Goal: Register for event/course

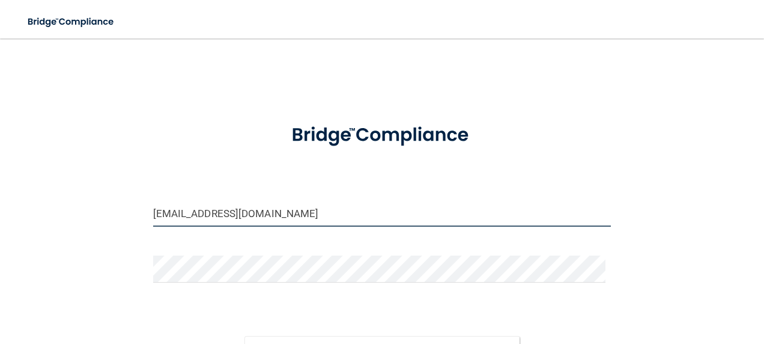
click at [248, 216] on input "kpadilla@orthodontist.com" at bounding box center [382, 213] width 459 height 27
drag, startPoint x: 274, startPoint y: 212, endPoint x: 280, endPoint y: 217, distance: 8.1
click at [280, 217] on input "kpadilla@orthodontist.com" at bounding box center [382, 213] width 459 height 27
click at [185, 212] on input "kpadilla@orthodontist.com" at bounding box center [382, 213] width 459 height 27
type input "ihernandez1@orthodontist.com"
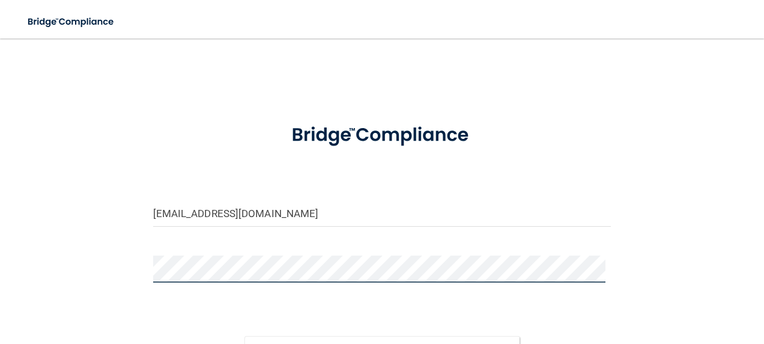
click at [126, 287] on div "ihernandez1@orthodontist.com Invalid email/password. You don't have permission …" at bounding box center [382, 235] width 716 height 371
click at [245, 336] on button "Sign In" at bounding box center [382, 349] width 275 height 26
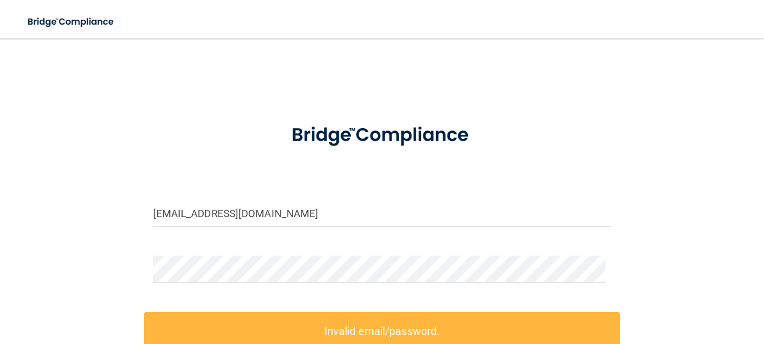
click at [114, 76] on div "ihernandez1@orthodontist.com Invalid email/password. You don't have permission …" at bounding box center [382, 261] width 716 height 423
drag, startPoint x: 322, startPoint y: 214, endPoint x: 124, endPoint y: 207, distance: 198.5
click at [124, 207] on div "ihernandez1@orthodontist.com Invalid email/password. You don't have permission …" at bounding box center [382, 261] width 716 height 423
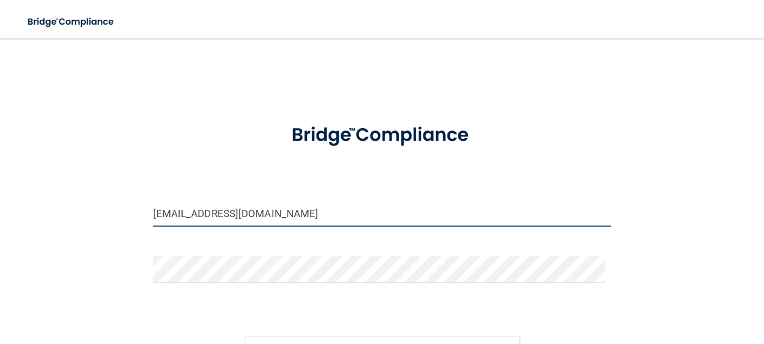
type input "h.ilse@outlook.com"
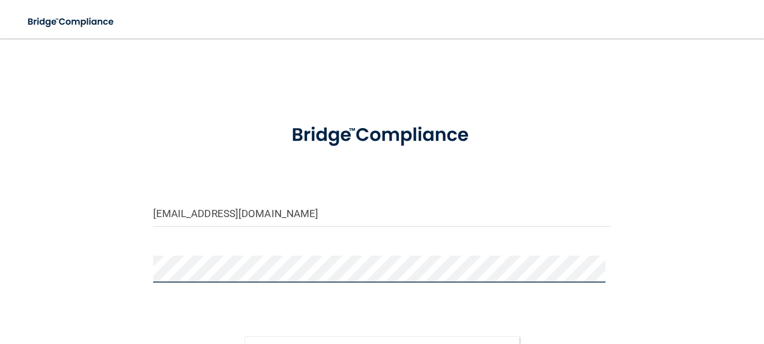
click at [245, 336] on button "Sign In" at bounding box center [382, 349] width 275 height 26
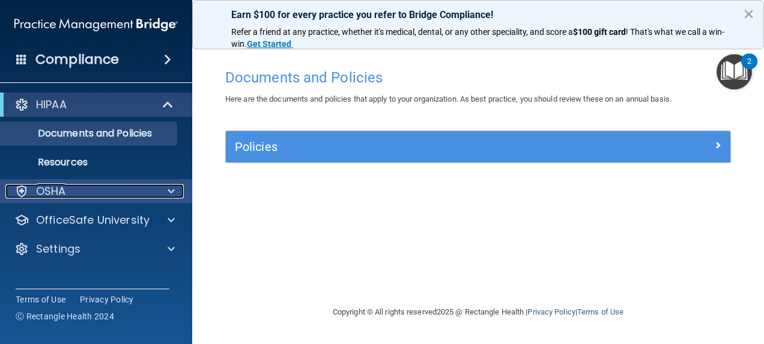
click at [164, 185] on div at bounding box center [169, 191] width 30 height 14
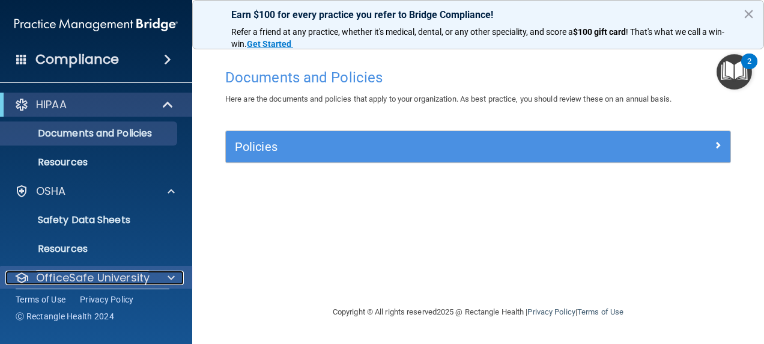
click at [168, 270] on span at bounding box center [171, 277] width 7 height 14
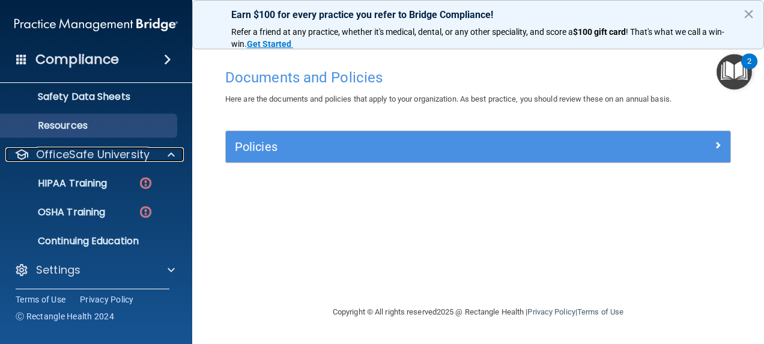
scroll to position [126, 0]
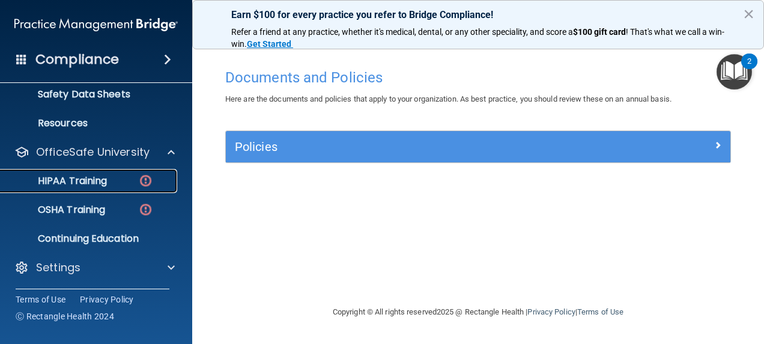
click at [72, 186] on p "HIPAA Training" at bounding box center [57, 181] width 99 height 12
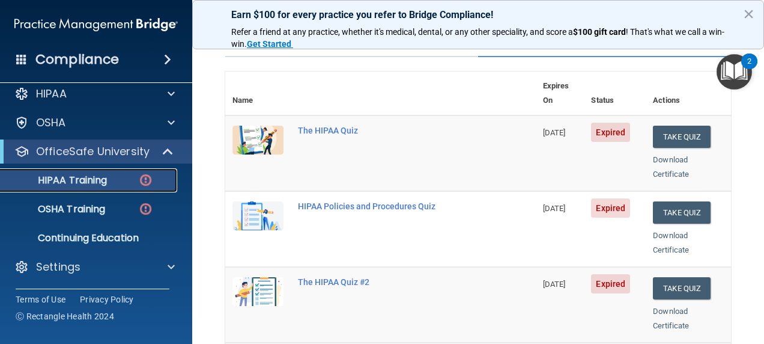
scroll to position [111, 0]
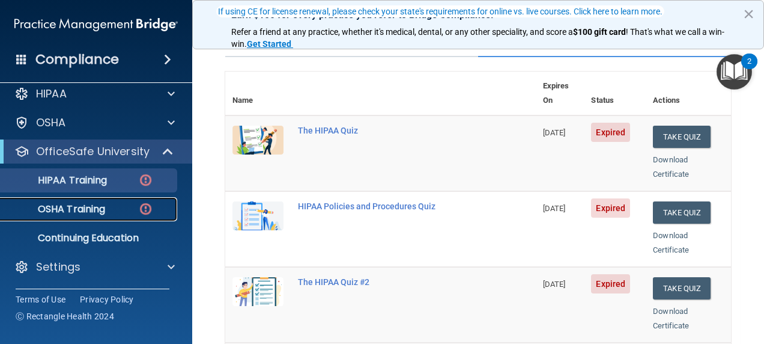
click at [78, 214] on p "OSHA Training" at bounding box center [56, 209] width 97 height 12
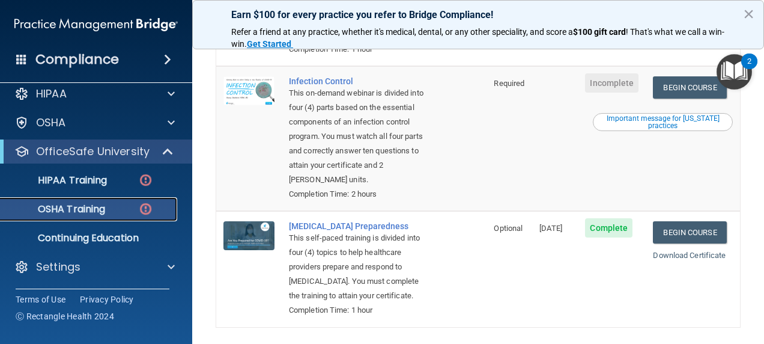
scroll to position [391, 0]
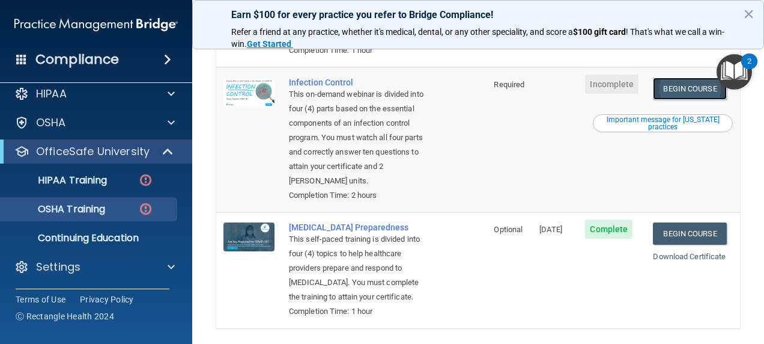
click at [673, 100] on link "Begin Course" at bounding box center [689, 89] width 73 height 22
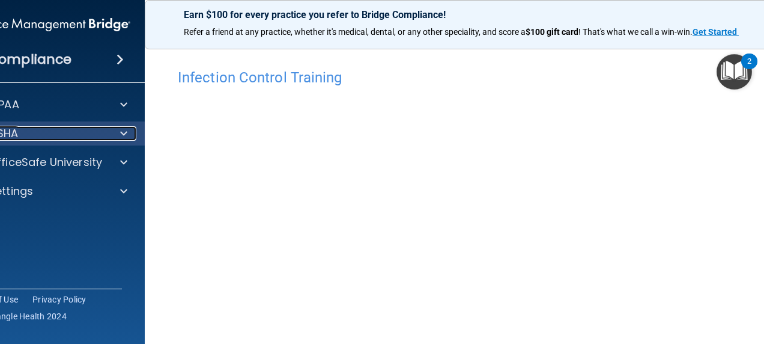
click at [55, 128] on div "OSHA" at bounding box center [32, 133] width 149 height 14
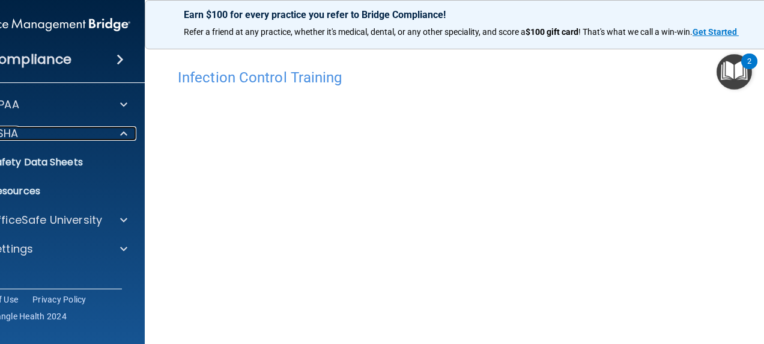
scroll to position [171, 0]
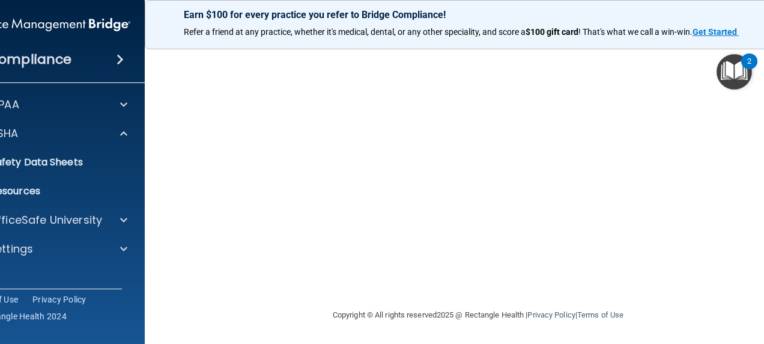
click at [25, 67] on h4 "Compliance" at bounding box center [30, 59] width 84 height 17
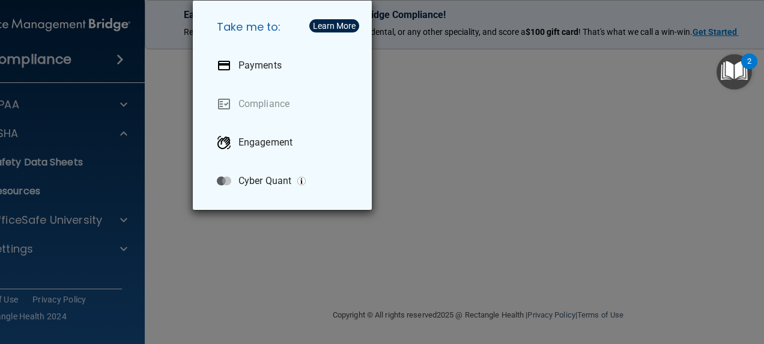
click at [156, 204] on div "Take me to: Payments Compliance Engagement Cyber Quant" at bounding box center [382, 172] width 764 height 344
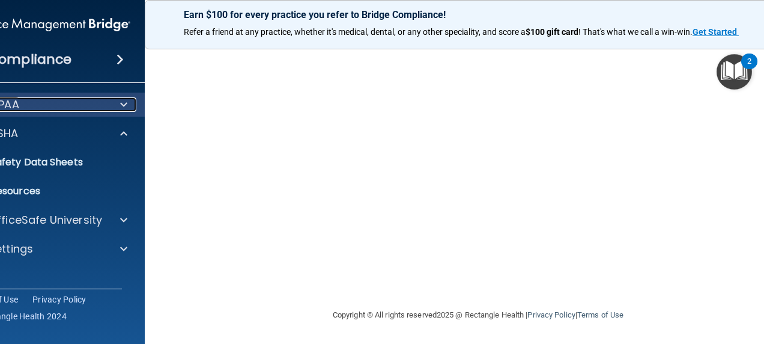
click at [14, 100] on p "HIPAA" at bounding box center [4, 104] width 31 height 14
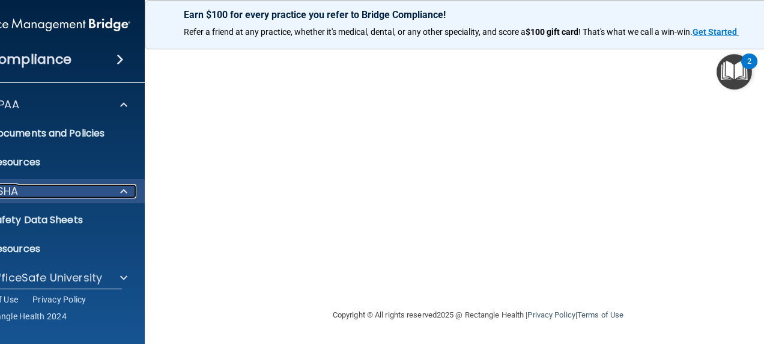
click at [58, 188] on div "OSHA" at bounding box center [32, 191] width 149 height 14
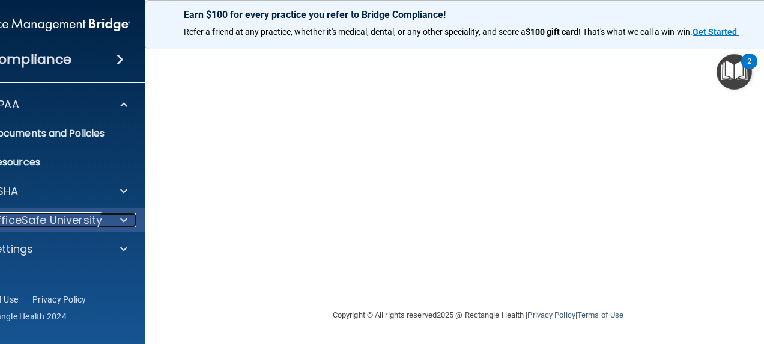
click at [69, 213] on p "OfficeSafe University" at bounding box center [46, 220] width 114 height 14
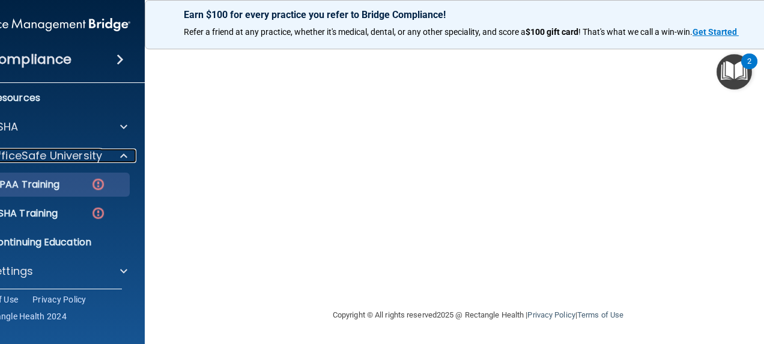
scroll to position [69, 0]
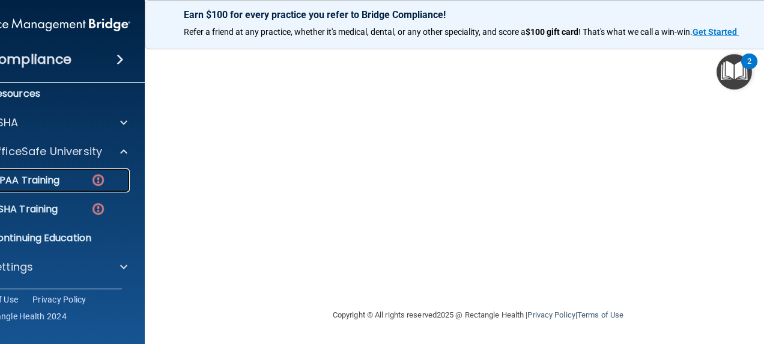
click at [76, 191] on link "HIPAA Training" at bounding box center [35, 180] width 189 height 24
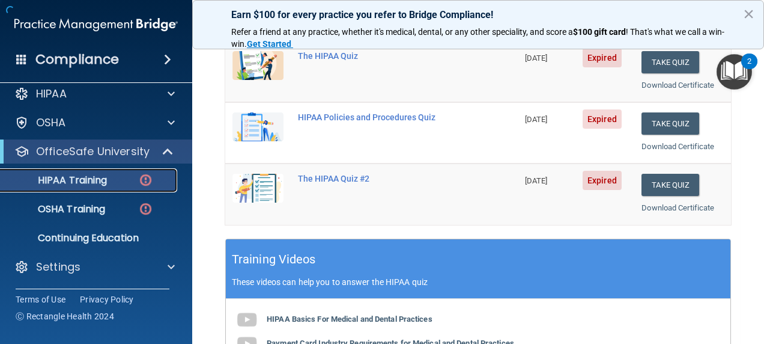
scroll to position [613, 0]
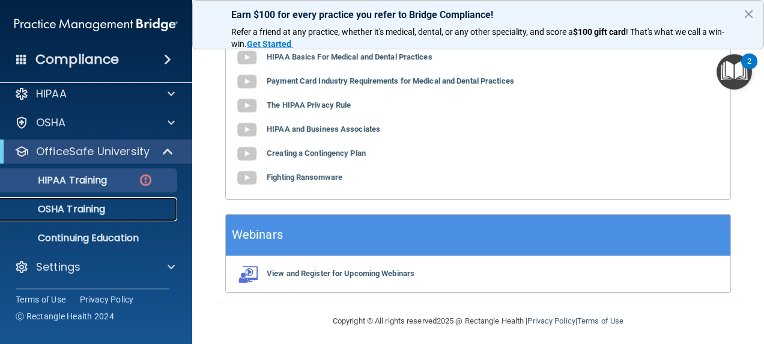
click at [87, 215] on p "OSHA Training" at bounding box center [56, 209] width 97 height 12
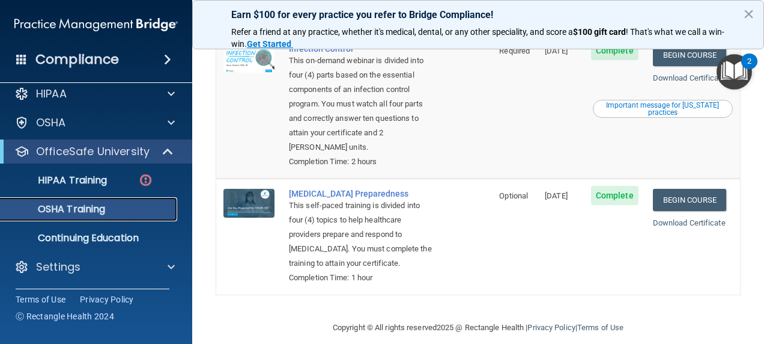
scroll to position [419, 0]
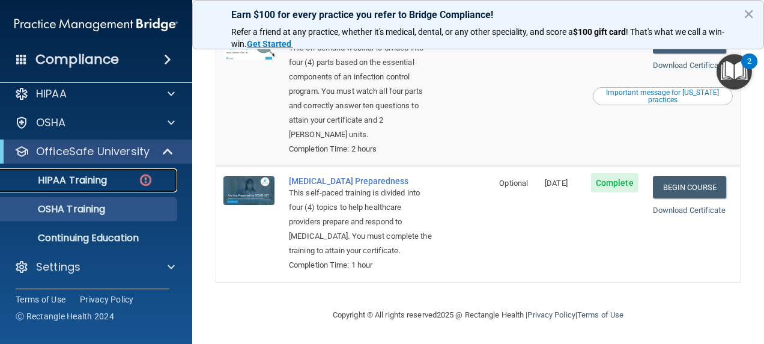
click at [96, 183] on p "HIPAA Training" at bounding box center [57, 180] width 99 height 12
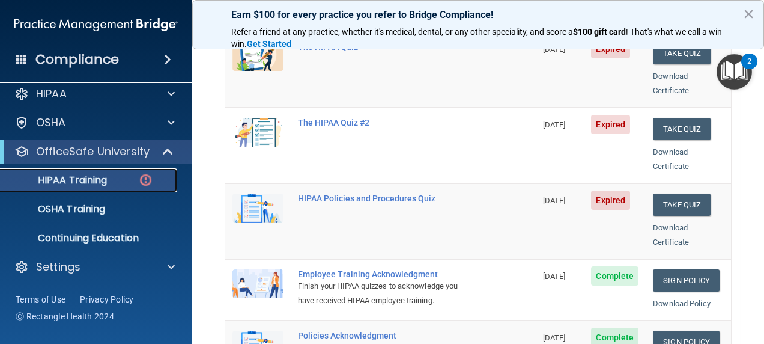
scroll to position [192, 0]
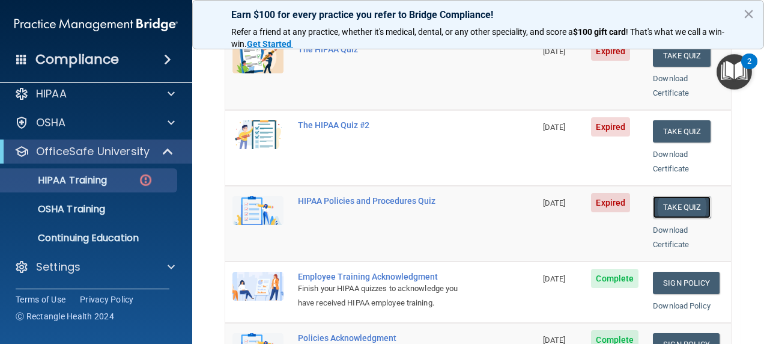
click at [682, 199] on button "Take Quiz" at bounding box center [682, 207] width 58 height 22
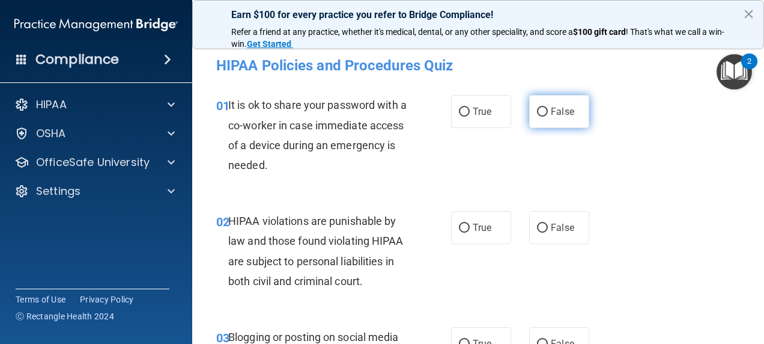
click at [542, 111] on input "False" at bounding box center [542, 112] width 11 height 9
radio input "true"
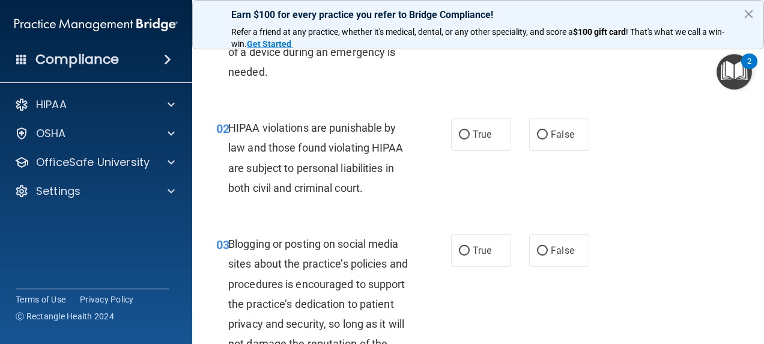
scroll to position [94, 0]
click at [475, 138] on span "True" at bounding box center [482, 133] width 19 height 11
click at [470, 138] on input "True" at bounding box center [464, 134] width 11 height 9
radio input "true"
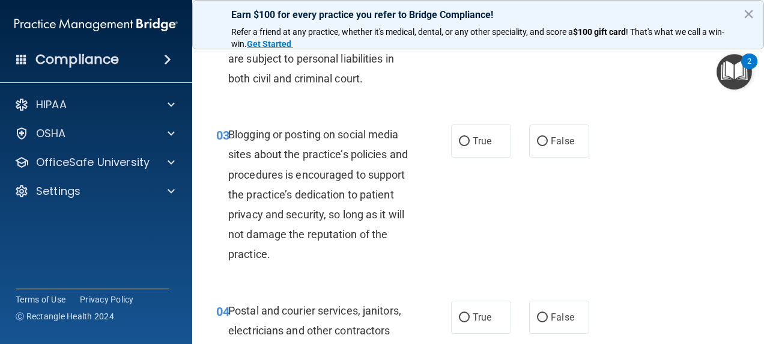
scroll to position [203, 0]
click at [480, 139] on span "True" at bounding box center [482, 140] width 19 height 11
click at [470, 139] on input "True" at bounding box center [464, 140] width 11 height 9
radio input "true"
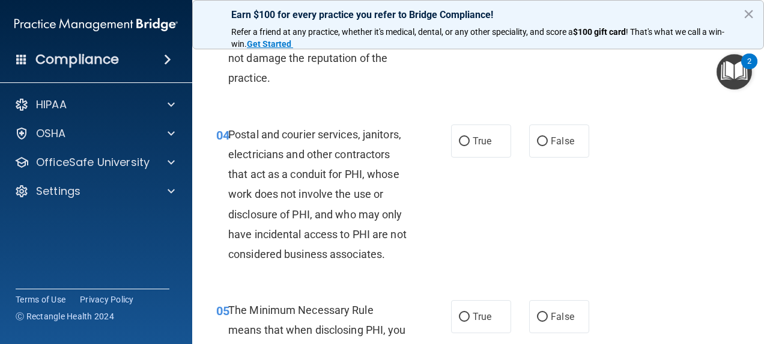
scroll to position [381, 0]
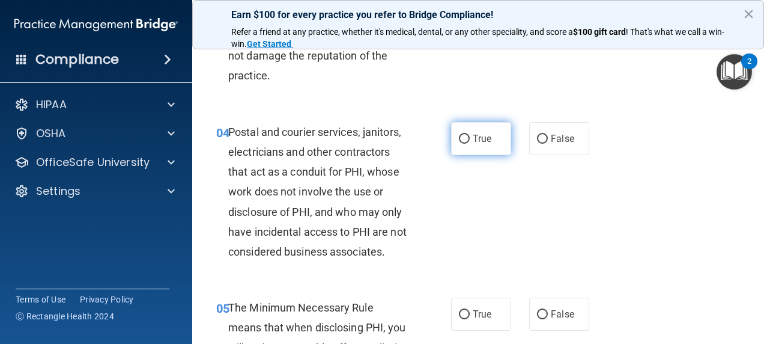
click at [495, 147] on label "True" at bounding box center [481, 138] width 60 height 33
click at [470, 144] on input "True" at bounding box center [464, 139] width 11 height 9
radio input "true"
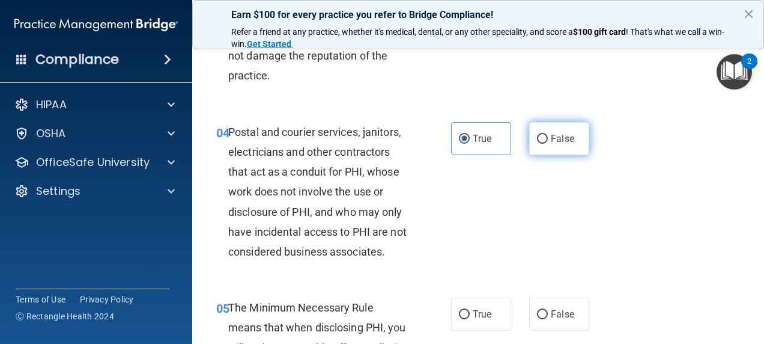
click at [560, 141] on span "False" at bounding box center [562, 138] width 23 height 11
click at [548, 141] on input "False" at bounding box center [542, 139] width 11 height 9
radio input "true"
radio input "false"
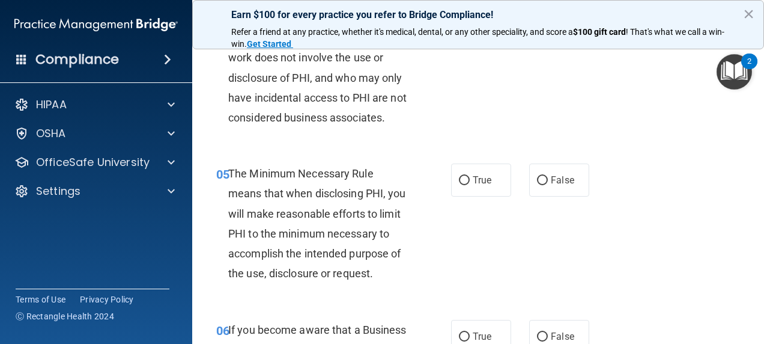
scroll to position [523, 0]
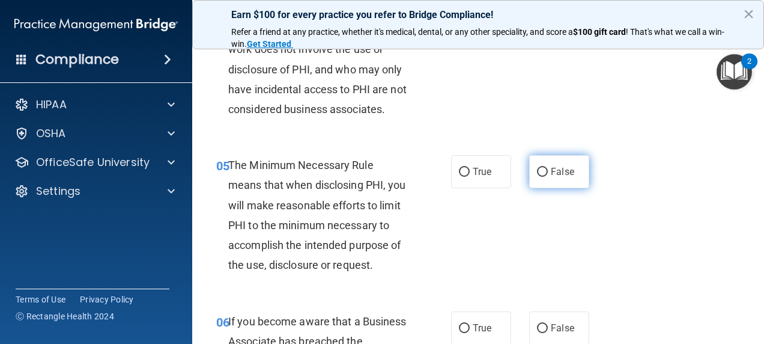
click at [550, 188] on label "False" at bounding box center [559, 171] width 60 height 33
click at [548, 177] on input "False" at bounding box center [542, 172] width 11 height 9
radio input "true"
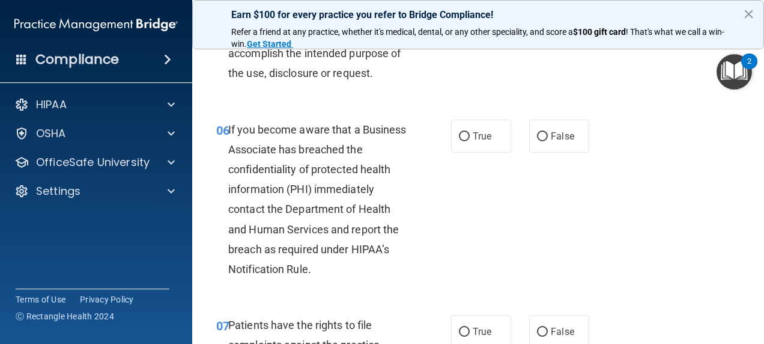
scroll to position [716, 0]
click at [476, 152] on label "True" at bounding box center [481, 135] width 60 height 33
click at [470, 141] on input "True" at bounding box center [464, 136] width 11 height 9
radio input "true"
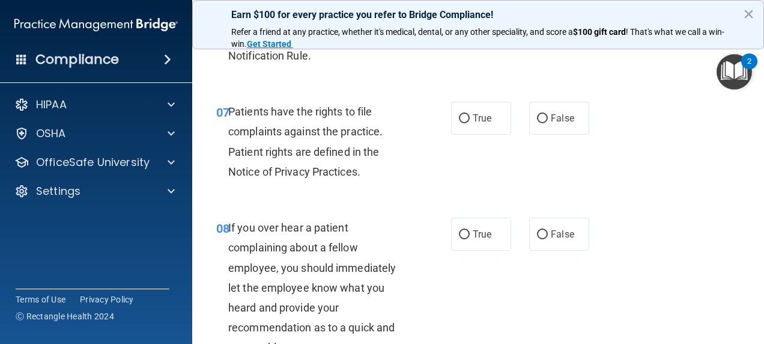
scroll to position [930, 0]
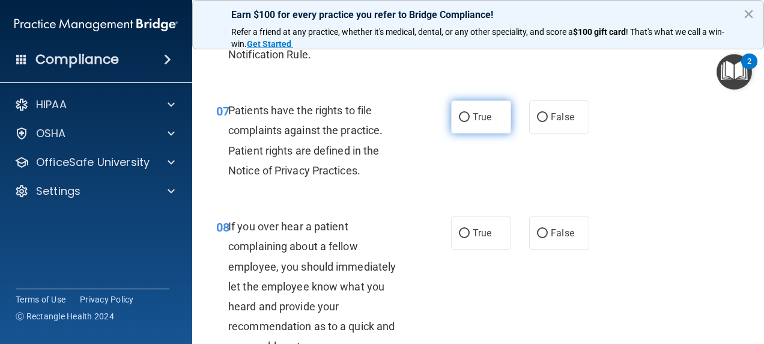
click at [482, 123] on span "True" at bounding box center [482, 116] width 19 height 11
click at [470, 122] on input "True" at bounding box center [464, 117] width 11 height 9
radio input "true"
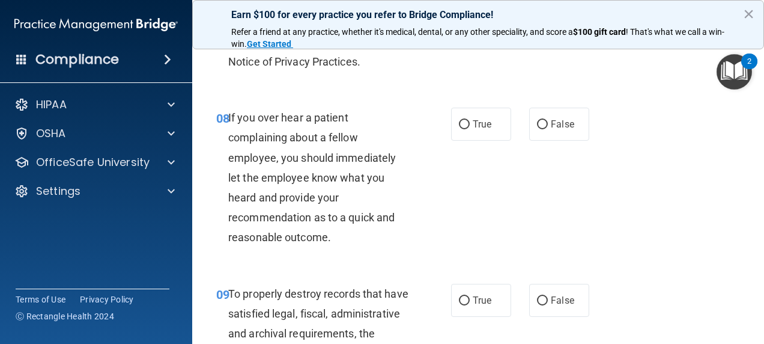
scroll to position [1043, 0]
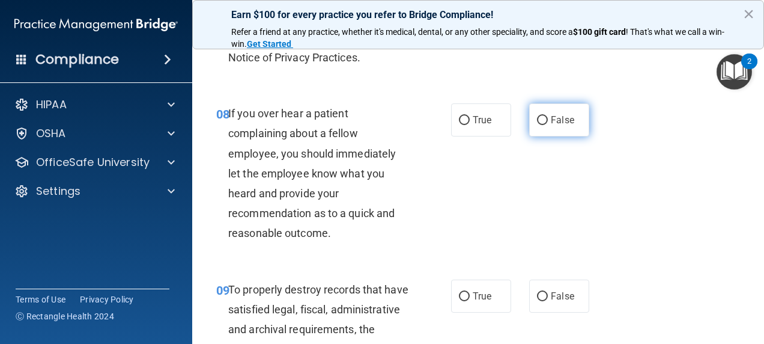
click at [551, 126] on span "False" at bounding box center [562, 119] width 23 height 11
click at [548, 125] on input "False" at bounding box center [542, 120] width 11 height 9
radio input "true"
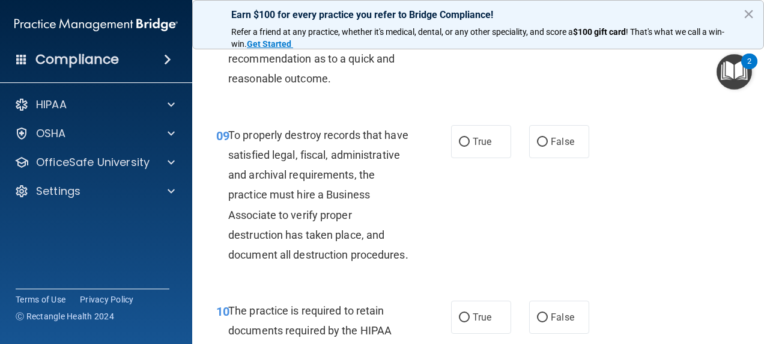
scroll to position [1198, 0]
click at [571, 157] on label "False" at bounding box center [559, 140] width 60 height 33
click at [548, 146] on input "False" at bounding box center [542, 141] width 11 height 9
radio input "true"
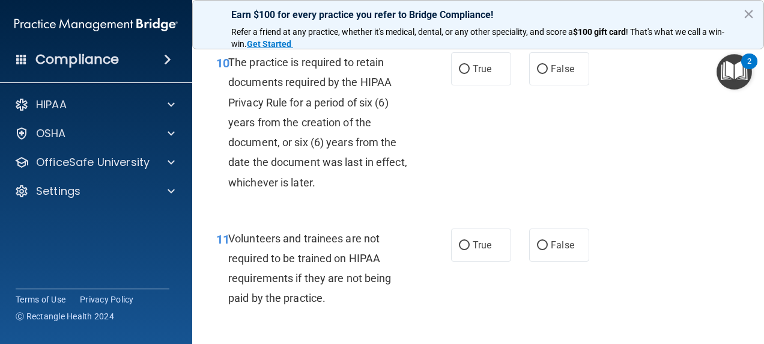
scroll to position [1448, 0]
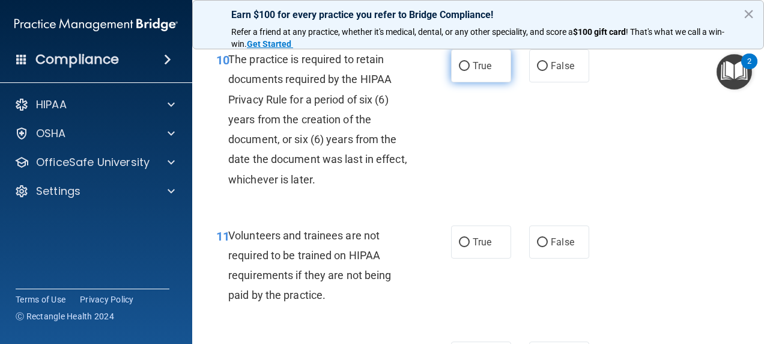
click at [473, 72] on span "True" at bounding box center [482, 65] width 19 height 11
click at [470, 71] on input "True" at bounding box center [464, 66] width 11 height 9
radio input "true"
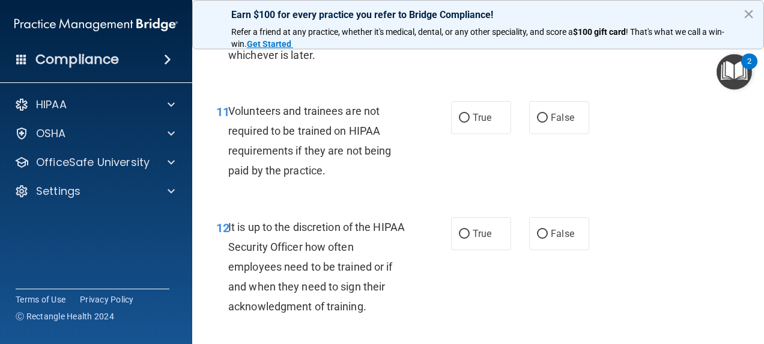
scroll to position [1618, 0]
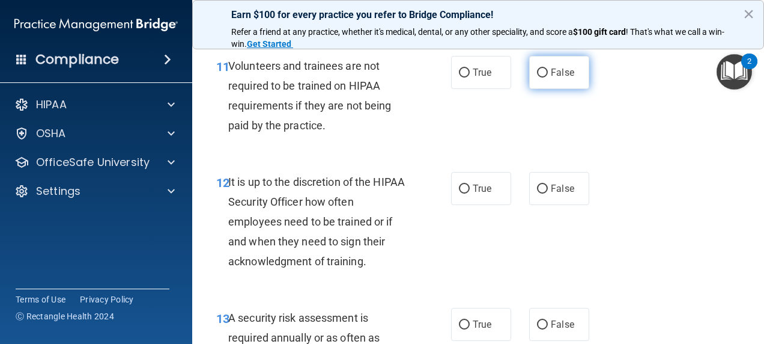
click at [550, 89] on label "False" at bounding box center [559, 72] width 60 height 33
click at [548, 78] on input "False" at bounding box center [542, 73] width 11 height 9
radio input "true"
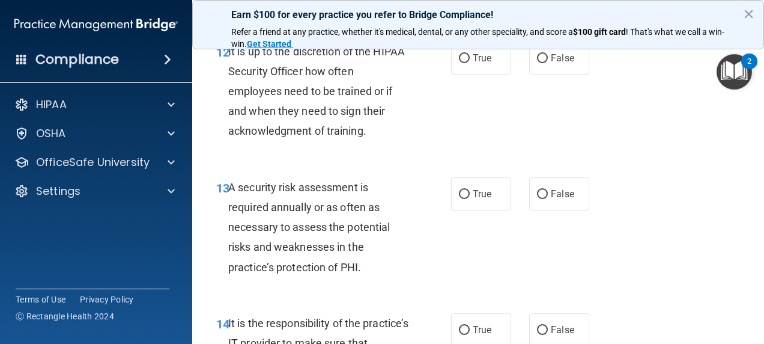
scroll to position [1749, 0]
click at [565, 74] on label "False" at bounding box center [559, 57] width 60 height 33
click at [548, 63] on input "False" at bounding box center [542, 57] width 11 height 9
radio input "true"
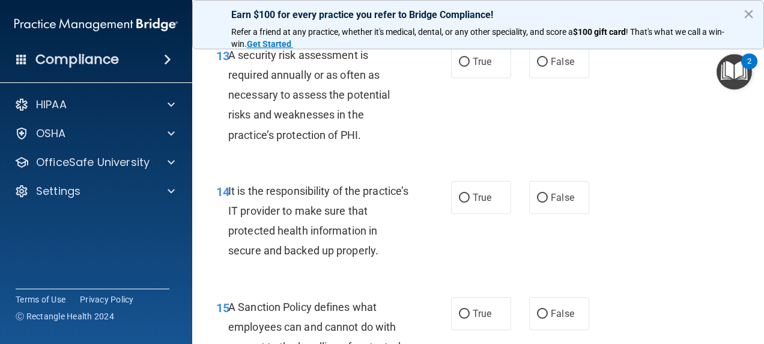
scroll to position [1898, 0]
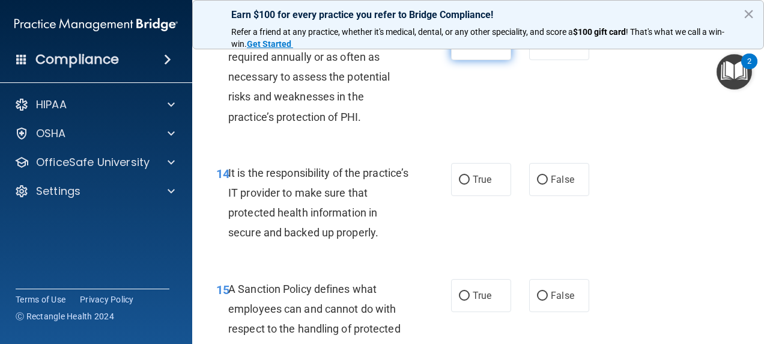
click at [474, 49] on span "True" at bounding box center [482, 43] width 19 height 11
click at [470, 49] on input "True" at bounding box center [464, 44] width 11 height 9
radio input "true"
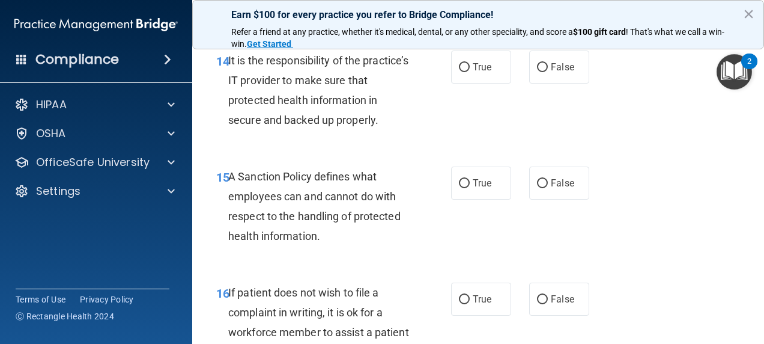
scroll to position [2011, 0]
click at [475, 72] on span "True" at bounding box center [482, 66] width 19 height 11
click at [470, 72] on input "True" at bounding box center [464, 67] width 11 height 9
radio input "true"
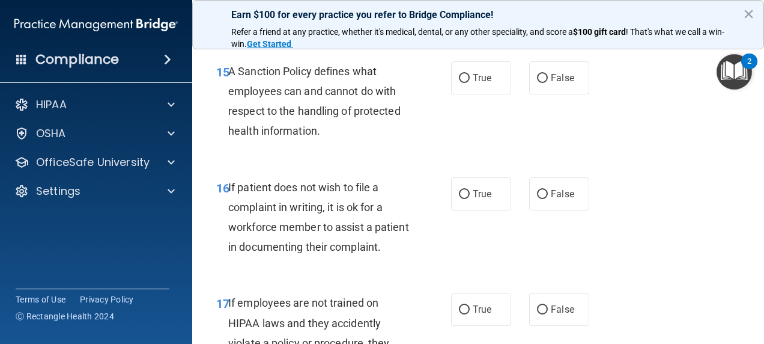
scroll to position [2117, 0]
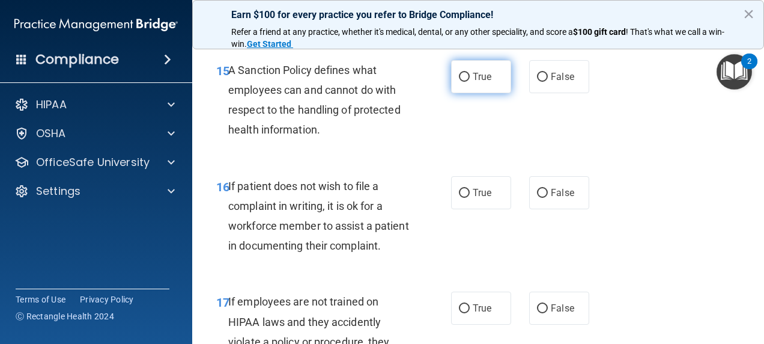
click at [459, 93] on label "True" at bounding box center [481, 76] width 60 height 33
click at [459, 82] on input "True" at bounding box center [464, 77] width 11 height 9
radio input "true"
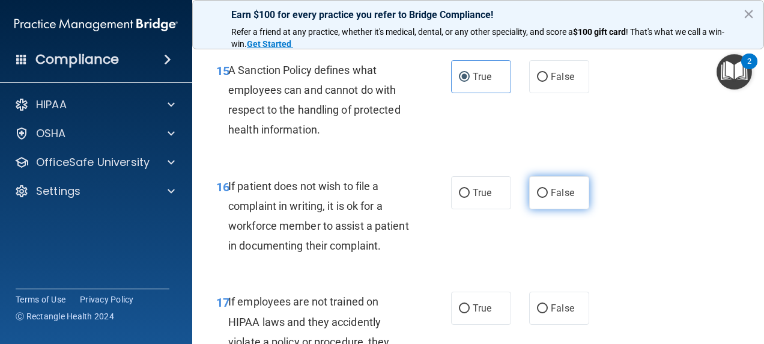
click at [551, 198] on span "False" at bounding box center [562, 192] width 23 height 11
click at [548, 198] on input "False" at bounding box center [542, 193] width 11 height 9
radio input "true"
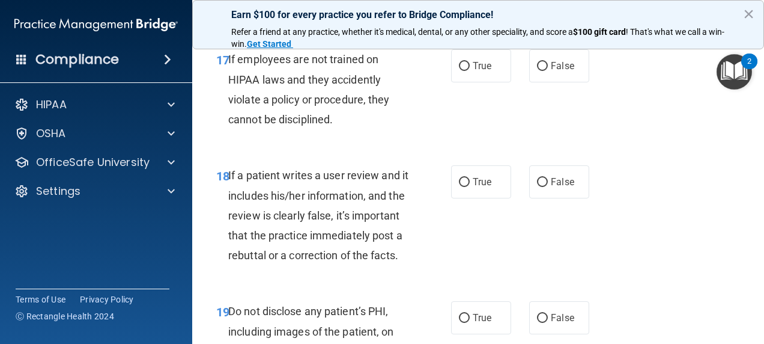
scroll to position [2360, 0]
click at [459, 70] on input "True" at bounding box center [464, 65] width 11 height 9
radio input "true"
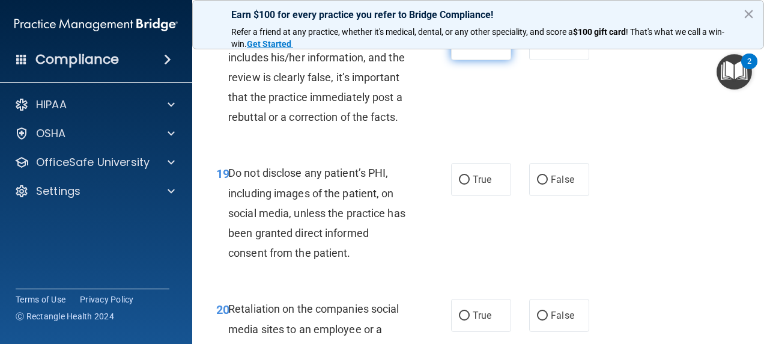
scroll to position [2498, 0]
click at [553, 59] on label "False" at bounding box center [559, 42] width 60 height 33
click at [548, 48] on input "False" at bounding box center [542, 43] width 11 height 9
radio input "true"
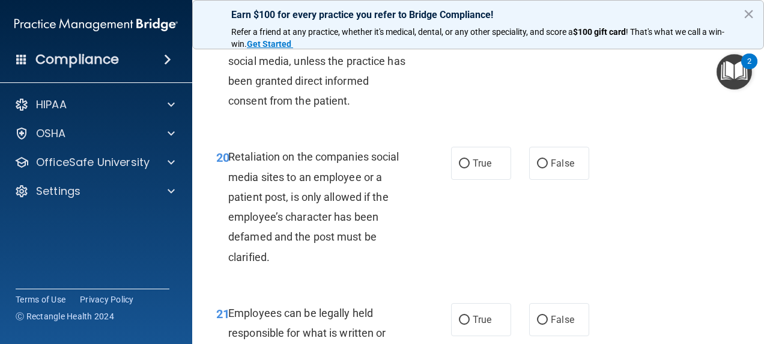
scroll to position [2650, 0]
click at [474, 32] on span "True" at bounding box center [482, 26] width 19 height 11
click at [470, 32] on input "True" at bounding box center [464, 27] width 11 height 9
radio input "true"
click at [494, 179] on label "True" at bounding box center [481, 162] width 60 height 33
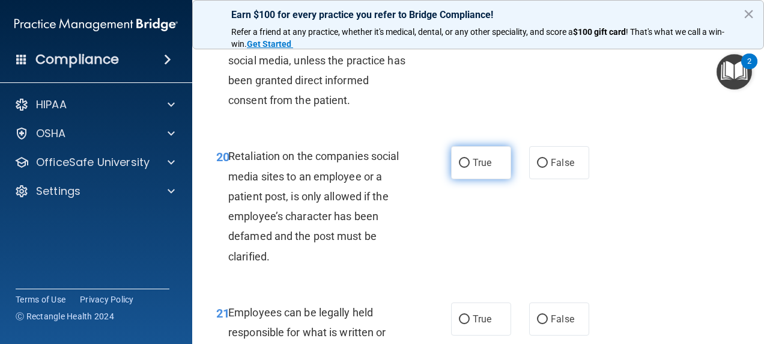
click at [470, 168] on input "True" at bounding box center [464, 163] width 11 height 9
radio input "true"
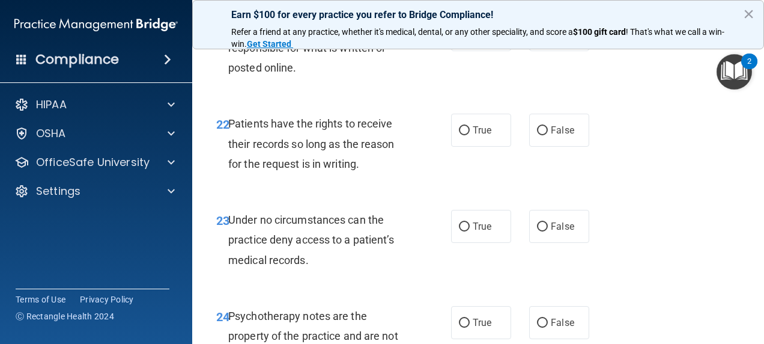
scroll to position [2939, 0]
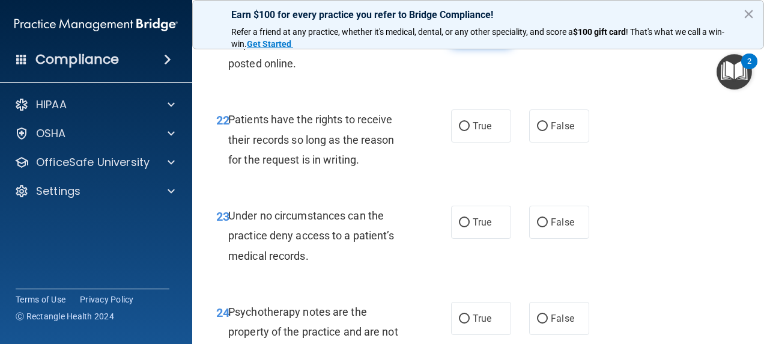
click at [492, 47] on label "True" at bounding box center [481, 30] width 60 height 33
click at [470, 35] on input "True" at bounding box center [464, 30] width 11 height 9
radio input "true"
click at [469, 142] on label "True" at bounding box center [481, 125] width 60 height 33
click at [469, 131] on input "True" at bounding box center [464, 126] width 11 height 9
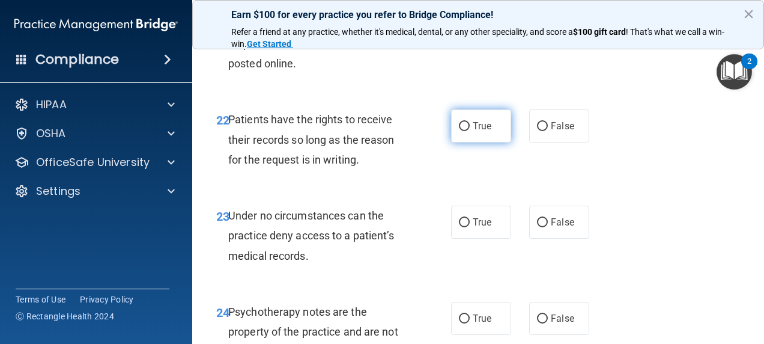
radio input "true"
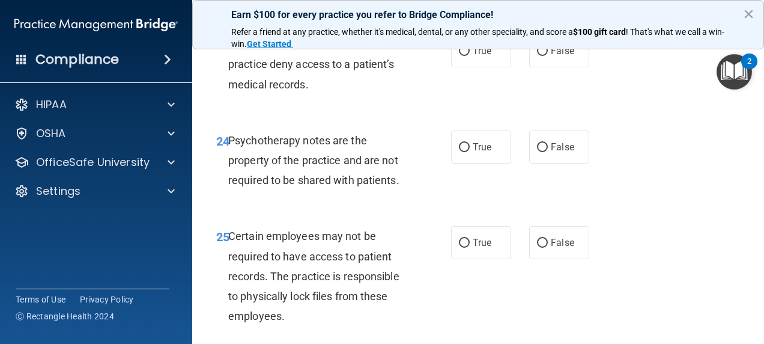
scroll to position [3111, 0]
click at [552, 56] on span "False" at bounding box center [562, 49] width 23 height 11
click at [548, 55] on input "False" at bounding box center [542, 50] width 11 height 9
radio input "true"
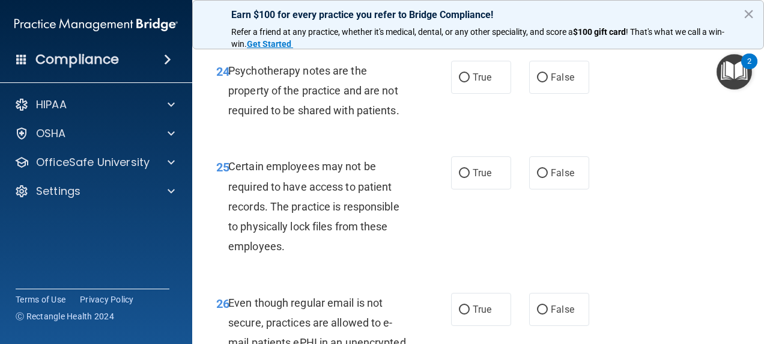
scroll to position [3181, 0]
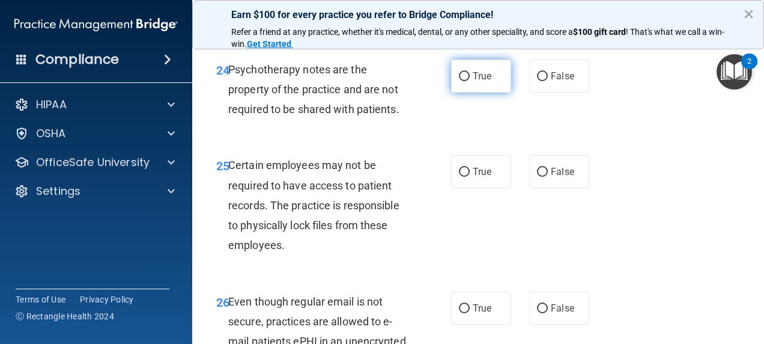
click at [492, 93] on label "True" at bounding box center [481, 75] width 60 height 33
click at [470, 81] on input "True" at bounding box center [464, 76] width 11 height 9
radio input "true"
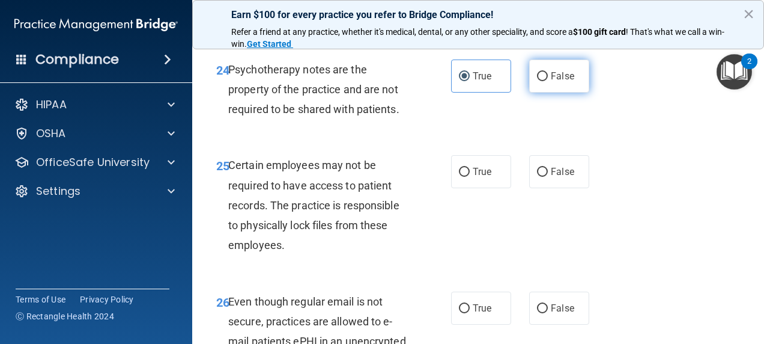
click at [558, 93] on label "False" at bounding box center [559, 75] width 60 height 33
click at [548, 81] on input "False" at bounding box center [542, 76] width 11 height 9
radio input "true"
radio input "false"
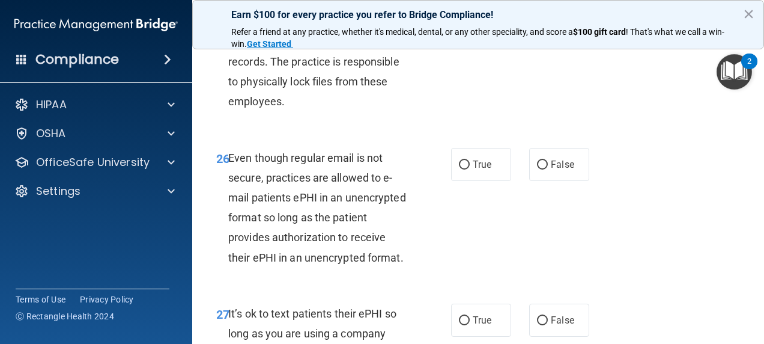
scroll to position [3325, 0]
click at [558, 33] on span "False" at bounding box center [562, 27] width 23 height 11
click at [548, 32] on input "False" at bounding box center [542, 27] width 11 height 9
radio input "true"
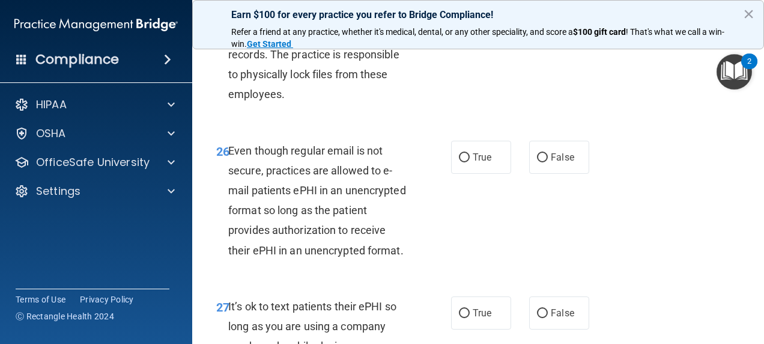
scroll to position [3331, 0]
click at [485, 38] on label "True" at bounding box center [481, 21] width 60 height 33
click at [470, 26] on input "True" at bounding box center [464, 21] width 11 height 9
radio input "true"
radio input "false"
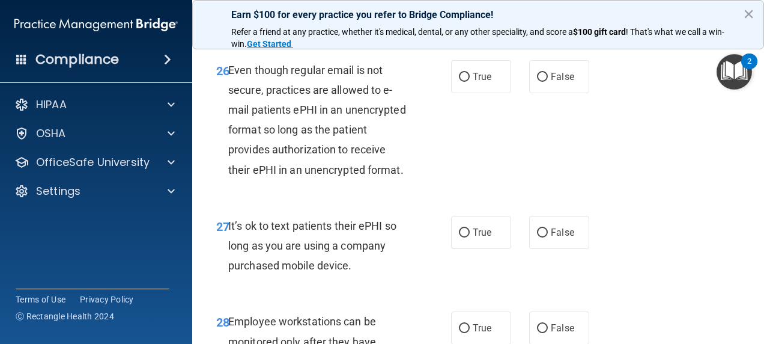
scroll to position [3430, 0]
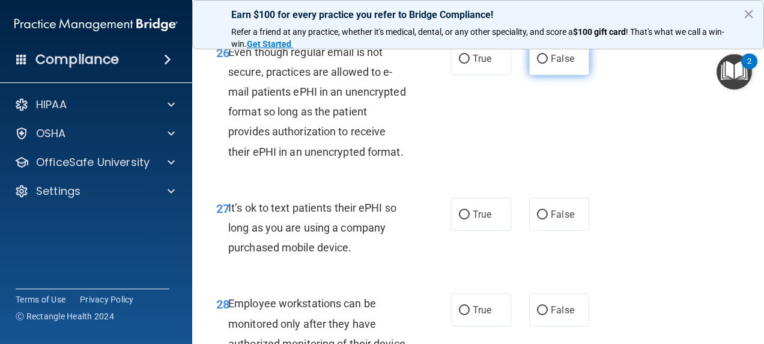
click at [565, 75] on label "False" at bounding box center [559, 58] width 60 height 33
click at [548, 64] on input "False" at bounding box center [542, 59] width 11 height 9
radio input "true"
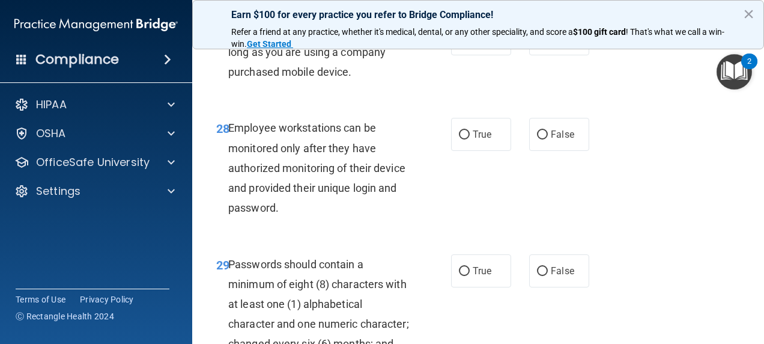
scroll to position [3616, 0]
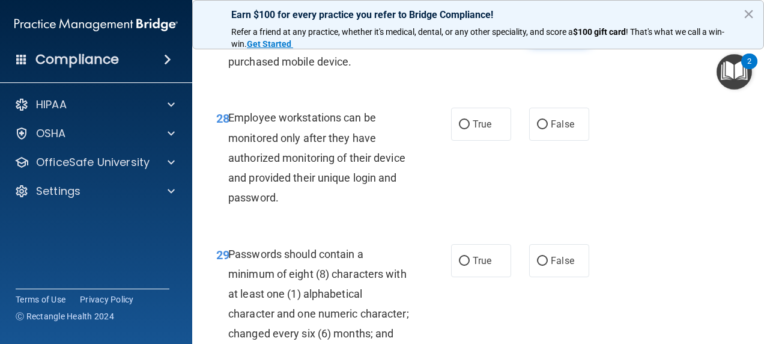
click at [546, 45] on label "False" at bounding box center [559, 28] width 60 height 33
click at [546, 34] on input "False" at bounding box center [542, 29] width 11 height 9
radio input "true"
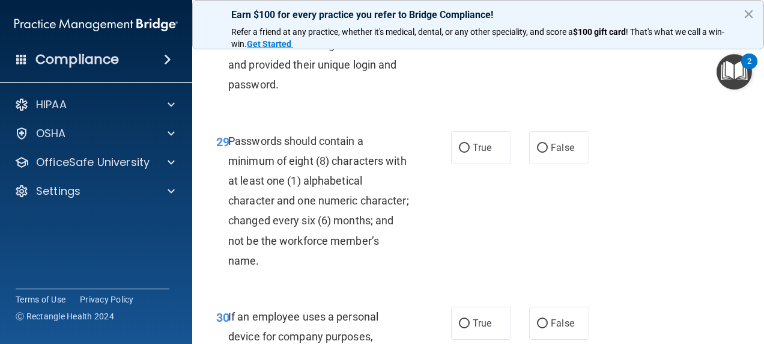
scroll to position [3737, 0]
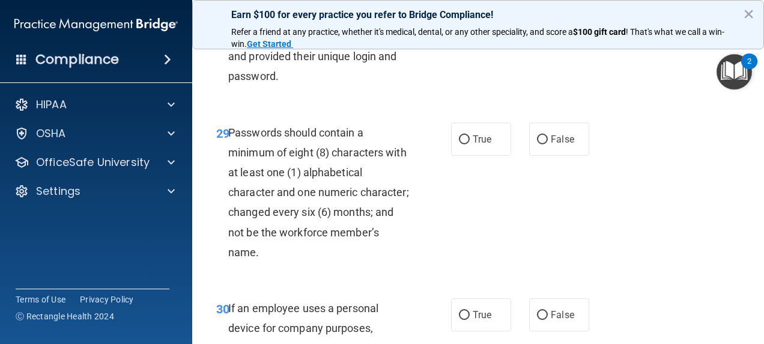
click at [484, 19] on label "True" at bounding box center [481, 2] width 60 height 33
click at [470, 8] on input "True" at bounding box center [464, 3] width 11 height 9
radio input "true"
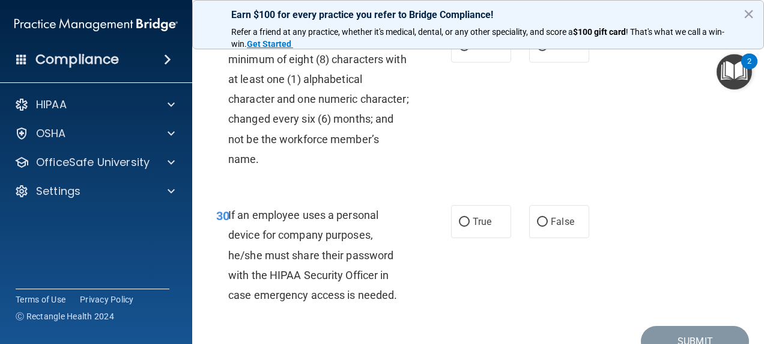
scroll to position [3837, 0]
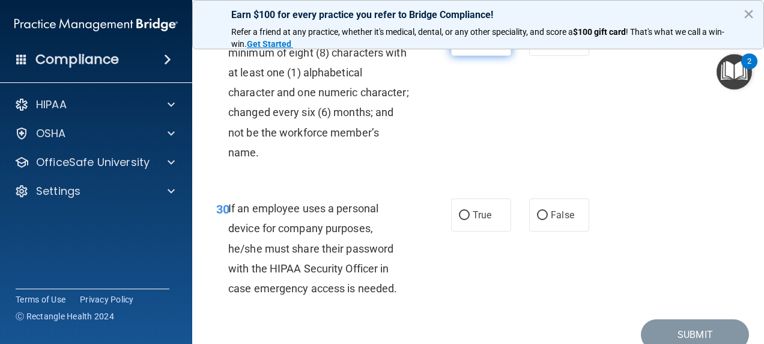
click at [484, 45] on span "True" at bounding box center [482, 39] width 19 height 11
click at [470, 44] on input "True" at bounding box center [464, 39] width 11 height 9
radio input "true"
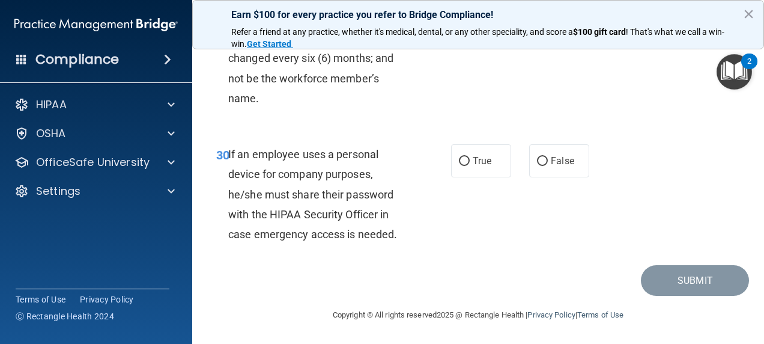
scroll to position [4011, 0]
click at [473, 161] on span "True" at bounding box center [482, 160] width 19 height 11
click at [470, 161] on input "True" at bounding box center [464, 161] width 11 height 9
radio input "true"
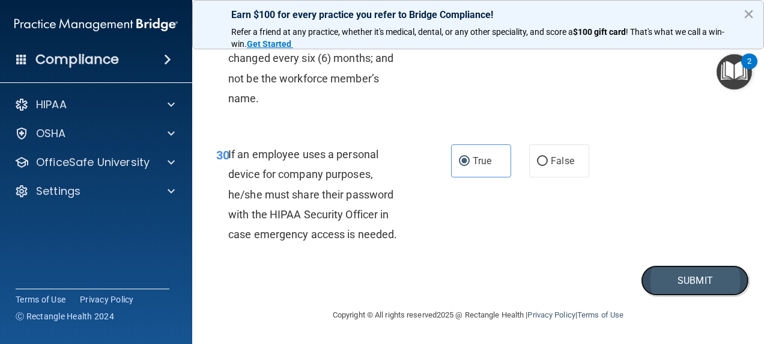
click at [697, 287] on button "Submit" at bounding box center [695, 280] width 108 height 31
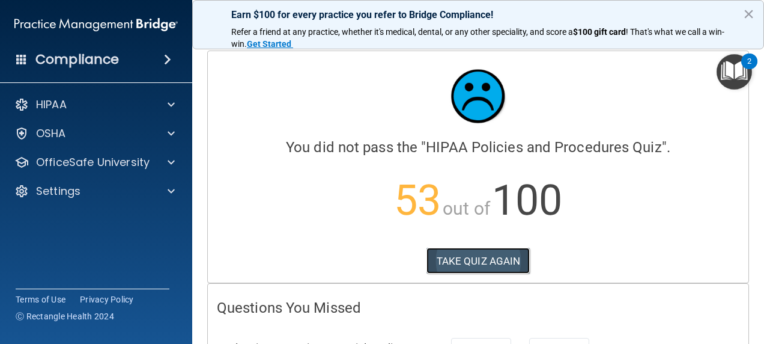
click at [484, 262] on button "TAKE QUIZ AGAIN" at bounding box center [479, 261] width 104 height 26
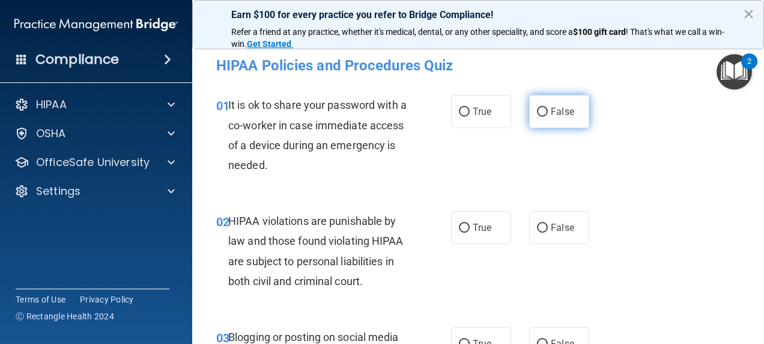
click at [537, 115] on input "False" at bounding box center [542, 112] width 11 height 9
radio input "true"
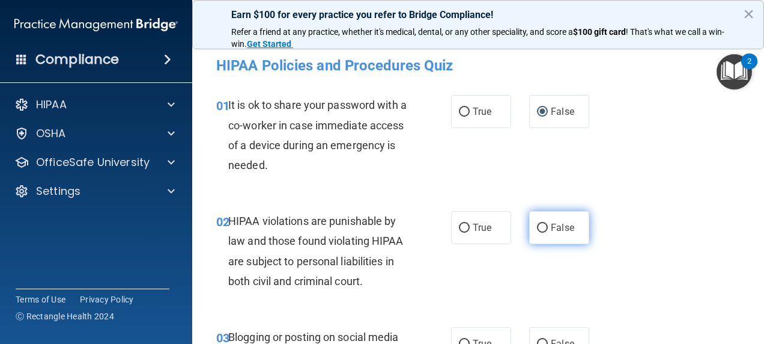
click at [547, 235] on label "False" at bounding box center [559, 227] width 60 height 33
click at [547, 233] on input "False" at bounding box center [542, 228] width 11 height 9
radio input "true"
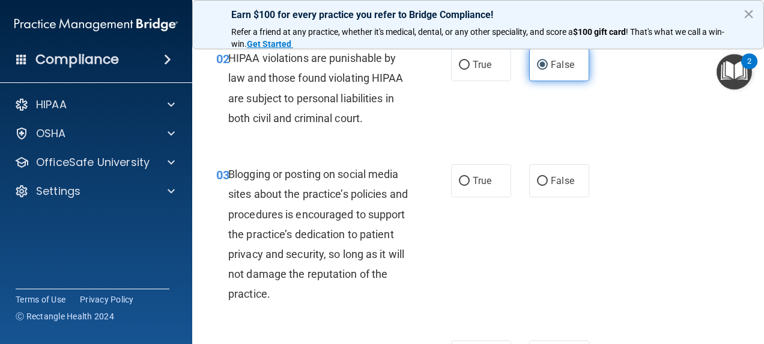
scroll to position [163, 0]
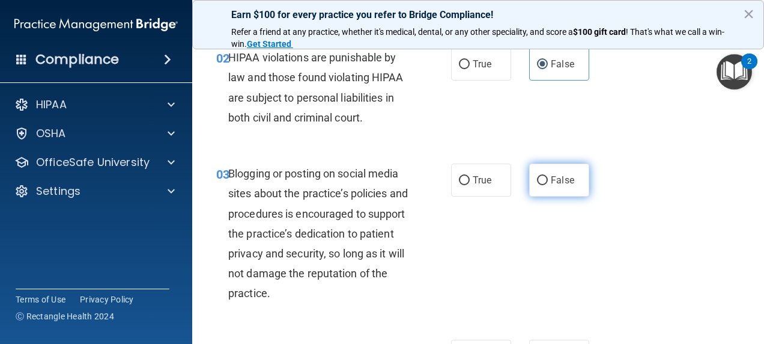
click at [551, 174] on span "False" at bounding box center [562, 179] width 23 height 11
click at [546, 176] on input "False" at bounding box center [542, 180] width 11 height 9
radio input "true"
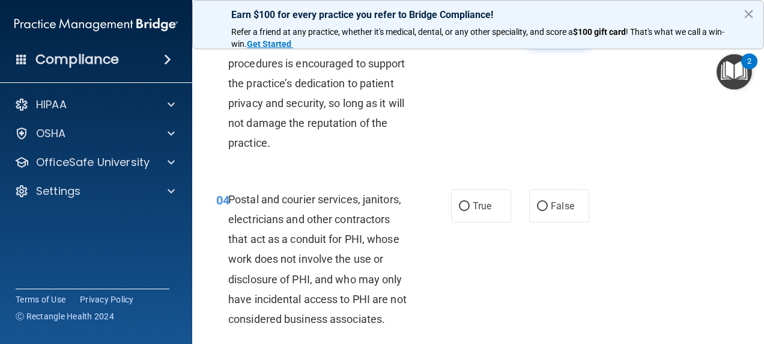
scroll to position [326, 0]
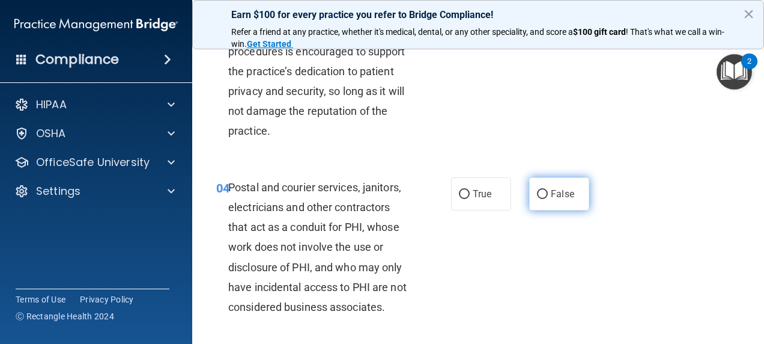
click at [551, 198] on span "False" at bounding box center [562, 193] width 23 height 11
click at [548, 198] on input "False" at bounding box center [542, 194] width 11 height 9
radio input "true"
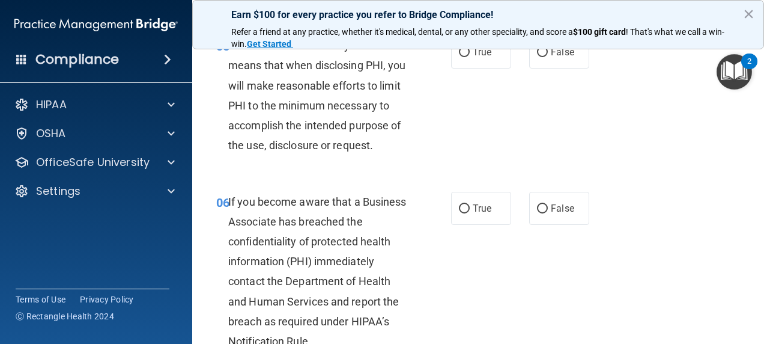
scroll to position [653, 0]
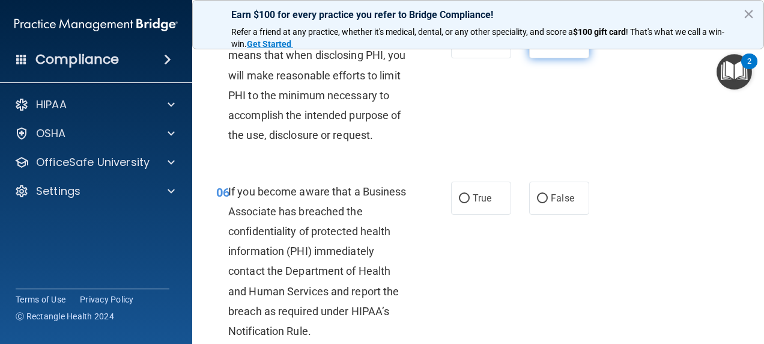
click at [535, 58] on label "False" at bounding box center [559, 41] width 60 height 33
click at [537, 47] on input "False" at bounding box center [542, 42] width 11 height 9
radio input "true"
click at [548, 215] on label "False" at bounding box center [559, 197] width 60 height 33
click at [548, 203] on input "False" at bounding box center [542, 198] width 11 height 9
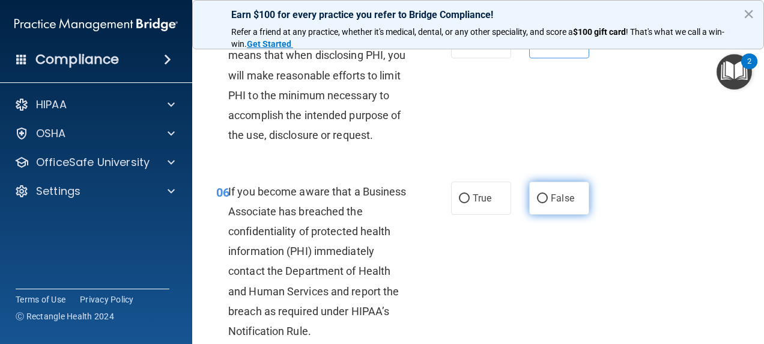
radio input "true"
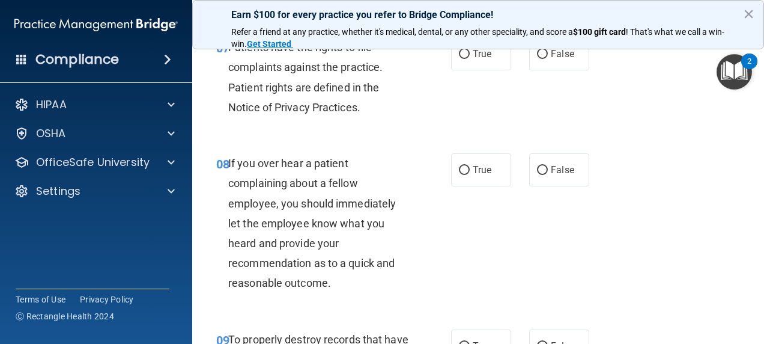
scroll to position [993, 0]
click at [540, 70] on label "False" at bounding box center [559, 53] width 60 height 33
click at [540, 58] on input "False" at bounding box center [542, 53] width 11 height 9
radio input "true"
click at [557, 175] on span "False" at bounding box center [562, 168] width 23 height 11
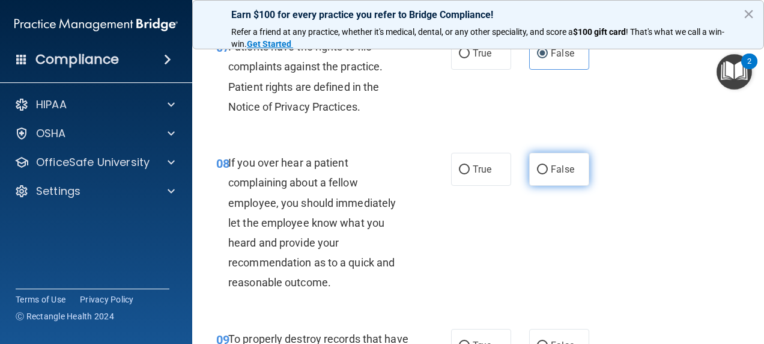
click at [548, 174] on input "False" at bounding box center [542, 169] width 11 height 9
radio input "true"
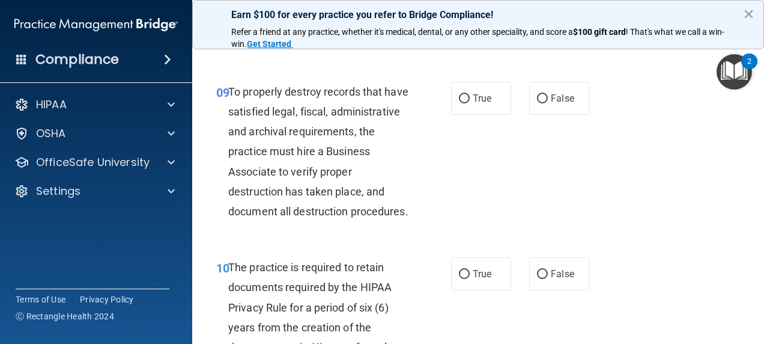
scroll to position [1241, 0]
click at [553, 114] on label "False" at bounding box center [559, 97] width 60 height 33
click at [548, 103] on input "False" at bounding box center [542, 98] width 11 height 9
radio input "true"
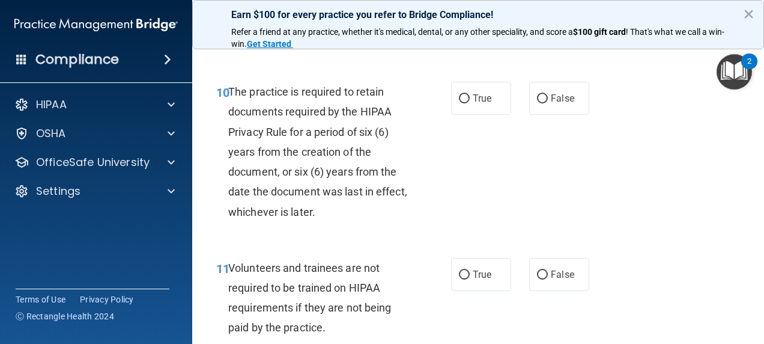
scroll to position [1418, 0]
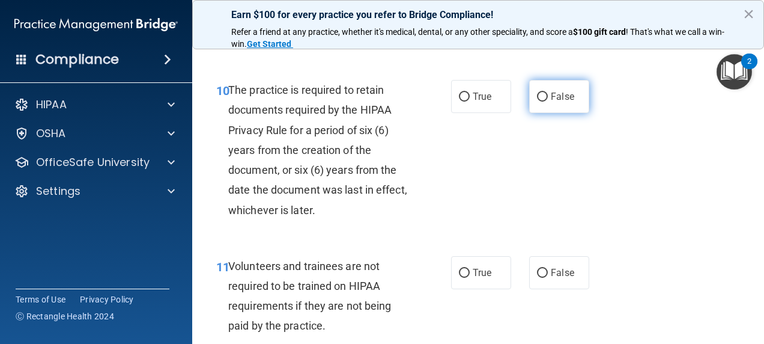
click at [555, 113] on label "False" at bounding box center [559, 96] width 60 height 33
click at [548, 102] on input "False" at bounding box center [542, 97] width 11 height 9
radio input "true"
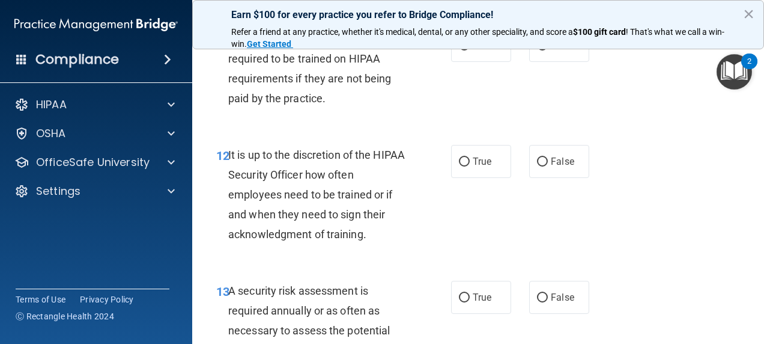
scroll to position [1645, 0]
click at [540, 61] on label "False" at bounding box center [559, 44] width 60 height 33
click at [540, 50] on input "False" at bounding box center [542, 45] width 11 height 9
radio input "true"
click at [541, 166] on input "False" at bounding box center [542, 161] width 11 height 9
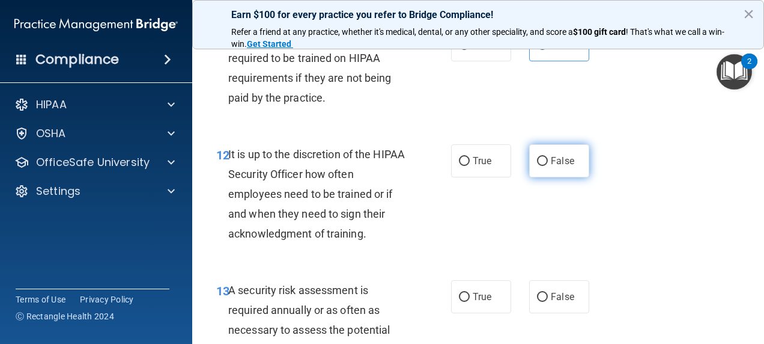
radio input "true"
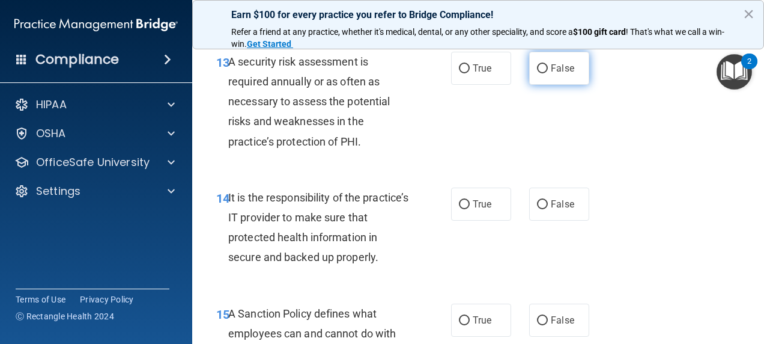
click at [551, 74] on span "False" at bounding box center [562, 68] width 23 height 11
click at [548, 73] on input "False" at bounding box center [542, 68] width 11 height 9
radio input "true"
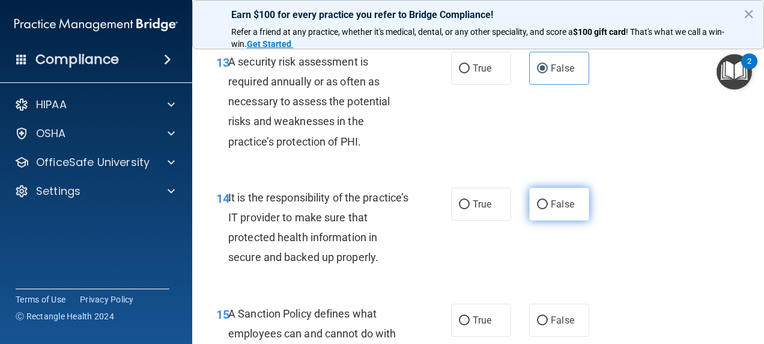
click at [551, 210] on span "False" at bounding box center [562, 203] width 23 height 11
click at [548, 209] on input "False" at bounding box center [542, 204] width 11 height 9
radio input "true"
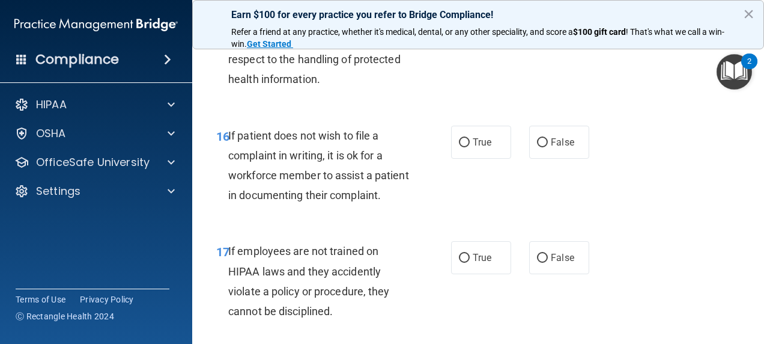
scroll to position [2198, 0]
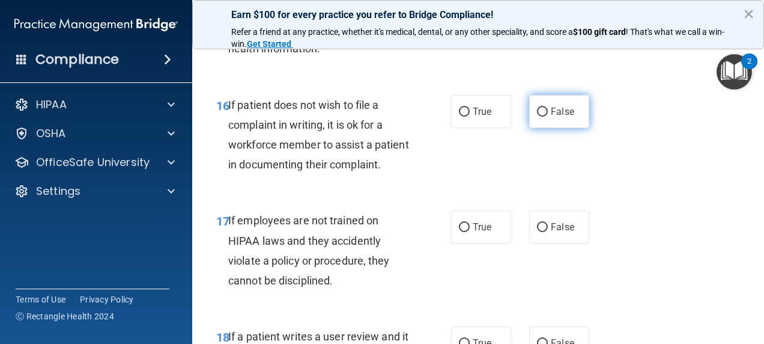
click at [558, 128] on label "False" at bounding box center [559, 111] width 60 height 33
click at [548, 117] on input "False" at bounding box center [542, 112] width 11 height 9
radio input "true"
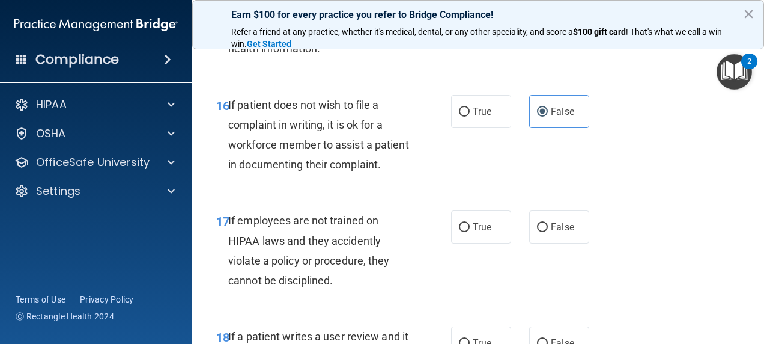
radio input "true"
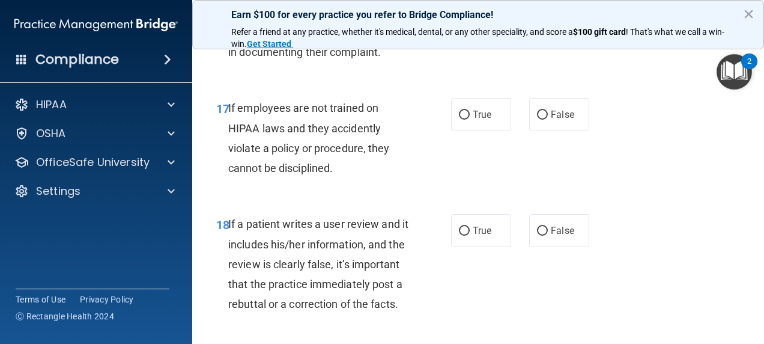
scroll to position [2328, 0]
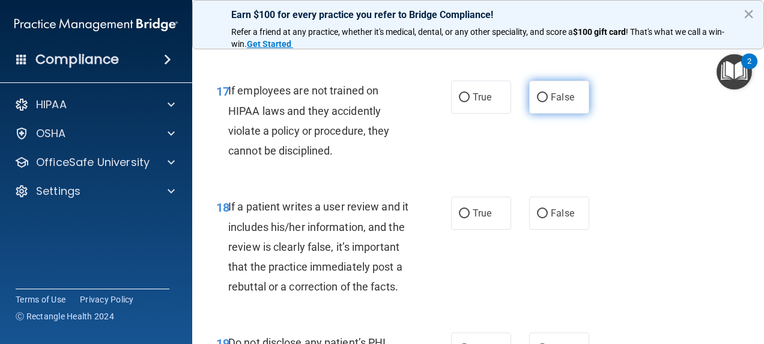
click at [564, 103] on span "False" at bounding box center [562, 96] width 23 height 11
click at [548, 102] on input "False" at bounding box center [542, 97] width 11 height 9
radio input "true"
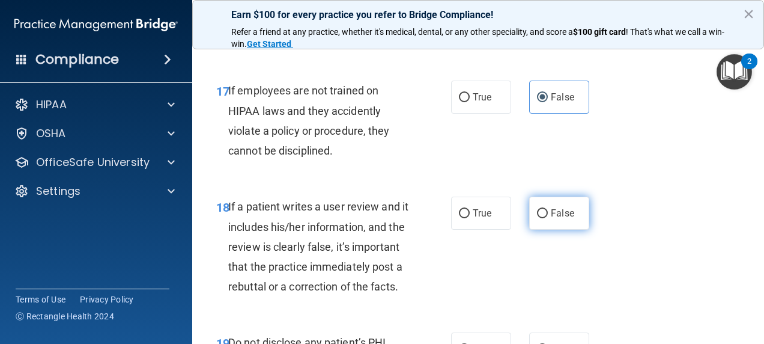
click at [571, 230] on label "False" at bounding box center [559, 213] width 60 height 33
click at [548, 218] on input "False" at bounding box center [542, 213] width 11 height 9
radio input "true"
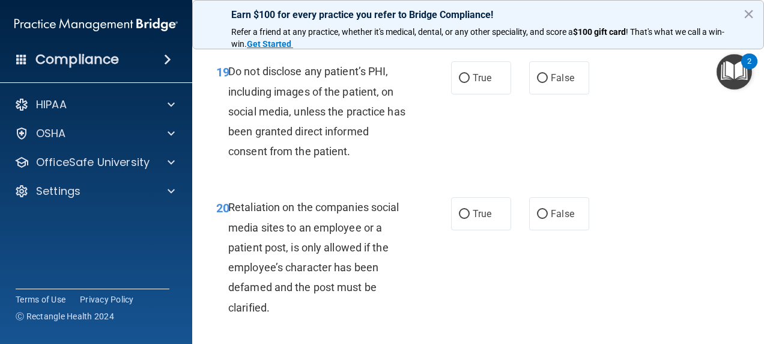
scroll to position [2602, 0]
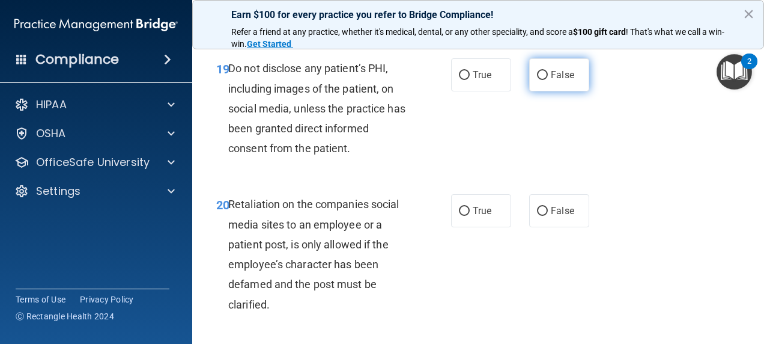
click at [538, 91] on label "False" at bounding box center [559, 74] width 60 height 33
click at [538, 80] on input "False" at bounding box center [542, 75] width 11 height 9
radio input "true"
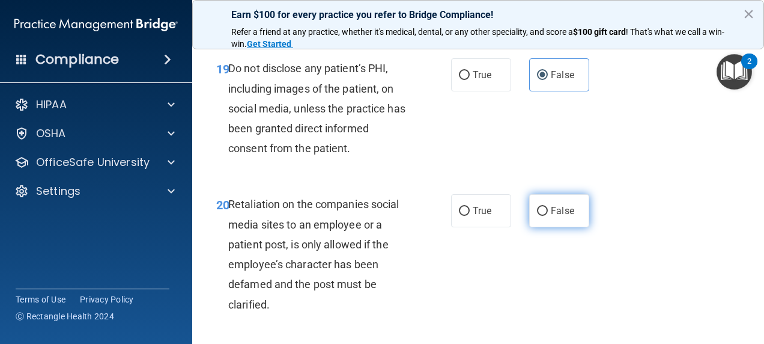
click at [551, 216] on span "False" at bounding box center [562, 210] width 23 height 11
click at [548, 216] on input "False" at bounding box center [542, 211] width 11 height 9
radio input "true"
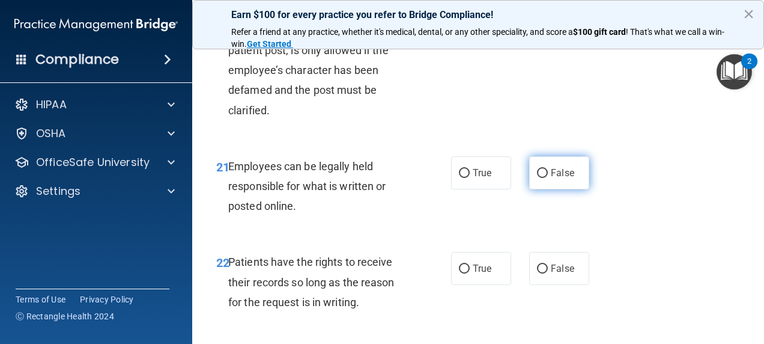
click at [551, 178] on span "False" at bounding box center [562, 172] width 23 height 11
click at [548, 178] on input "False" at bounding box center [542, 173] width 11 height 9
radio input "true"
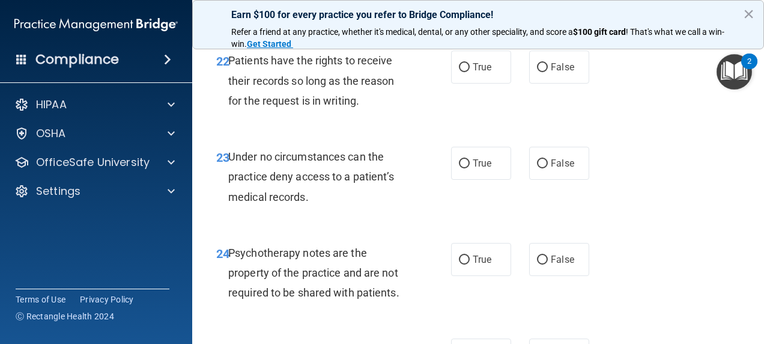
scroll to position [2998, 0]
click at [537, 72] on input "False" at bounding box center [542, 67] width 11 height 9
radio input "true"
click at [543, 179] on label "False" at bounding box center [559, 162] width 60 height 33
click at [543, 168] on input "False" at bounding box center [542, 163] width 11 height 9
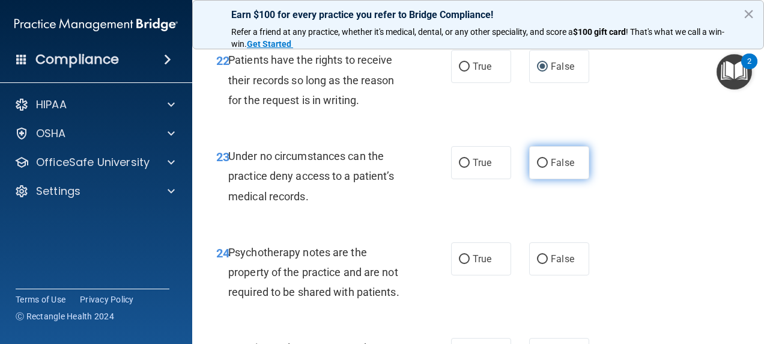
radio input "true"
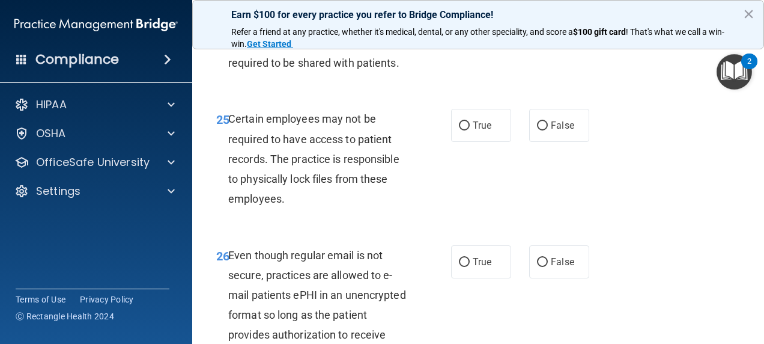
scroll to position [3248, 0]
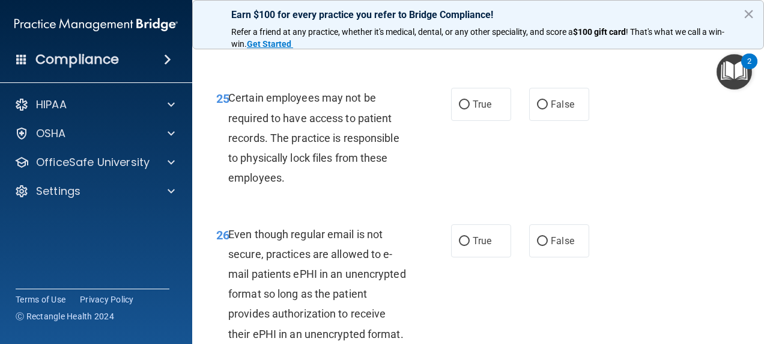
click at [552, 25] on label "False" at bounding box center [559, 8] width 60 height 33
click at [548, 14] on input "False" at bounding box center [542, 9] width 11 height 9
radio input "true"
click at [552, 110] on span "False" at bounding box center [562, 104] width 23 height 11
click at [548, 109] on input "False" at bounding box center [542, 104] width 11 height 9
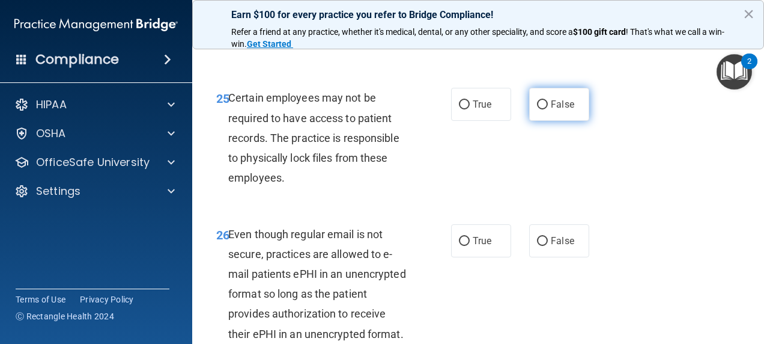
radio input "true"
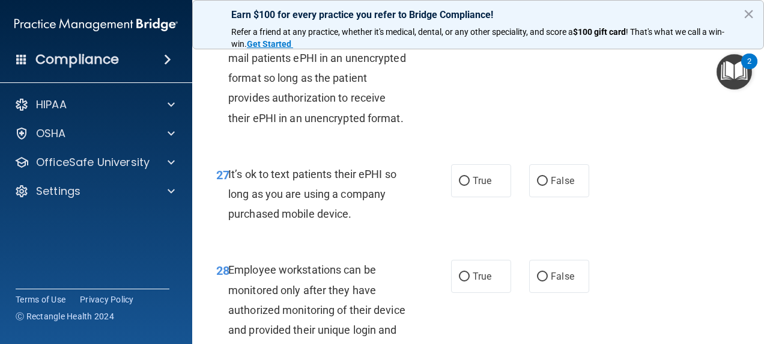
scroll to position [3465, 0]
click at [544, 41] on label "False" at bounding box center [559, 24] width 60 height 33
click at [544, 29] on input "False" at bounding box center [542, 24] width 11 height 9
radio input "true"
click at [557, 186] on span "False" at bounding box center [562, 179] width 23 height 11
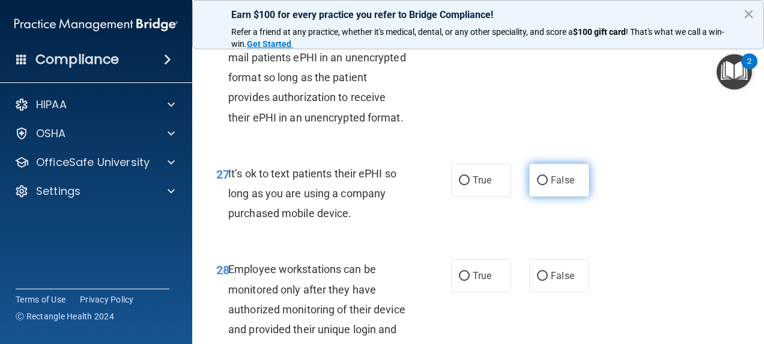
click at [548, 185] on input "False" at bounding box center [542, 180] width 11 height 9
radio input "true"
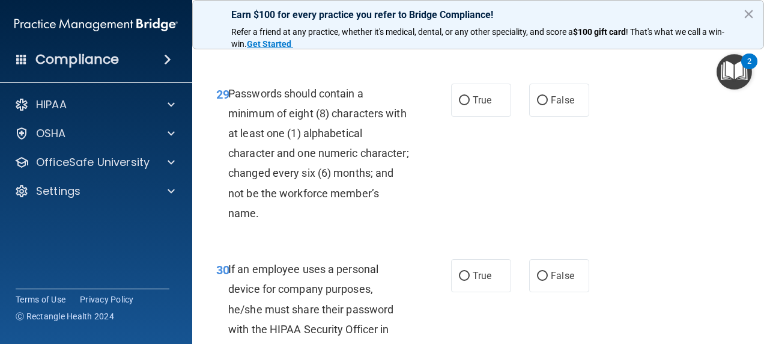
scroll to position [3777, 0]
radio input "true"
click at [552, 105] on span "False" at bounding box center [562, 99] width 23 height 11
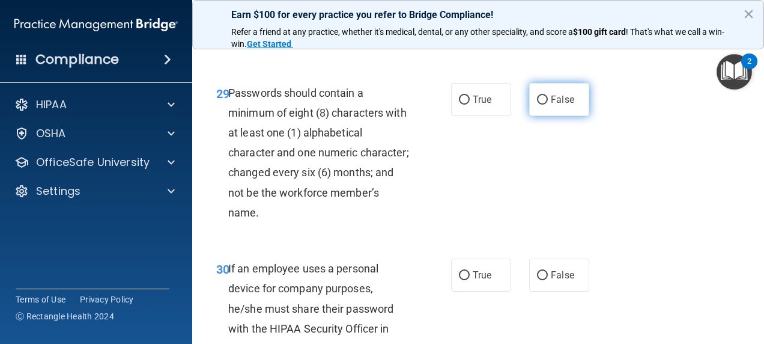
click at [548, 105] on input "False" at bounding box center [542, 100] width 11 height 9
radio input "true"
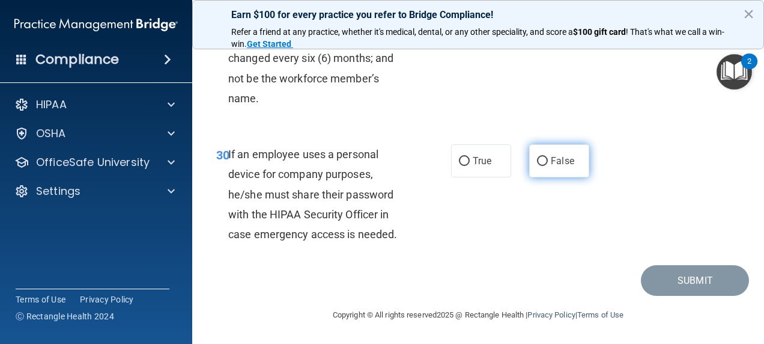
click at [550, 177] on label "False" at bounding box center [559, 160] width 60 height 33
click at [548, 166] on input "False" at bounding box center [542, 161] width 11 height 9
radio input "true"
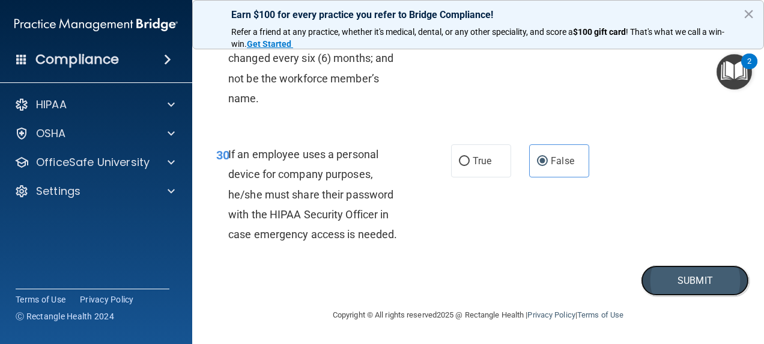
click at [680, 296] on button "Submit" at bounding box center [695, 280] width 108 height 31
click at [751, 16] on button "×" at bounding box center [748, 13] width 11 height 19
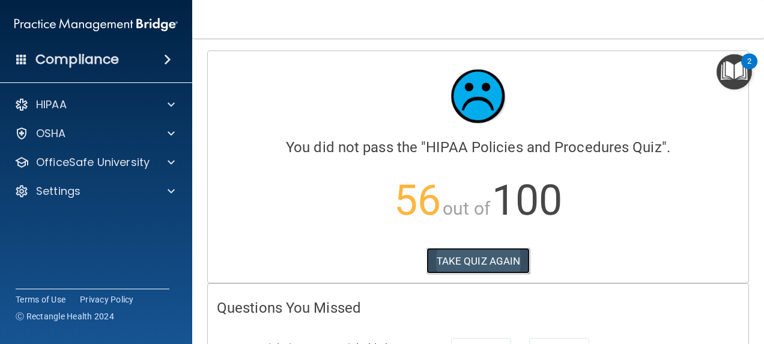
click at [455, 257] on button "TAKE QUIZ AGAIN" at bounding box center [479, 261] width 104 height 26
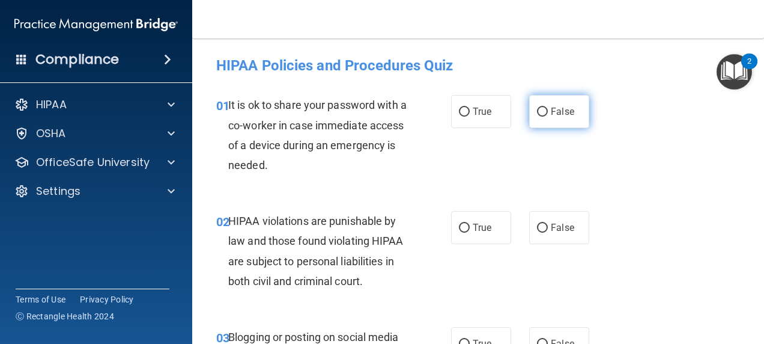
click at [568, 104] on label "False" at bounding box center [559, 111] width 60 height 33
click at [548, 108] on input "False" at bounding box center [542, 112] width 11 height 9
radio input "true"
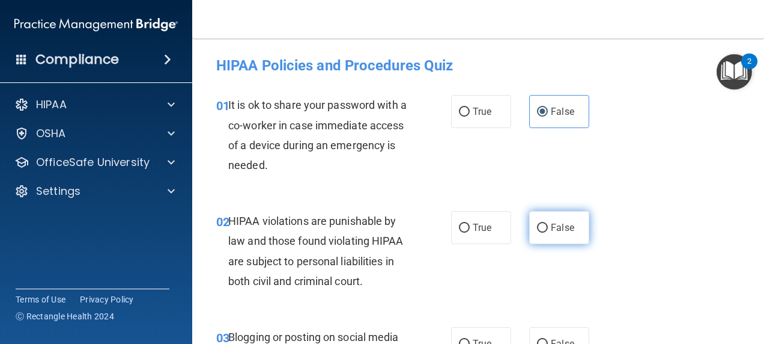
click at [554, 234] on label "False" at bounding box center [559, 227] width 60 height 33
click at [548, 233] on input "False" at bounding box center [542, 228] width 11 height 9
radio input "true"
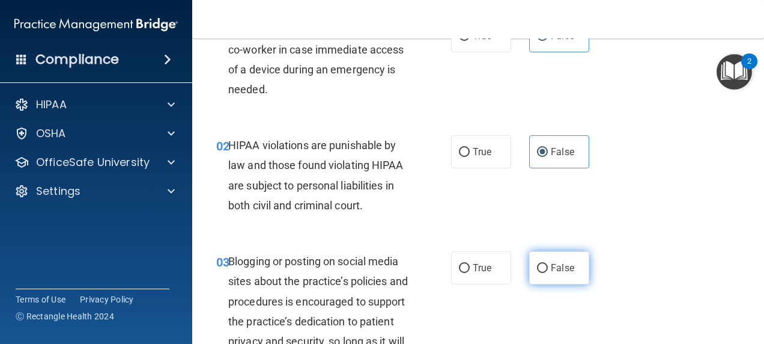
click at [553, 261] on label "False" at bounding box center [559, 267] width 60 height 33
click at [548, 264] on input "False" at bounding box center [542, 268] width 11 height 9
radio input "true"
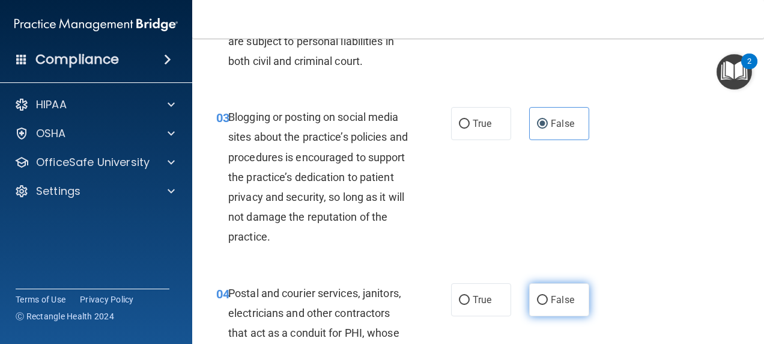
click at [552, 294] on span "False" at bounding box center [562, 299] width 23 height 11
click at [548, 296] on input "False" at bounding box center [542, 300] width 11 height 9
radio input "true"
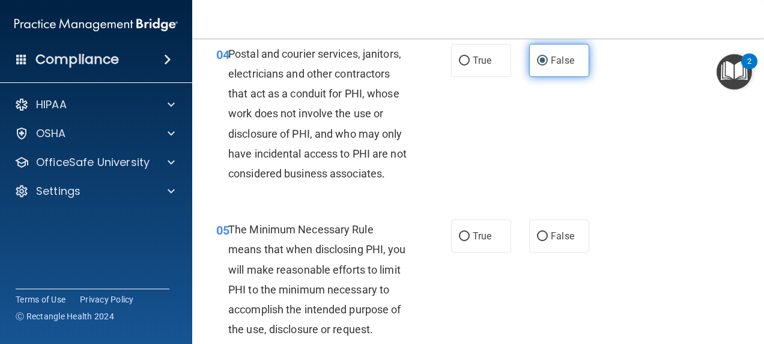
scroll to position [462, 0]
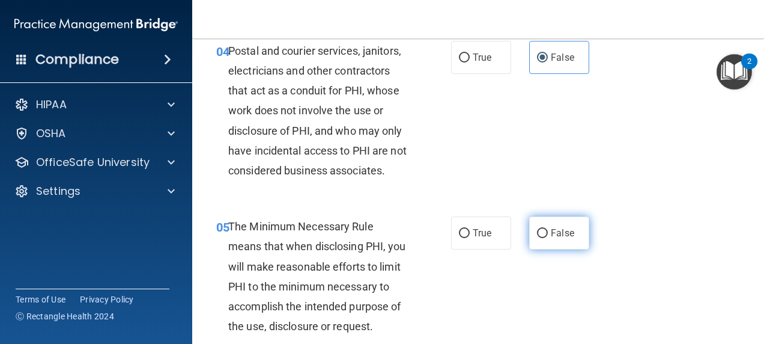
click at [561, 249] on label "False" at bounding box center [559, 232] width 60 height 33
click at [548, 238] on input "False" at bounding box center [542, 233] width 11 height 9
radio input "true"
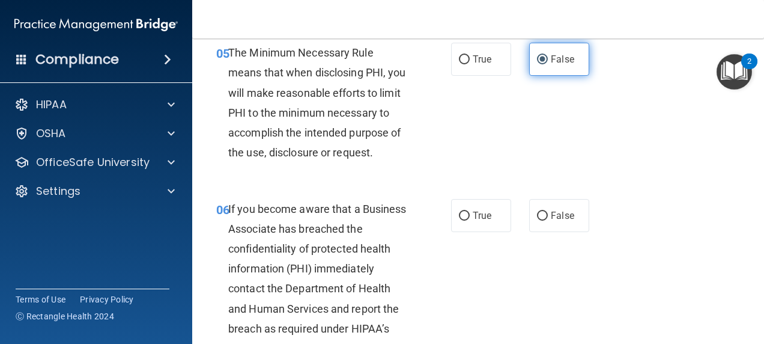
scroll to position [636, 0]
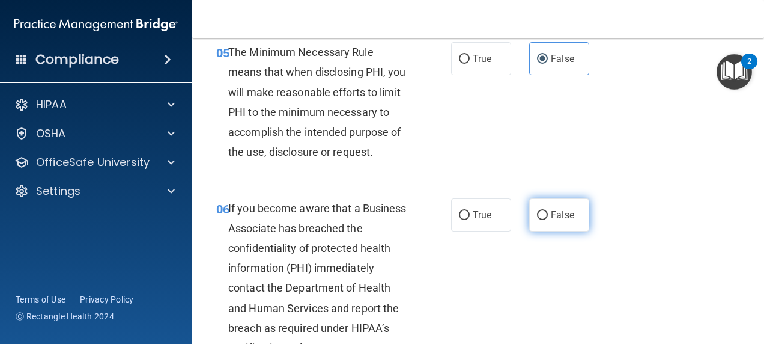
click at [551, 221] on span "False" at bounding box center [562, 214] width 23 height 11
click at [548, 220] on input "False" at bounding box center [542, 215] width 11 height 9
radio input "true"
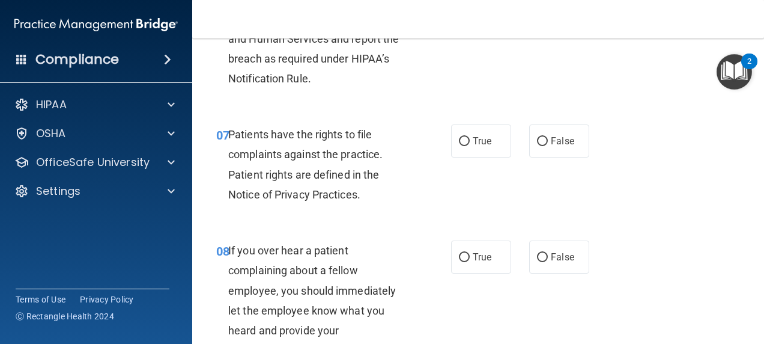
scroll to position [912, 0]
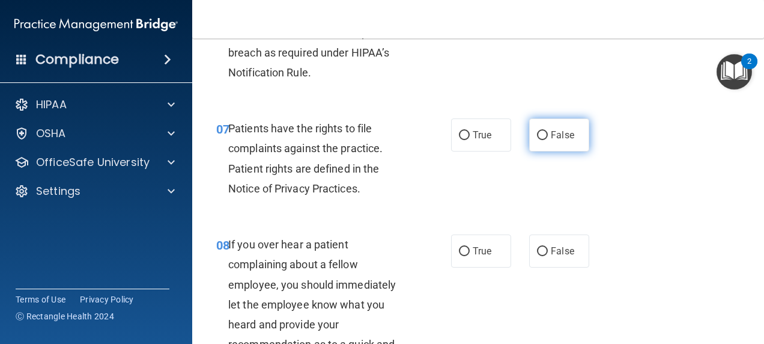
click at [551, 141] on span "False" at bounding box center [562, 134] width 23 height 11
click at [547, 140] on input "False" at bounding box center [542, 135] width 11 height 9
radio input "true"
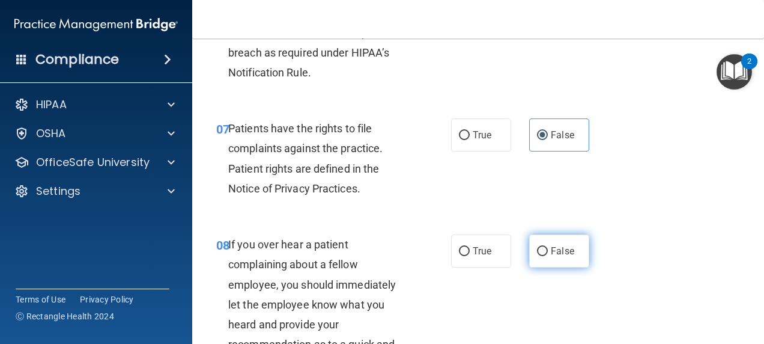
click at [547, 267] on label "False" at bounding box center [559, 250] width 60 height 33
click at [547, 256] on input "False" at bounding box center [542, 251] width 11 height 9
radio input "true"
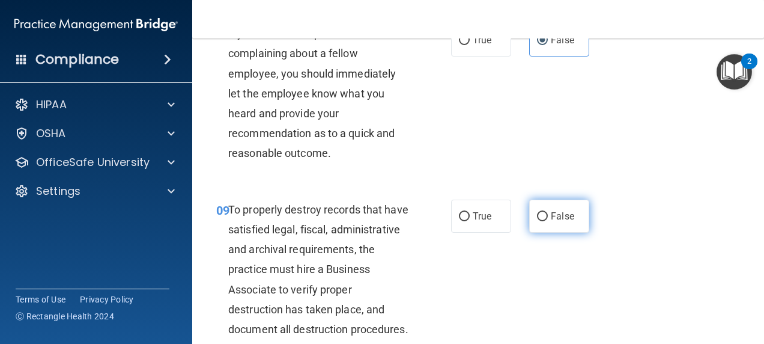
click at [549, 233] on label "False" at bounding box center [559, 216] width 60 height 33
click at [548, 221] on input "False" at bounding box center [542, 216] width 11 height 9
radio input "true"
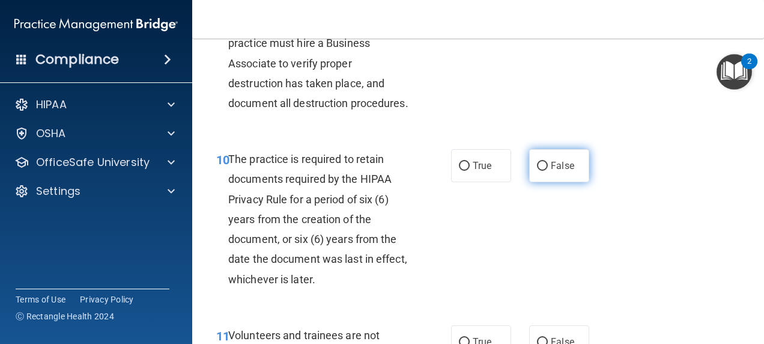
click at [552, 171] on span "False" at bounding box center [562, 165] width 23 height 11
click at [548, 171] on input "False" at bounding box center [542, 166] width 11 height 9
radio input "true"
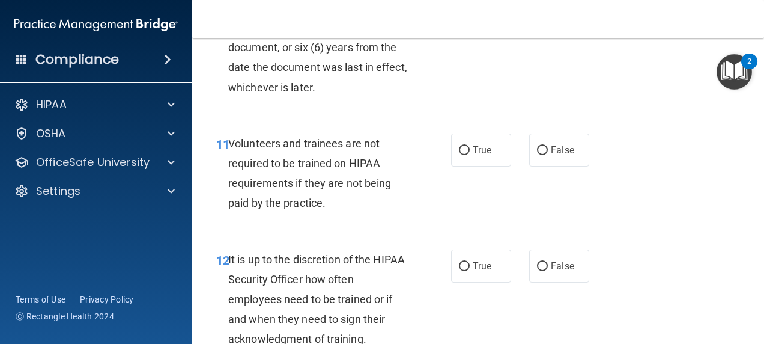
scroll to position [1542, 0]
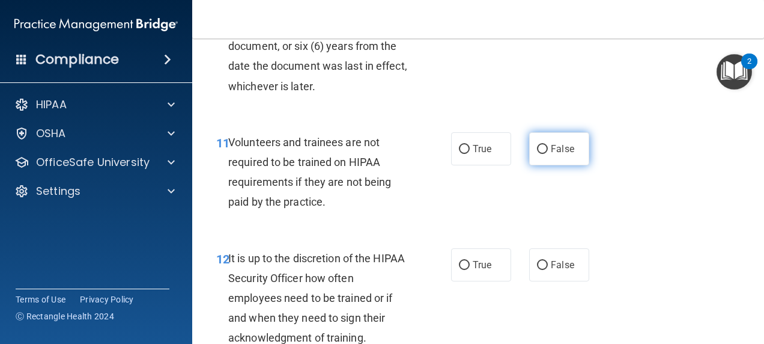
click at [554, 154] on span "False" at bounding box center [562, 148] width 23 height 11
click at [548, 154] on input "False" at bounding box center [542, 149] width 11 height 9
radio input "true"
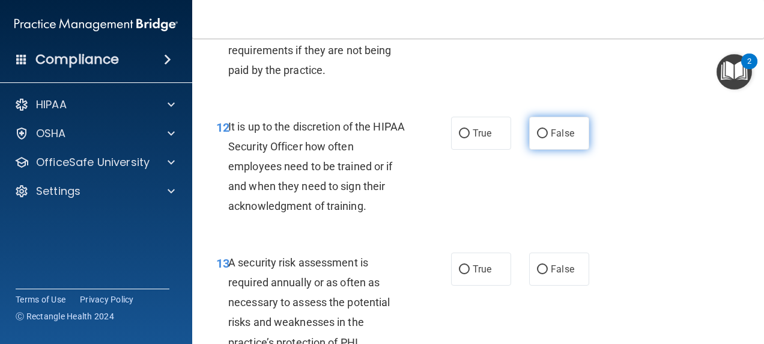
scroll to position [1674, 0]
click at [543, 149] on label "False" at bounding box center [559, 132] width 60 height 33
click at [543, 138] on input "False" at bounding box center [542, 133] width 11 height 9
radio input "true"
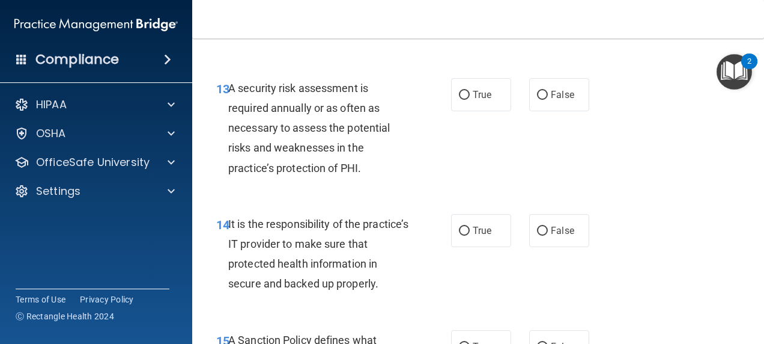
scroll to position [1848, 0]
click at [547, 111] on label "False" at bounding box center [559, 94] width 60 height 33
click at [547, 99] on input "False" at bounding box center [542, 94] width 11 height 9
radio input "true"
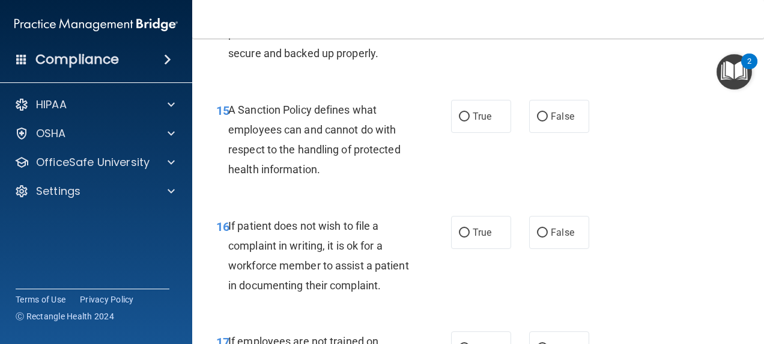
scroll to position [2079, 0]
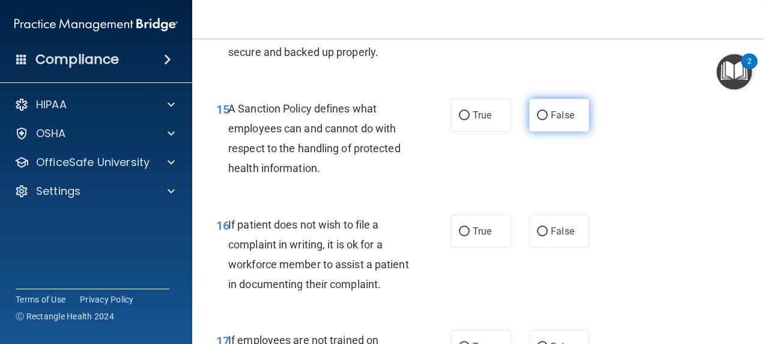
drag, startPoint x: 553, startPoint y: 168, endPoint x: 539, endPoint y: 179, distance: 17.6
click at [539, 120] on input "False" at bounding box center [542, 115] width 11 height 9
radio input "true"
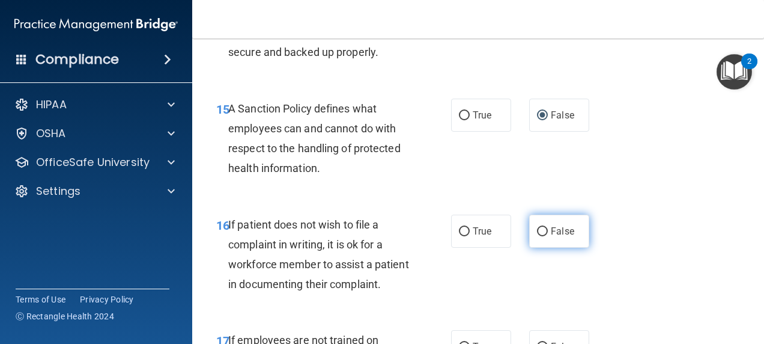
click at [559, 237] on span "False" at bounding box center [562, 230] width 23 height 11
click at [548, 236] on input "False" at bounding box center [542, 231] width 11 height 9
radio input "true"
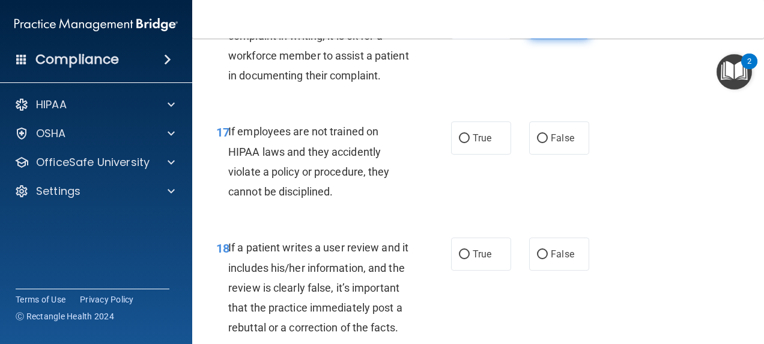
scroll to position [2302, 0]
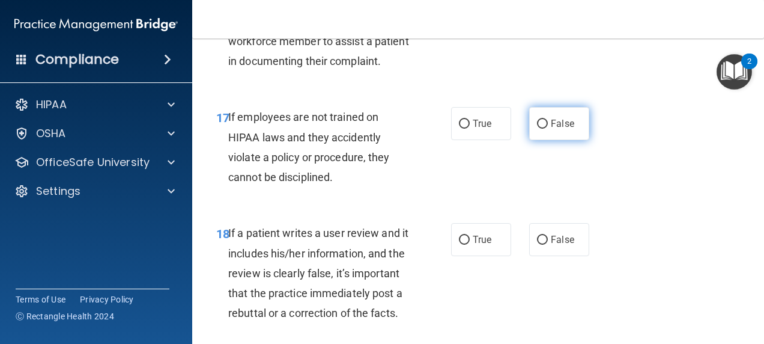
click at [555, 129] on span "False" at bounding box center [562, 123] width 23 height 11
click at [548, 129] on input "False" at bounding box center [542, 124] width 11 height 9
radio input "true"
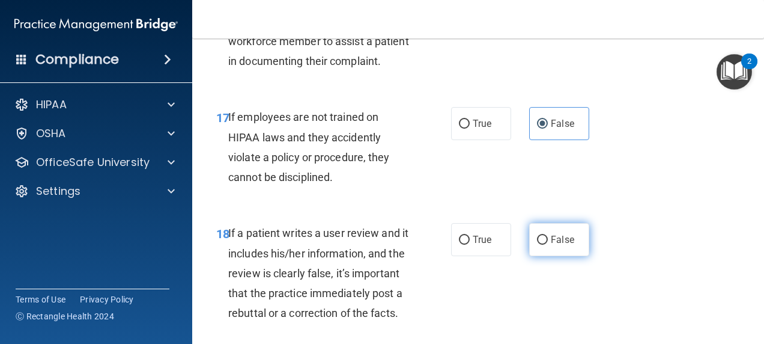
click at [551, 245] on span "False" at bounding box center [562, 239] width 23 height 11
click at [548, 245] on input "False" at bounding box center [542, 240] width 11 height 9
radio input "true"
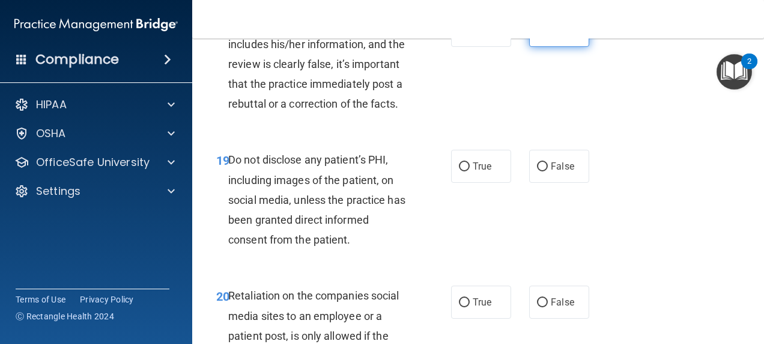
scroll to position [2512, 0]
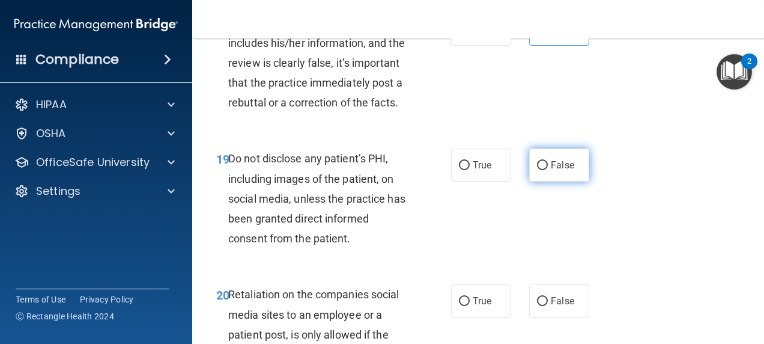
click at [537, 170] on input "False" at bounding box center [542, 165] width 11 height 9
radio input "true"
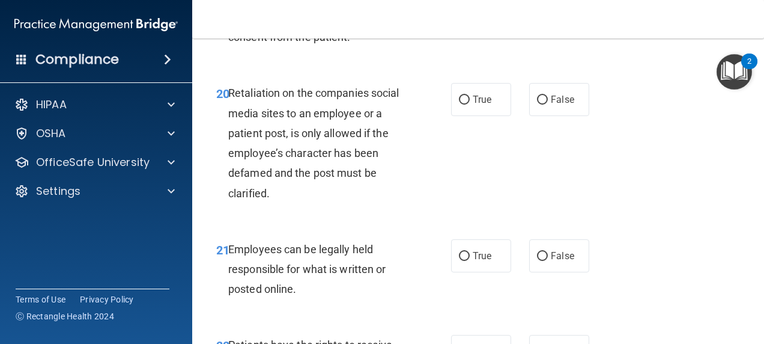
scroll to position [2714, 0]
click at [554, 115] on label "False" at bounding box center [559, 98] width 60 height 33
click at [548, 104] on input "False" at bounding box center [542, 99] width 11 height 9
radio input "true"
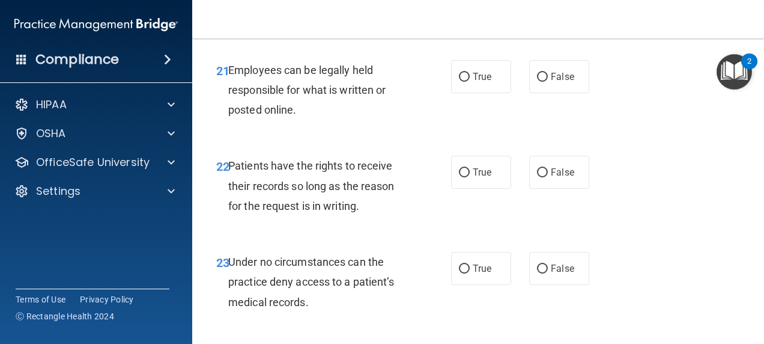
scroll to position [2933, 0]
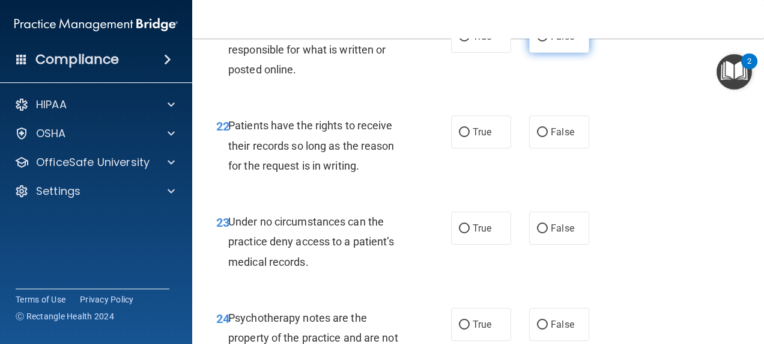
click at [556, 53] on label "False" at bounding box center [559, 36] width 60 height 33
click at [548, 41] on input "False" at bounding box center [542, 36] width 11 height 9
radio input "true"
click at [557, 148] on label "False" at bounding box center [559, 131] width 60 height 33
click at [548, 137] on input "False" at bounding box center [542, 132] width 11 height 9
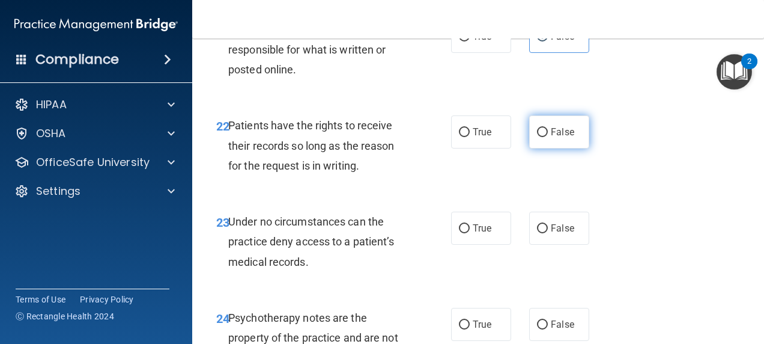
radio input "true"
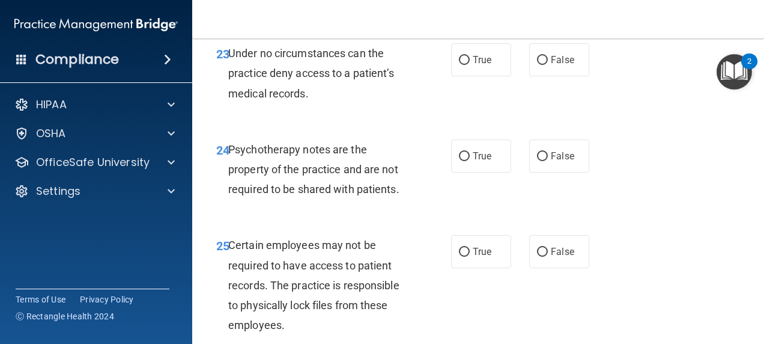
scroll to position [3104, 0]
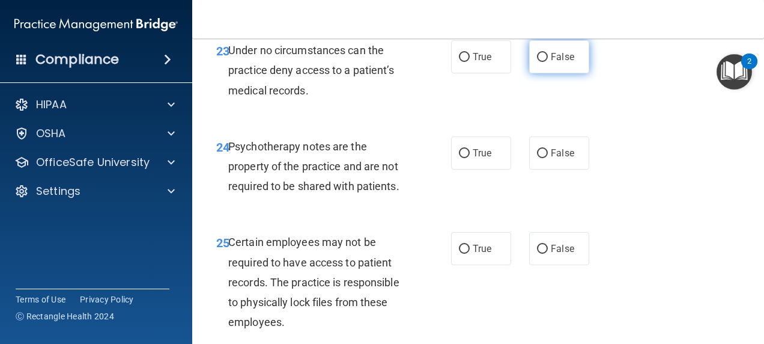
click at [552, 73] on label "False" at bounding box center [559, 56] width 60 height 33
click at [548, 62] on input "False" at bounding box center [542, 57] width 11 height 9
radio input "true"
click at [552, 159] on span "False" at bounding box center [562, 152] width 23 height 11
click at [548, 158] on input "False" at bounding box center [542, 153] width 11 height 9
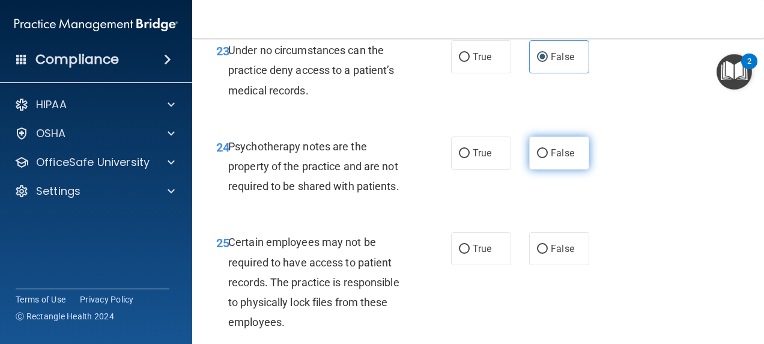
radio input "true"
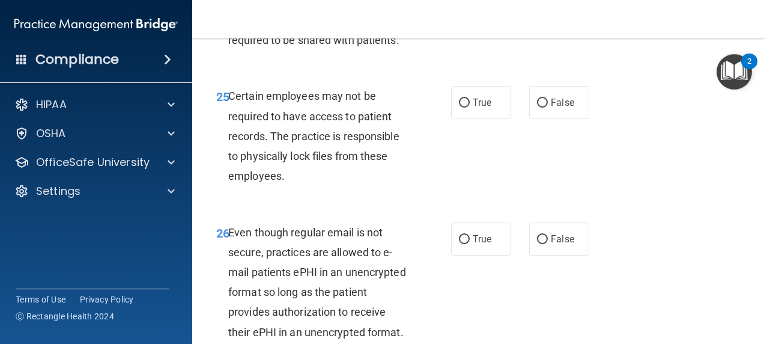
scroll to position [3260, 0]
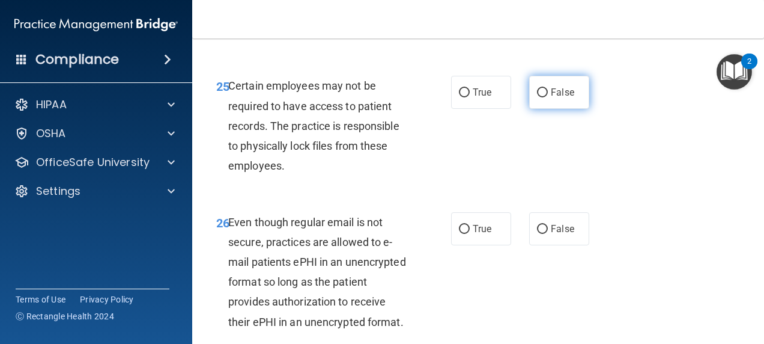
click at [540, 97] on input "False" at bounding box center [542, 92] width 11 height 9
radio input "true"
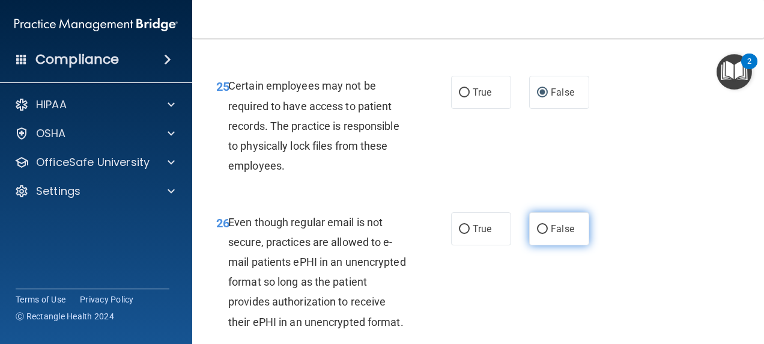
click at [538, 245] on label "False" at bounding box center [559, 228] width 60 height 33
click at [538, 234] on input "False" at bounding box center [542, 229] width 11 height 9
radio input "true"
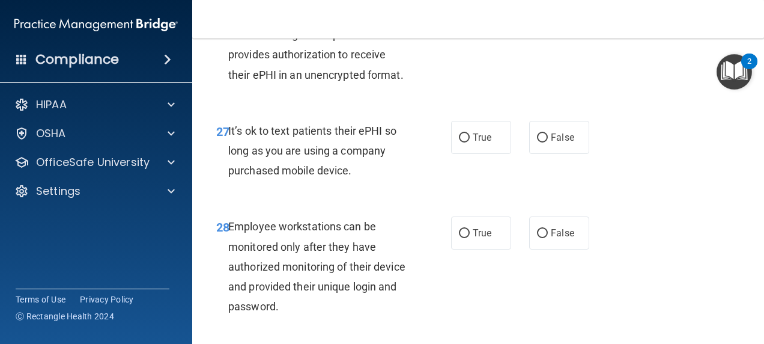
scroll to position [3512, 0]
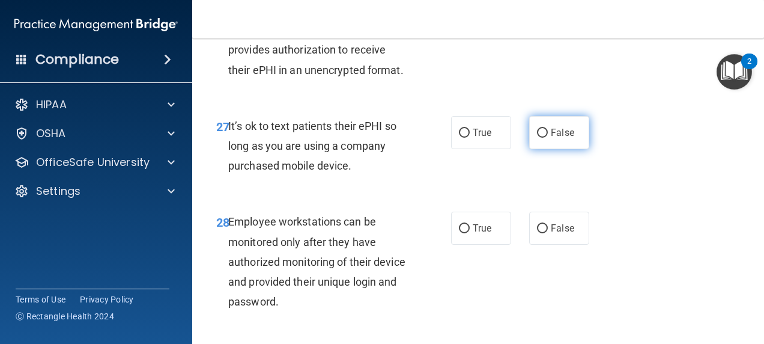
click at [541, 149] on label "False" at bounding box center [559, 132] width 60 height 33
click at [541, 138] on input "False" at bounding box center [542, 133] width 11 height 9
radio input "true"
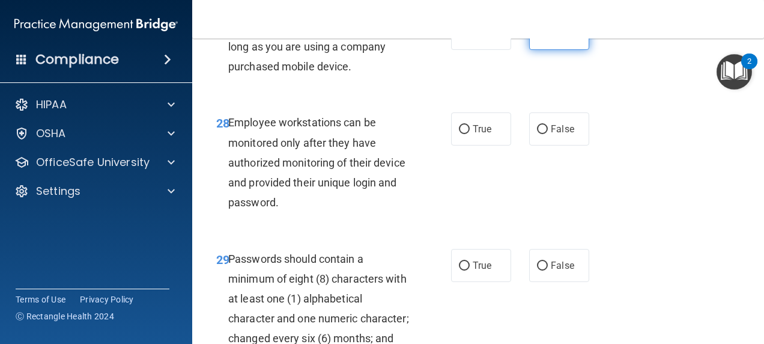
scroll to position [3648, 0]
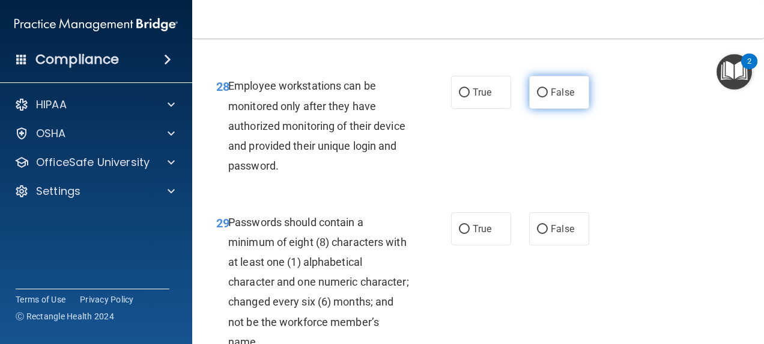
click at [550, 109] on label "False" at bounding box center [559, 92] width 60 height 33
click at [548, 97] on input "False" at bounding box center [542, 92] width 11 height 9
radio input "true"
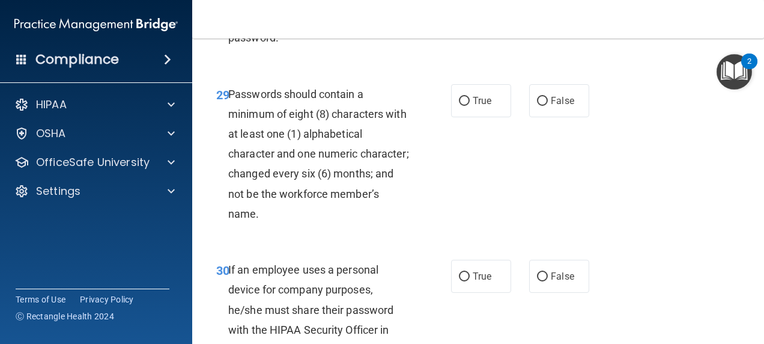
scroll to position [3781, 0]
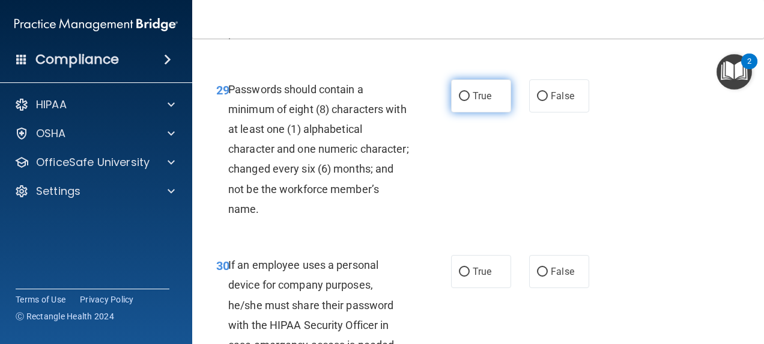
click at [463, 101] on input "True" at bounding box center [464, 96] width 11 height 9
radio input "true"
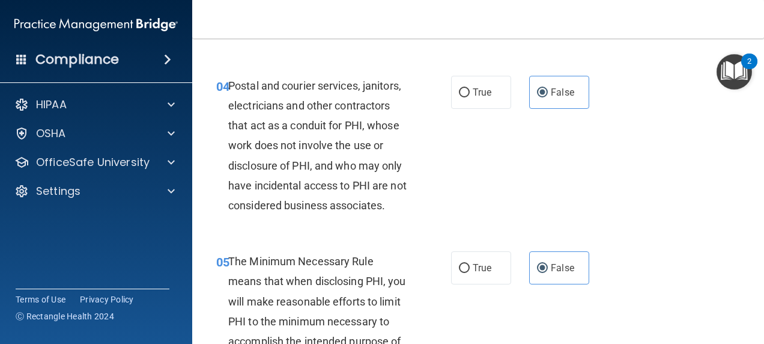
scroll to position [394, 0]
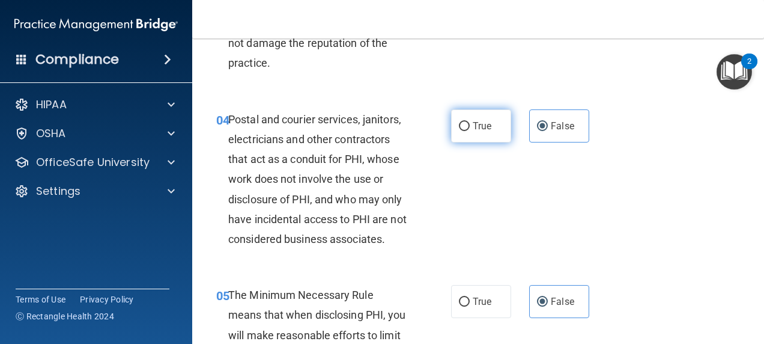
click at [482, 123] on span "True" at bounding box center [482, 125] width 19 height 11
click at [470, 123] on input "True" at bounding box center [464, 126] width 11 height 9
radio input "true"
radio input "false"
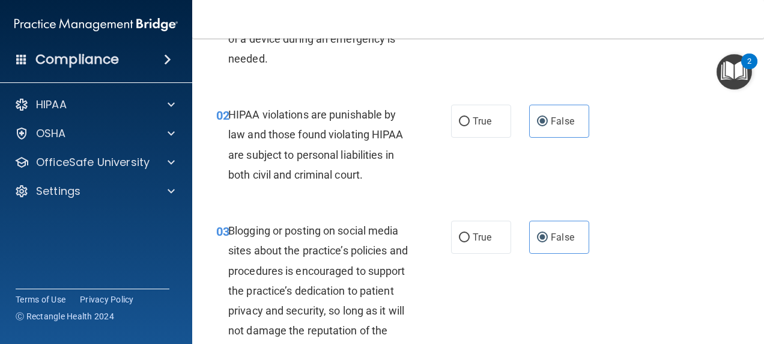
scroll to position [93, 0]
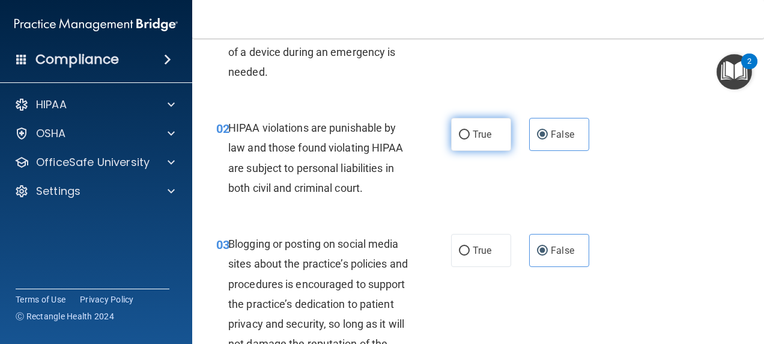
click at [485, 132] on span "True" at bounding box center [482, 134] width 19 height 11
click at [470, 132] on input "True" at bounding box center [464, 134] width 11 height 9
radio input "true"
radio input "false"
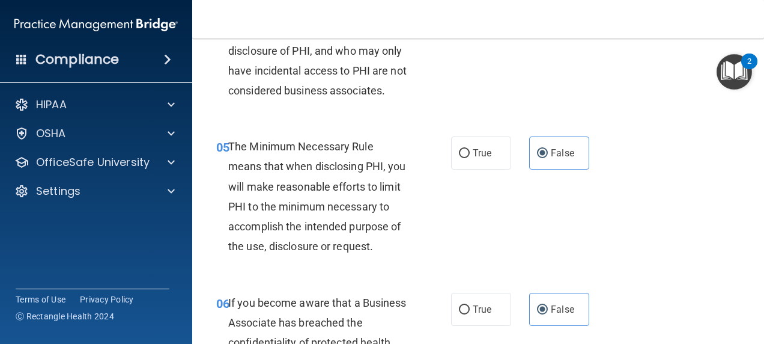
scroll to position [546, 0]
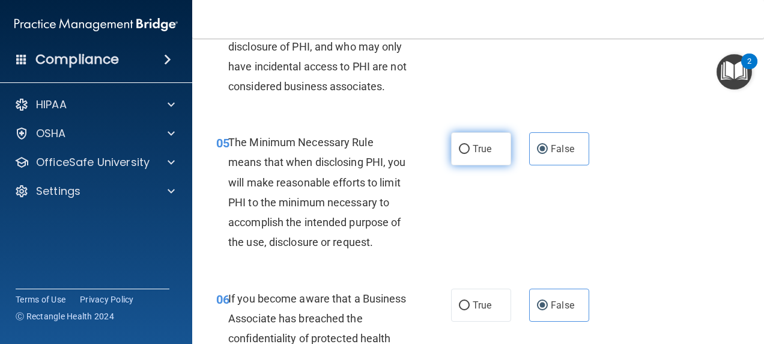
click at [483, 165] on label "True" at bounding box center [481, 148] width 60 height 33
click at [470, 154] on input "True" at bounding box center [464, 149] width 11 height 9
radio input "true"
radio input "false"
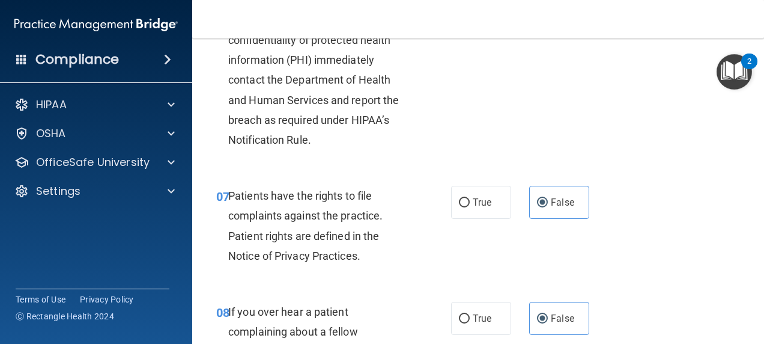
scroll to position [845, 0]
click at [472, 218] on label "True" at bounding box center [481, 201] width 60 height 33
click at [470, 207] on input "True" at bounding box center [464, 202] width 11 height 9
radio input "true"
radio input "false"
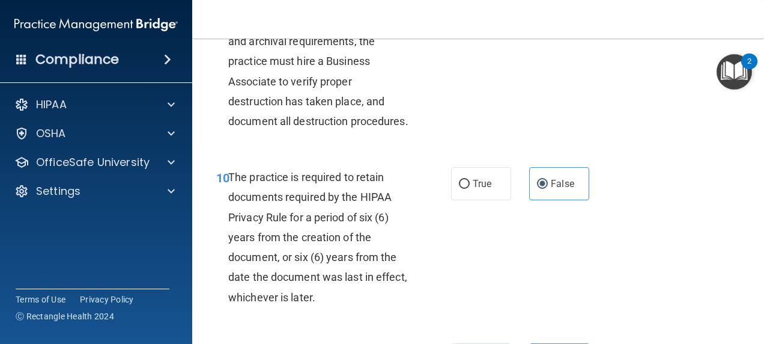
scroll to position [1331, 0]
click at [479, 189] on span "True" at bounding box center [482, 182] width 19 height 11
click at [470, 188] on input "True" at bounding box center [464, 183] width 11 height 9
radio input "true"
radio input "false"
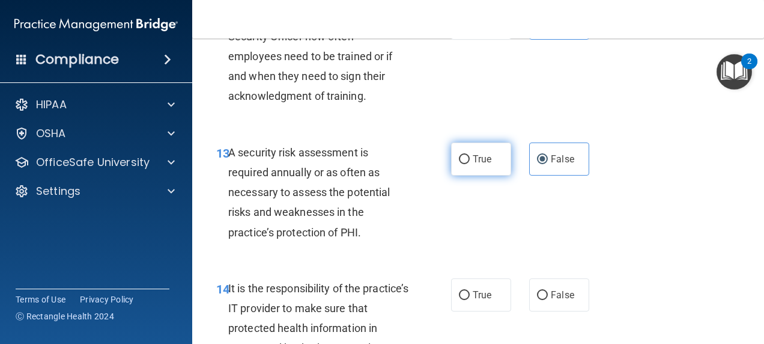
scroll to position [1784, 0]
click at [471, 175] on label "True" at bounding box center [481, 158] width 60 height 33
click at [470, 163] on input "True" at bounding box center [464, 158] width 11 height 9
radio input "true"
radio input "false"
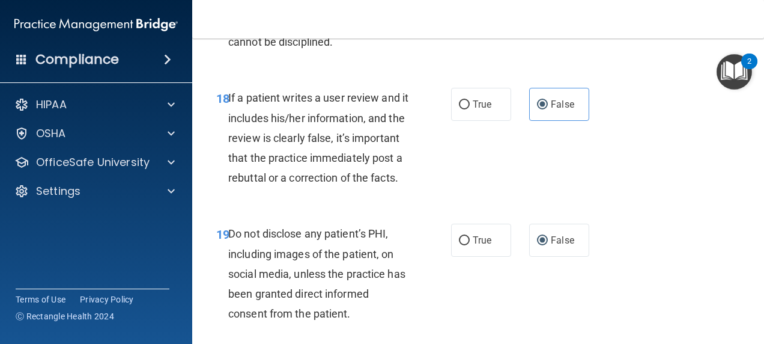
scroll to position [2438, 0]
click at [490, 120] on label "True" at bounding box center [481, 103] width 60 height 33
click at [470, 109] on input "True" at bounding box center [464, 104] width 11 height 9
radio input "true"
radio input "false"
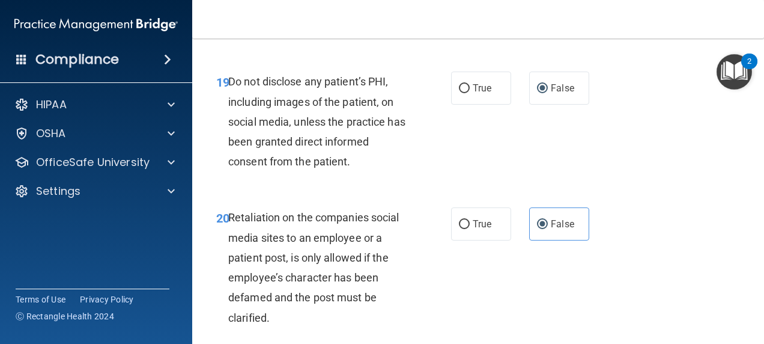
scroll to position [2590, 0]
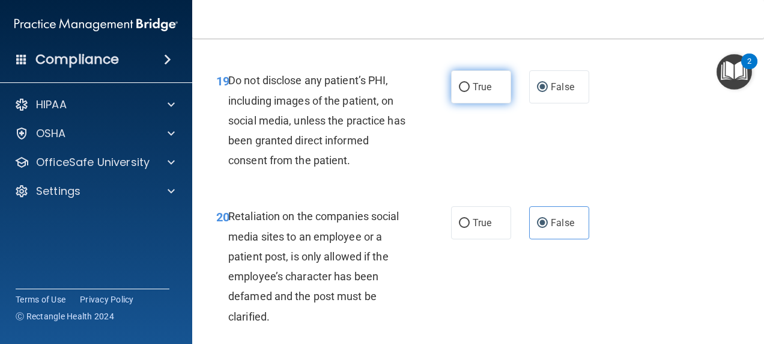
click at [473, 93] on span "True" at bounding box center [482, 86] width 19 height 11
click at [470, 92] on input "True" at bounding box center [464, 87] width 11 height 9
radio input "true"
radio input "false"
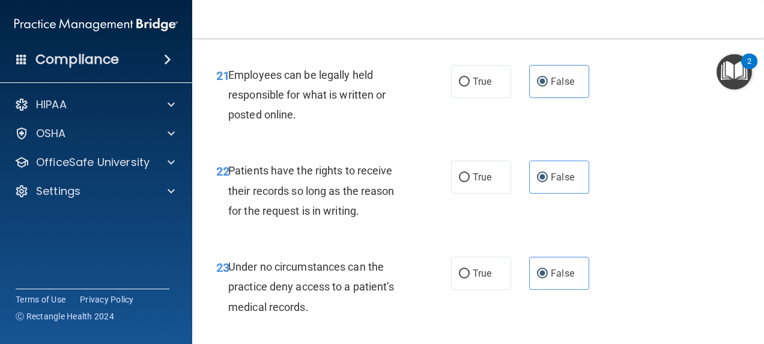
scroll to position [2894, 0]
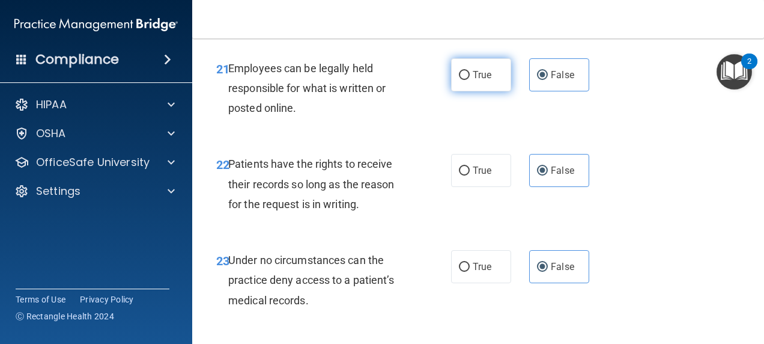
click at [473, 81] on span "True" at bounding box center [482, 74] width 19 height 11
click at [470, 80] on input "True" at bounding box center [464, 75] width 11 height 9
radio input "true"
radio input "false"
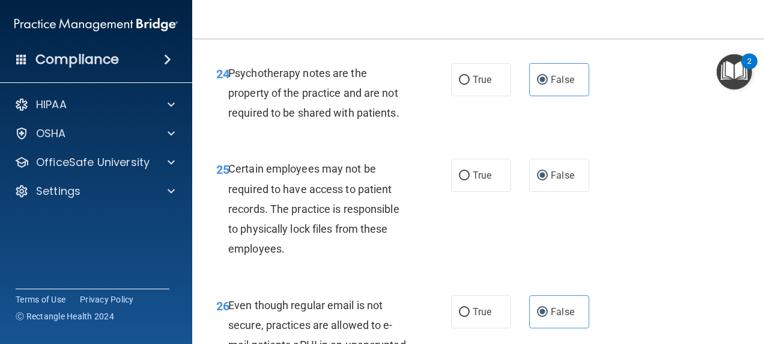
scroll to position [3196, 0]
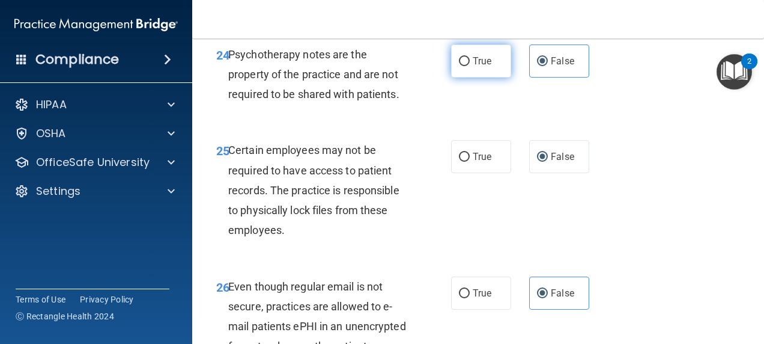
click at [480, 67] on span "True" at bounding box center [482, 60] width 19 height 11
click at [470, 66] on input "True" at bounding box center [464, 61] width 11 height 9
radio input "true"
radio input "false"
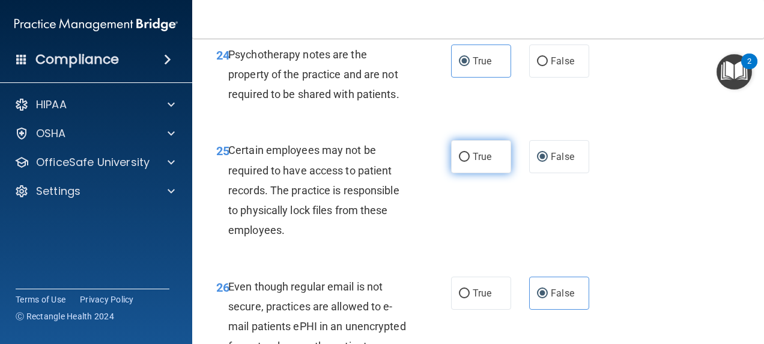
click at [482, 162] on span "True" at bounding box center [482, 156] width 19 height 11
click at [470, 162] on input "True" at bounding box center [464, 157] width 11 height 9
radio input "true"
radio input "false"
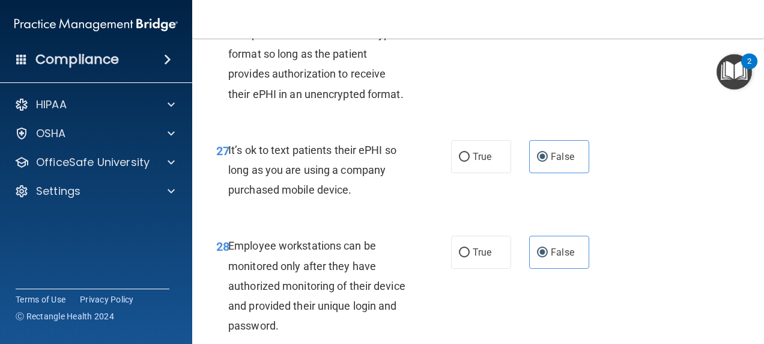
scroll to position [3524, 0]
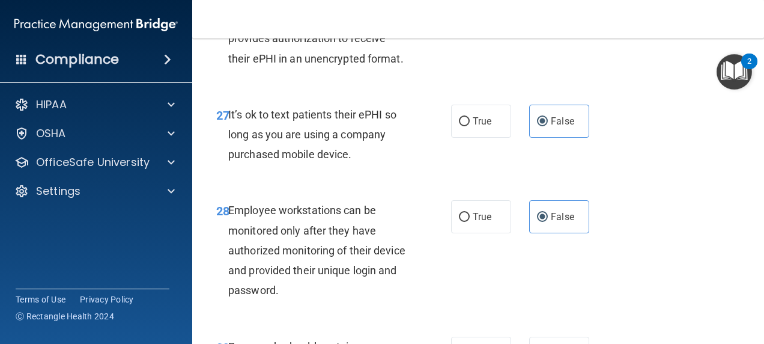
radio input "true"
radio input "false"
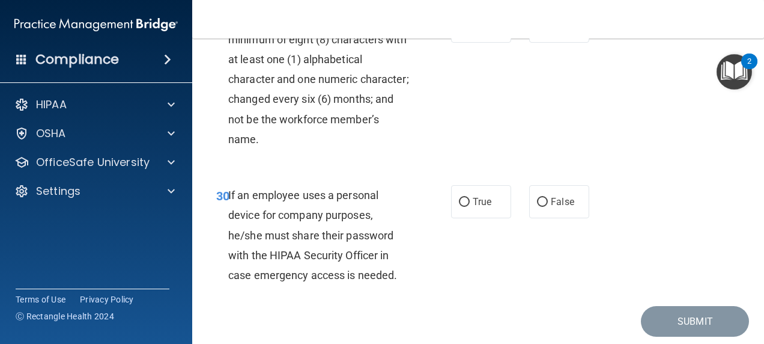
scroll to position [4011, 0]
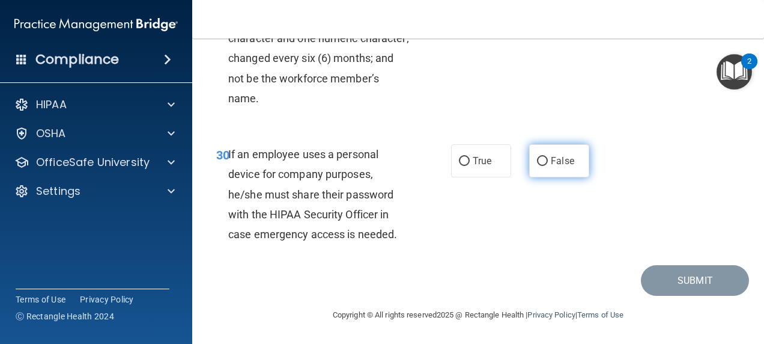
click at [553, 165] on span "False" at bounding box center [562, 160] width 23 height 11
click at [548, 165] on input "False" at bounding box center [542, 161] width 11 height 9
radio input "true"
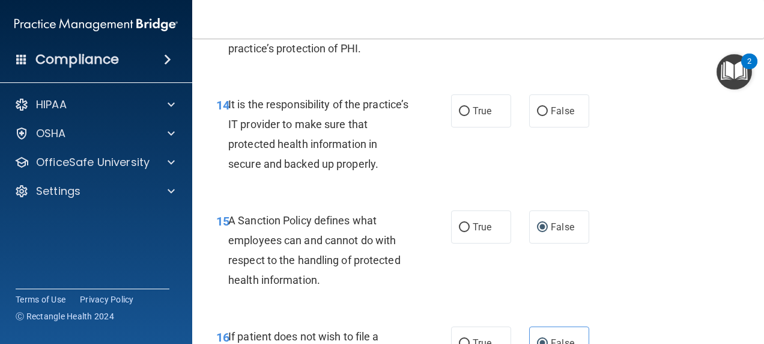
scroll to position [1953, 0]
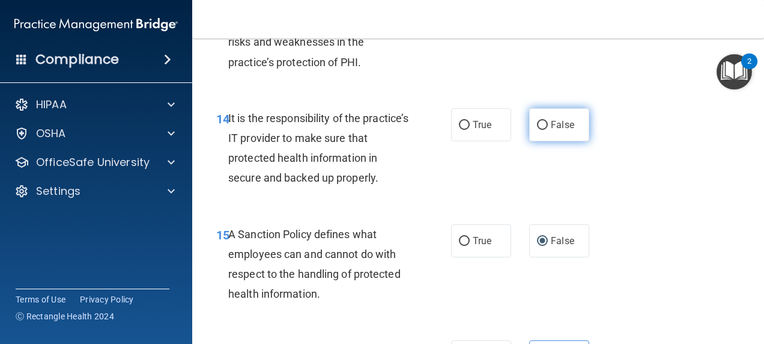
click at [551, 130] on span "False" at bounding box center [562, 124] width 23 height 11
click at [548, 130] on input "False" at bounding box center [542, 125] width 11 height 9
radio input "true"
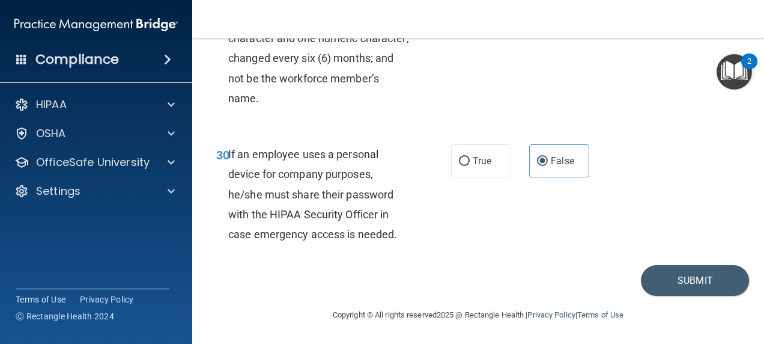
scroll to position [4011, 0]
click at [691, 270] on button "Submit" at bounding box center [695, 280] width 108 height 31
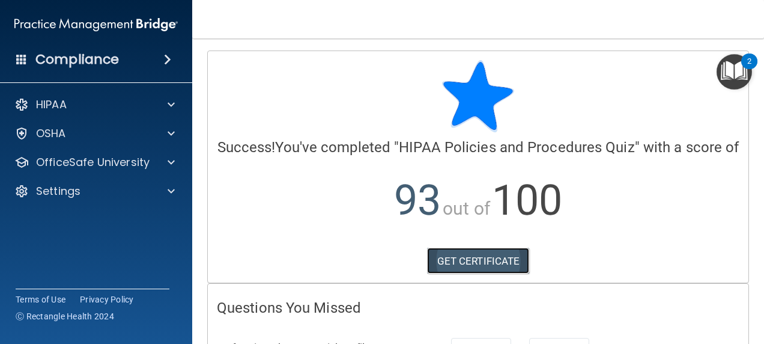
click at [484, 274] on link "GET CERTIFICATE" at bounding box center [478, 261] width 103 height 26
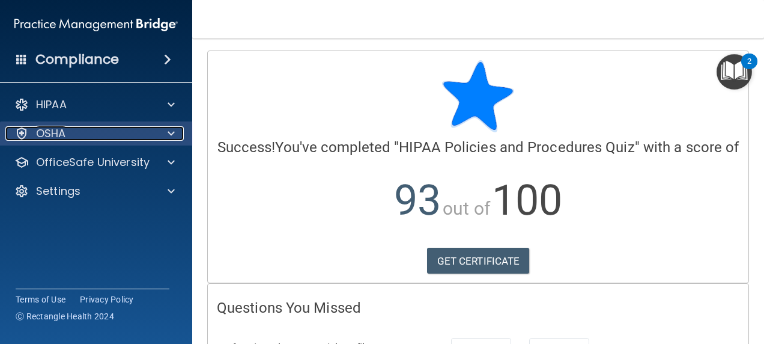
click at [161, 133] on div at bounding box center [169, 133] width 30 height 14
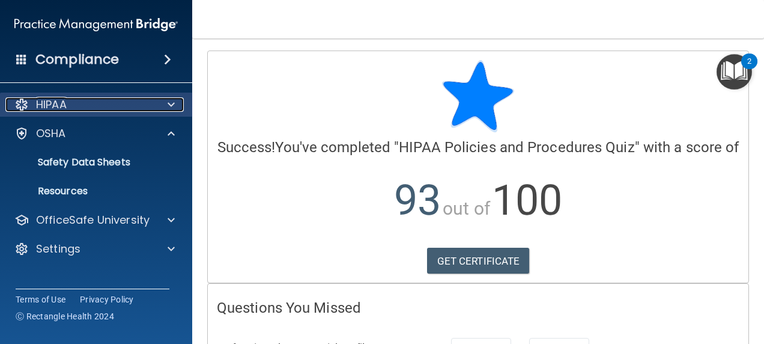
click at [155, 106] on div at bounding box center [169, 104] width 30 height 14
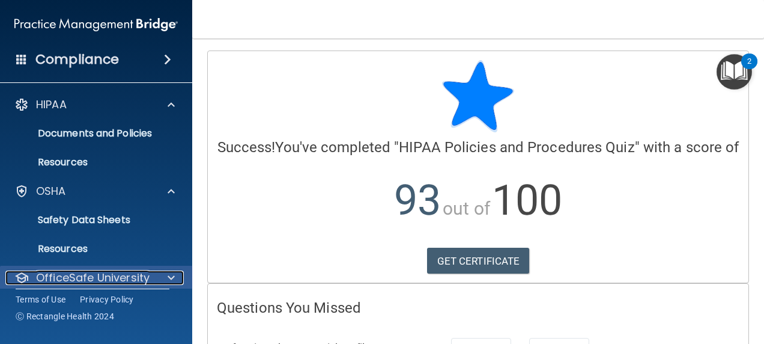
click at [157, 275] on div at bounding box center [169, 277] width 30 height 14
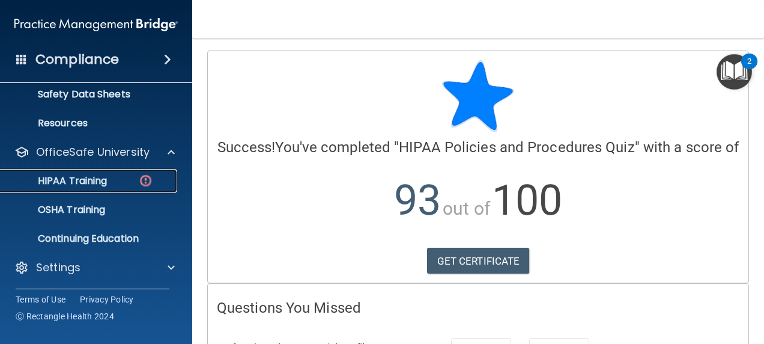
click at [91, 181] on p "HIPAA Training" at bounding box center [57, 181] width 99 height 12
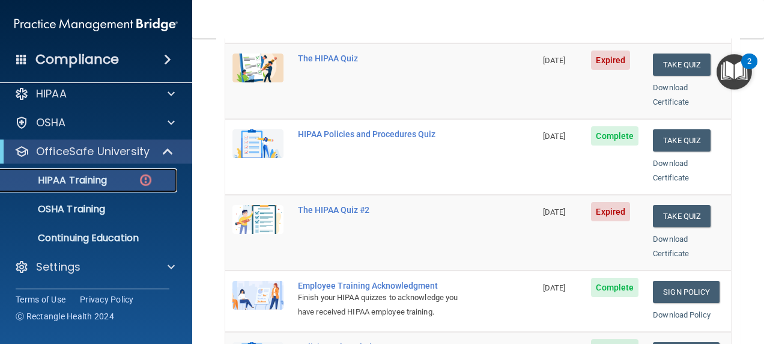
scroll to position [114, 0]
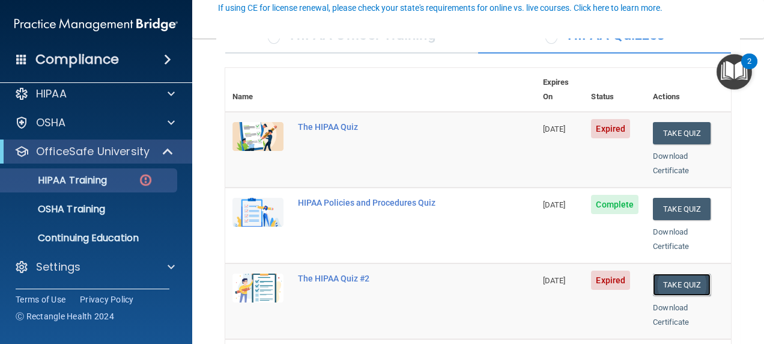
click at [694, 273] on button "Take Quiz" at bounding box center [682, 284] width 58 height 22
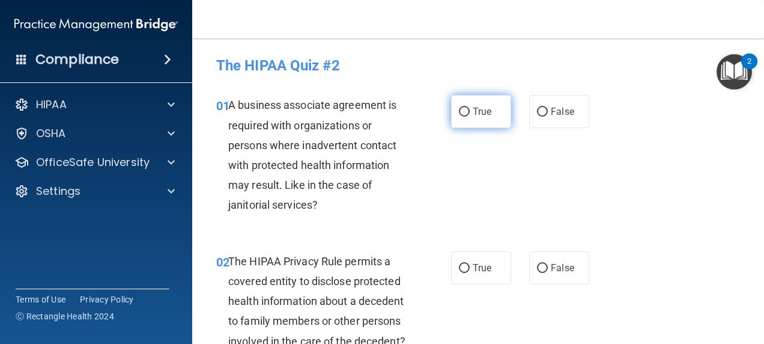
click at [484, 110] on span "True" at bounding box center [482, 111] width 19 height 11
click at [470, 110] on input "True" at bounding box center [464, 112] width 11 height 9
radio input "true"
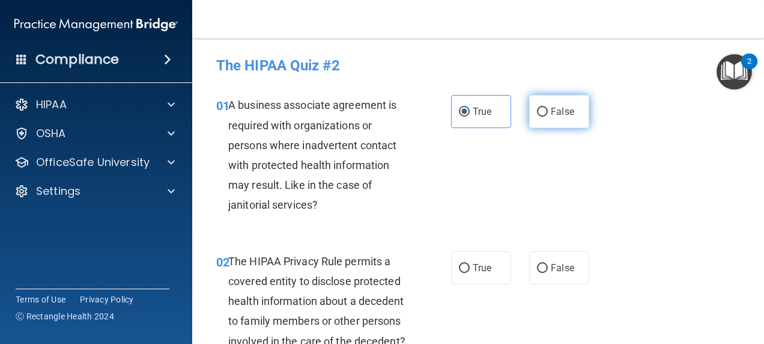
click at [551, 114] on span "False" at bounding box center [562, 111] width 23 height 11
click at [548, 114] on input "False" at bounding box center [542, 112] width 11 height 9
radio input "true"
radio input "false"
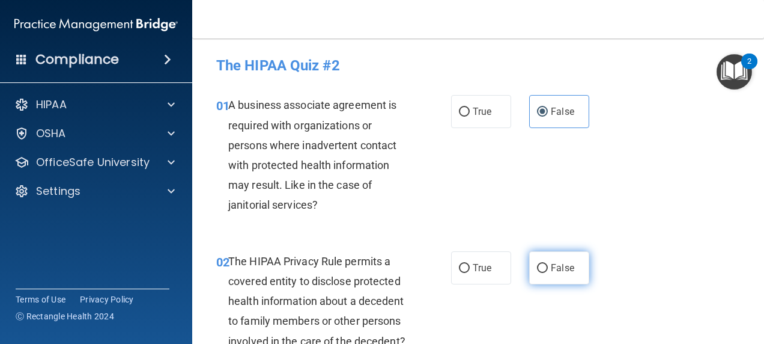
click at [551, 269] on span "False" at bounding box center [562, 267] width 23 height 11
click at [548, 269] on input "False" at bounding box center [542, 268] width 11 height 9
radio input "true"
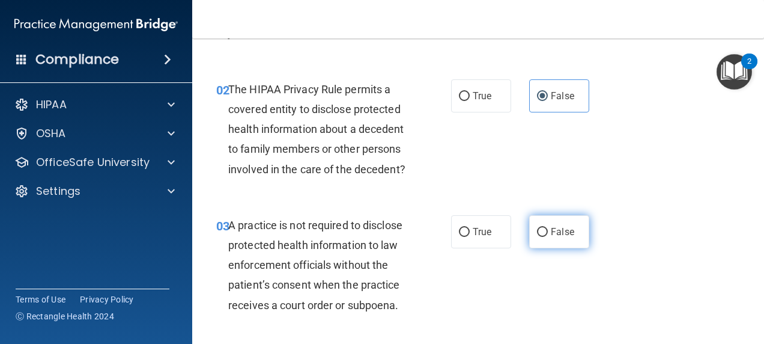
click at [551, 237] on span "False" at bounding box center [562, 231] width 23 height 11
click at [548, 237] on input "False" at bounding box center [542, 232] width 11 height 9
radio input "true"
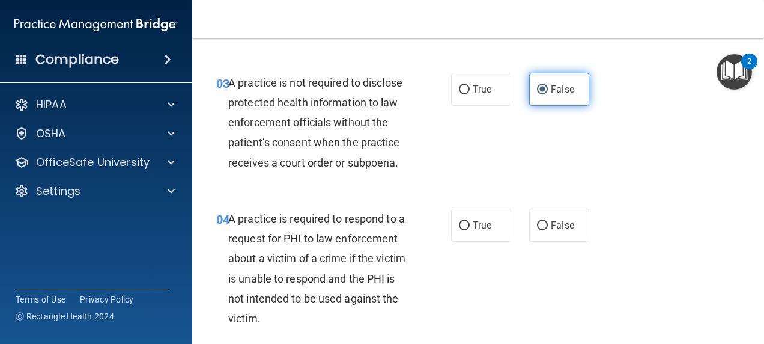
click at [550, 242] on label "False" at bounding box center [559, 225] width 60 height 33
click at [548, 230] on input "False" at bounding box center [542, 225] width 11 height 9
radio input "true"
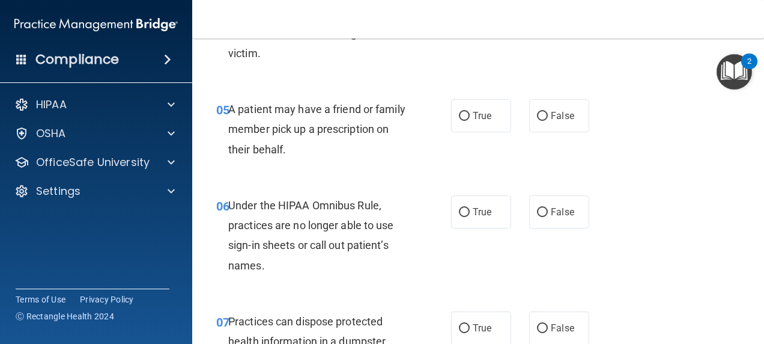
scroll to position [588, 0]
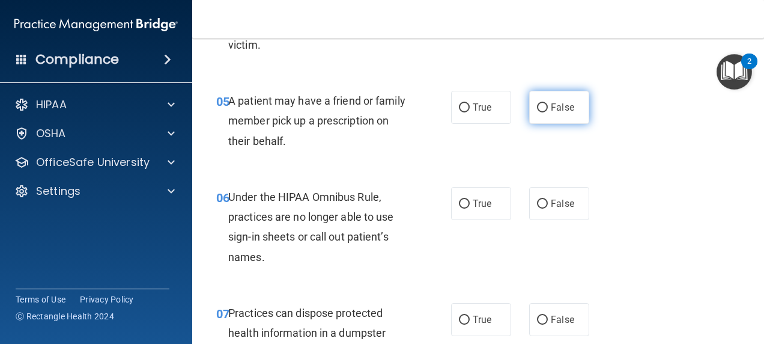
click at [553, 113] on span "False" at bounding box center [562, 107] width 23 height 11
click at [548, 112] on input "False" at bounding box center [542, 107] width 11 height 9
radio input "true"
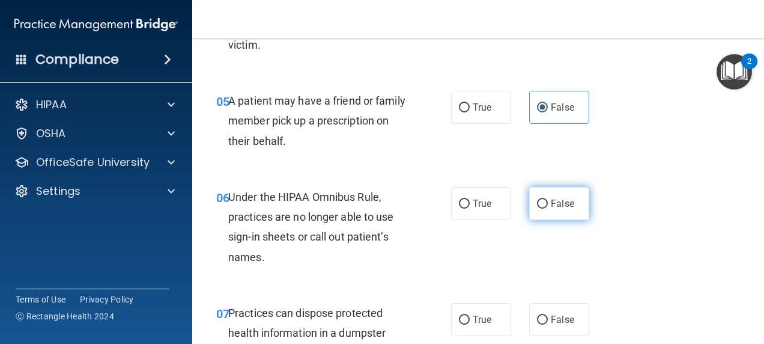
click at [547, 216] on label "False" at bounding box center [559, 203] width 60 height 33
click at [547, 209] on input "False" at bounding box center [542, 204] width 11 height 9
radio input "true"
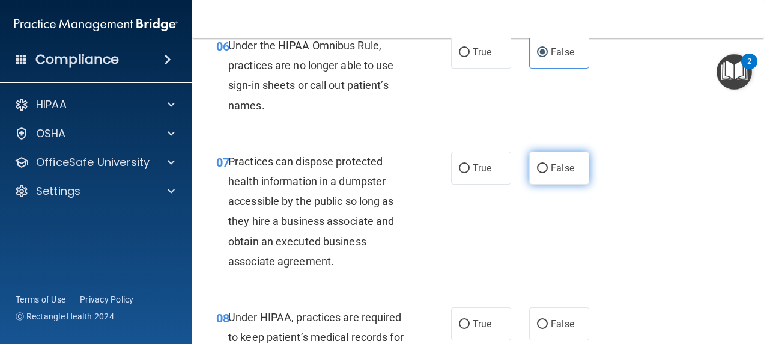
click at [547, 185] on label "False" at bounding box center [559, 167] width 60 height 33
click at [547, 173] on input "False" at bounding box center [542, 168] width 11 height 9
radio input "true"
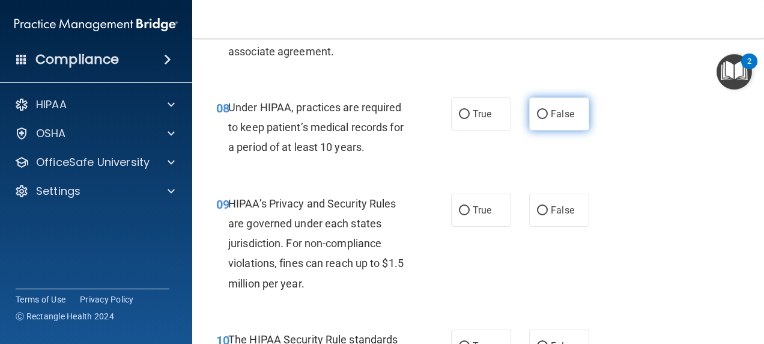
scroll to position [950, 0]
click at [552, 130] on label "False" at bounding box center [559, 113] width 60 height 33
click at [548, 118] on input "False" at bounding box center [542, 113] width 11 height 9
radio input "true"
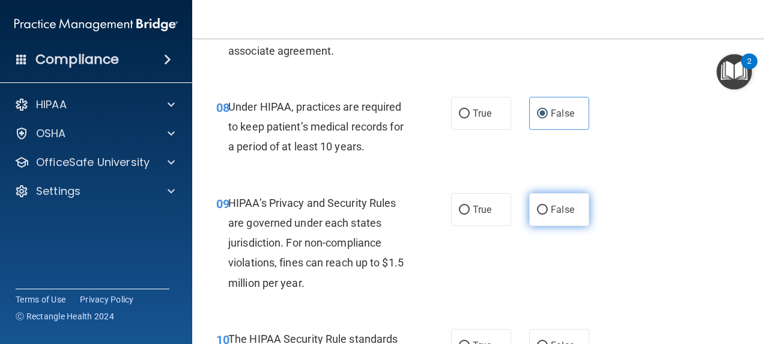
click at [548, 221] on label "False" at bounding box center [559, 209] width 60 height 33
click at [548, 215] on input "False" at bounding box center [542, 210] width 11 height 9
radio input "true"
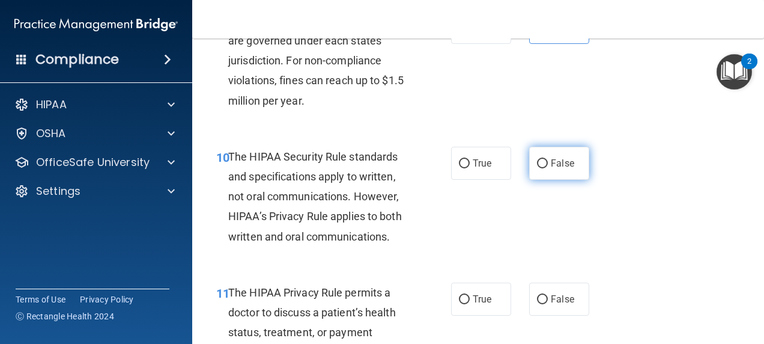
scroll to position [1132, 0]
click at [541, 179] on label "False" at bounding box center [559, 162] width 60 height 33
click at [541, 168] on input "False" at bounding box center [542, 163] width 11 height 9
radio input "true"
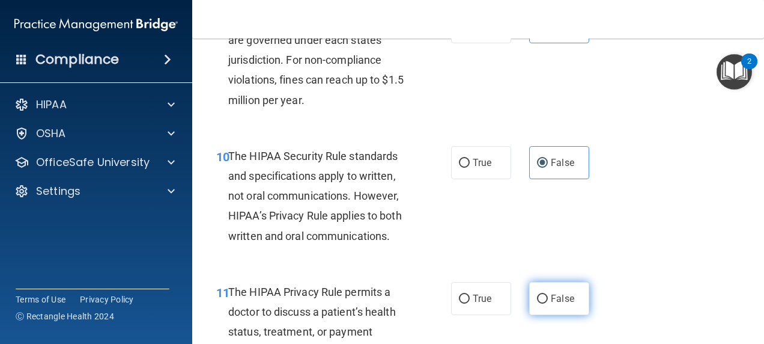
click at [551, 304] on span "False" at bounding box center [562, 298] width 23 height 11
click at [548, 303] on input "False" at bounding box center [542, 298] width 11 height 9
radio input "true"
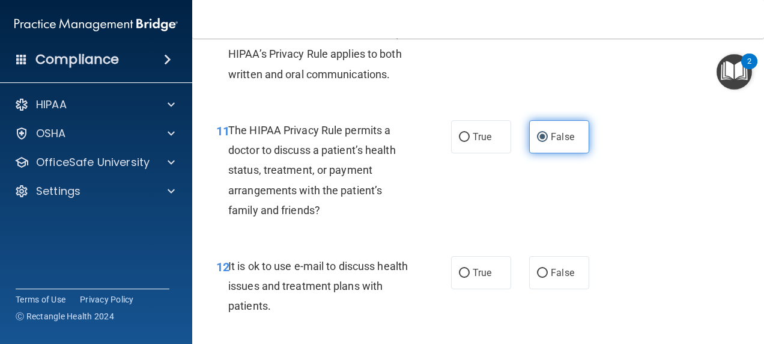
scroll to position [1295, 0]
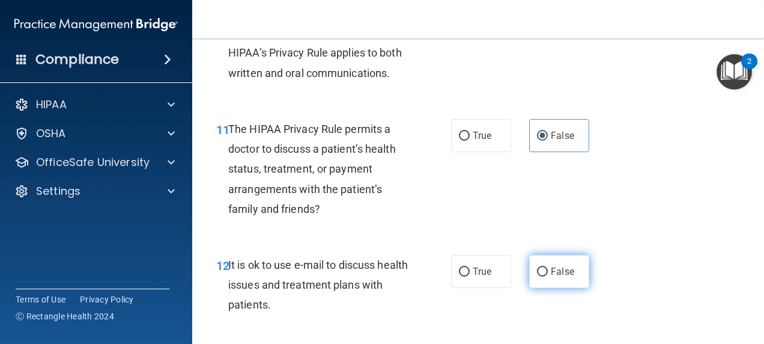
click at [554, 280] on label "False" at bounding box center [559, 271] width 60 height 33
click at [548, 276] on input "False" at bounding box center [542, 271] width 11 height 9
radio input "true"
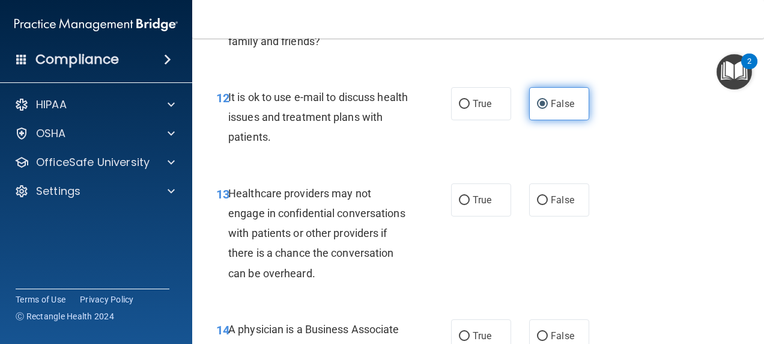
scroll to position [1465, 0]
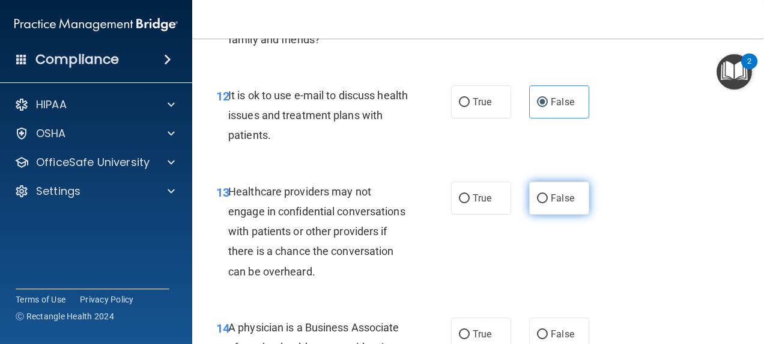
click at [551, 204] on span "False" at bounding box center [562, 197] width 23 height 11
click at [547, 203] on input "False" at bounding box center [542, 198] width 11 height 9
radio input "true"
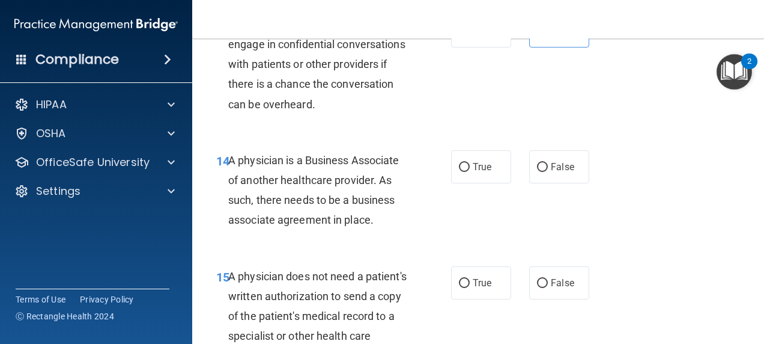
scroll to position [1633, 0]
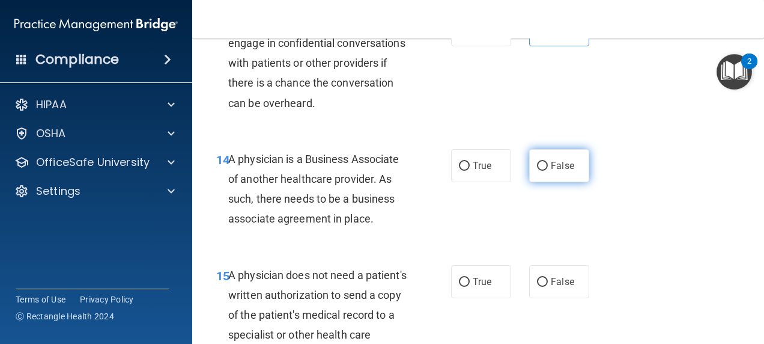
click at [558, 171] on span "False" at bounding box center [562, 165] width 23 height 11
click at [548, 171] on input "False" at bounding box center [542, 166] width 11 height 9
radio input "true"
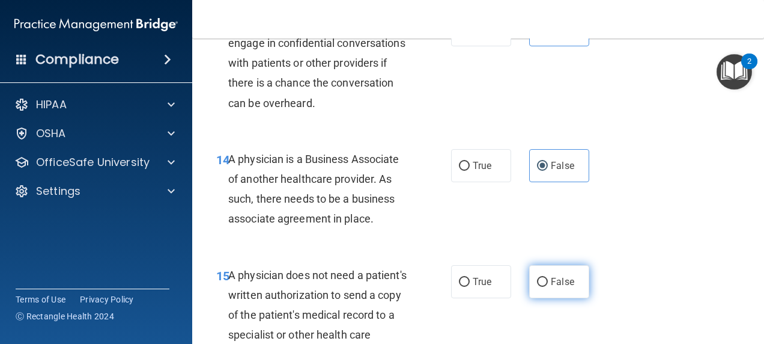
click at [558, 288] on label "False" at bounding box center [559, 281] width 60 height 33
click at [548, 287] on input "False" at bounding box center [542, 282] width 11 height 9
radio input "true"
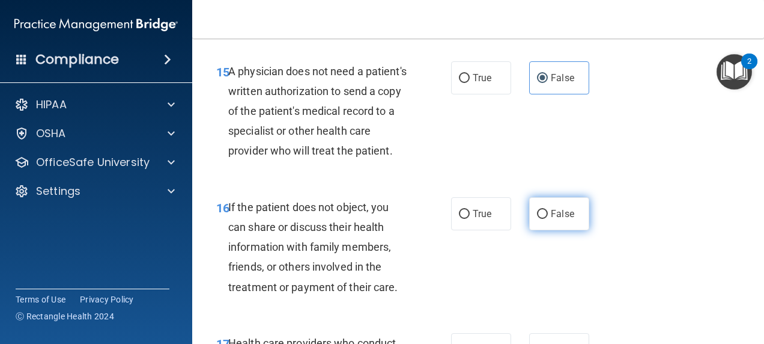
click at [552, 230] on label "False" at bounding box center [559, 213] width 60 height 33
click at [548, 219] on input "False" at bounding box center [542, 214] width 11 height 9
radio input "true"
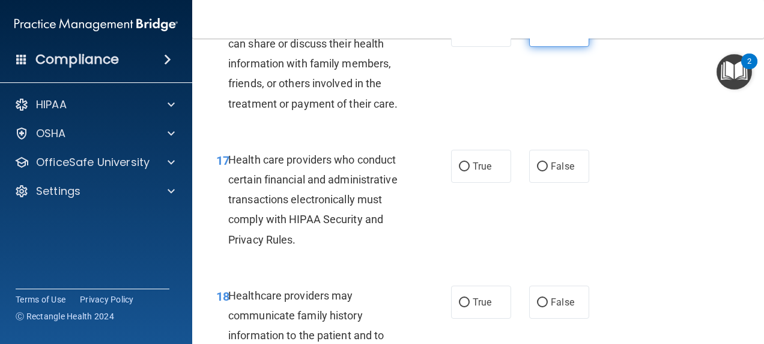
scroll to position [2037, 0]
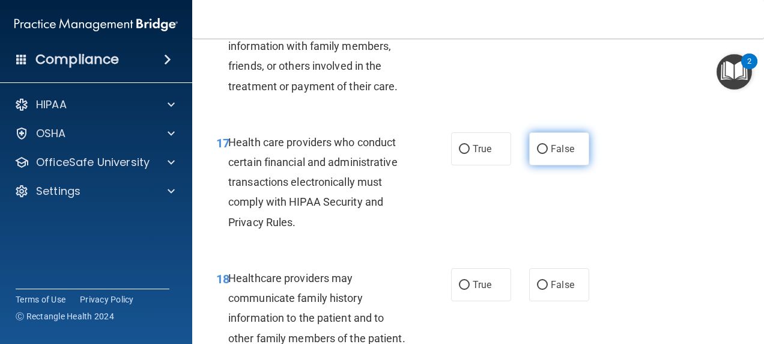
click at [554, 154] on span "False" at bounding box center [562, 148] width 23 height 11
click at [548, 154] on input "False" at bounding box center [542, 149] width 11 height 9
radio input "true"
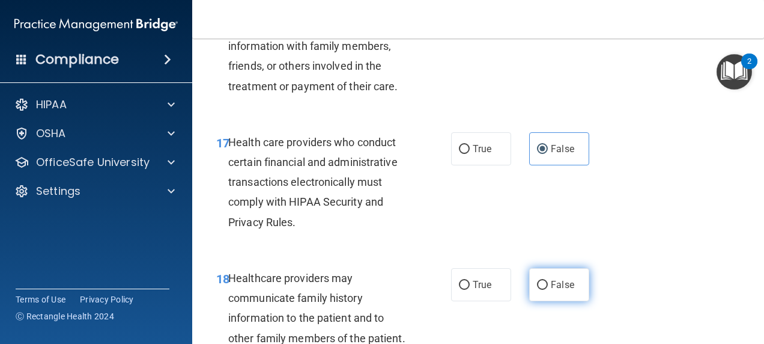
click at [554, 290] on span "False" at bounding box center [562, 284] width 23 height 11
click at [548, 290] on input "False" at bounding box center [542, 285] width 11 height 9
radio input "true"
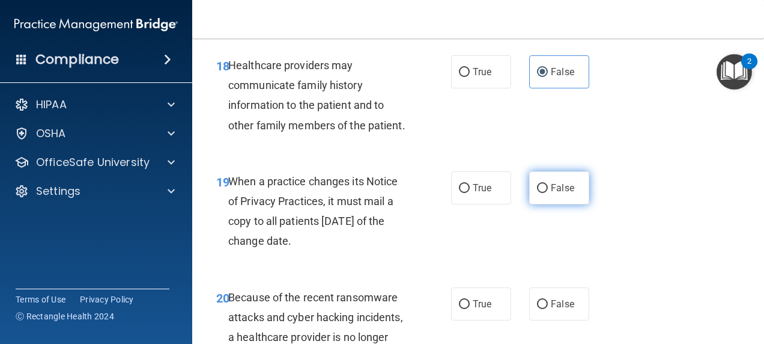
click at [547, 204] on label "False" at bounding box center [559, 187] width 60 height 33
click at [547, 193] on input "False" at bounding box center [542, 188] width 11 height 9
radio input "true"
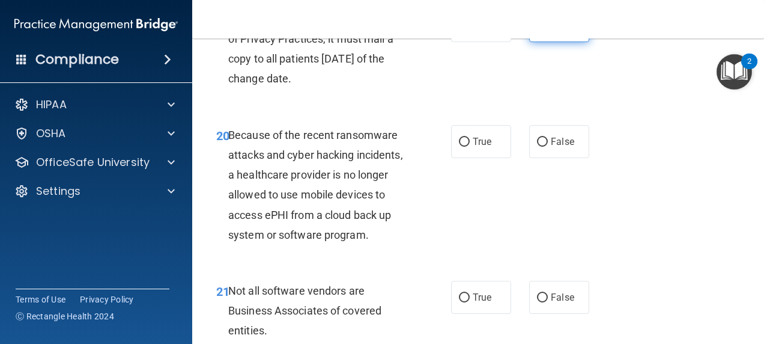
scroll to position [2416, 0]
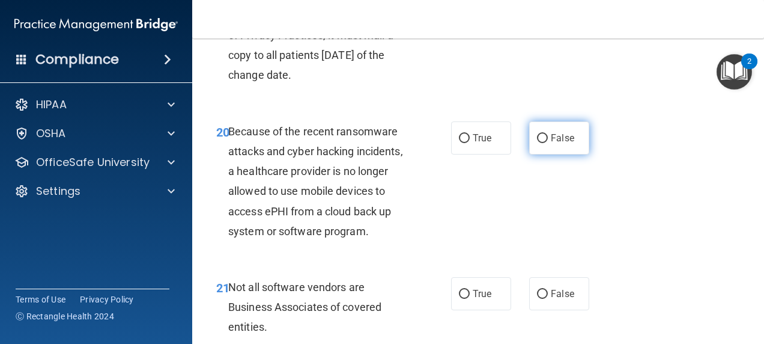
click at [551, 154] on label "False" at bounding box center [559, 137] width 60 height 33
click at [548, 143] on input "False" at bounding box center [542, 138] width 11 height 9
radio input "true"
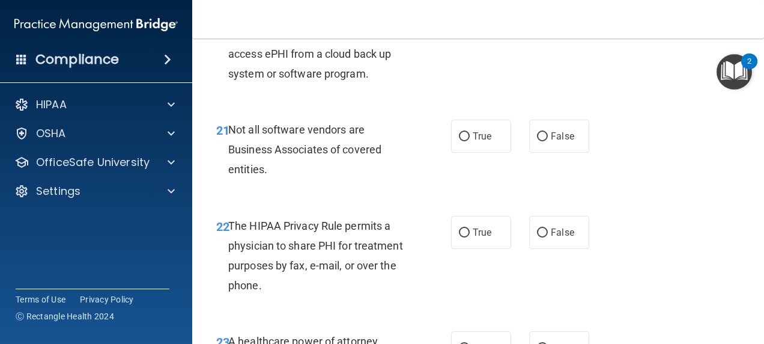
scroll to position [2578, 0]
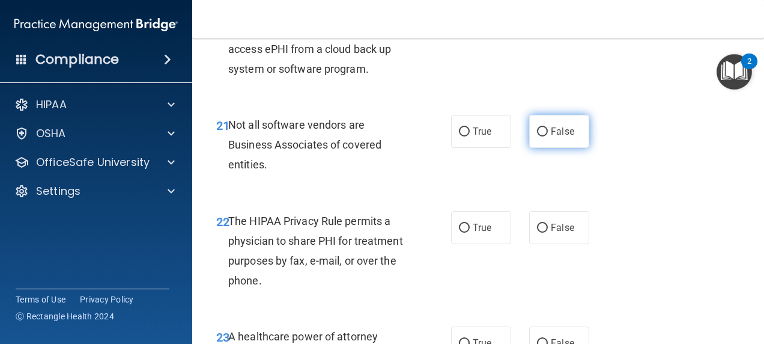
click at [559, 137] on span "False" at bounding box center [562, 131] width 23 height 11
click at [548, 136] on input "False" at bounding box center [542, 131] width 11 height 9
radio input "true"
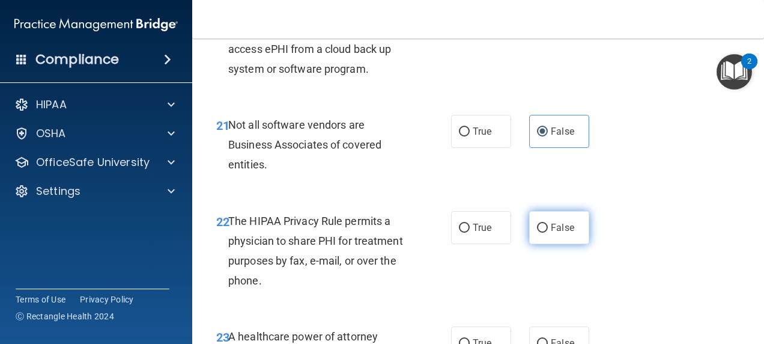
click at [555, 233] on span "False" at bounding box center [562, 227] width 23 height 11
click at [548, 233] on input "False" at bounding box center [542, 228] width 11 height 9
radio input "true"
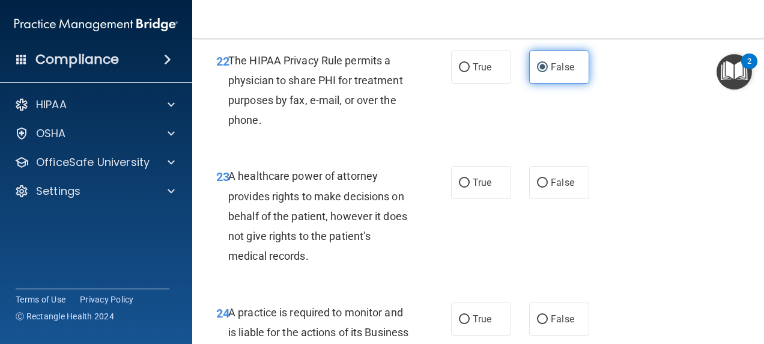
scroll to position [2740, 0]
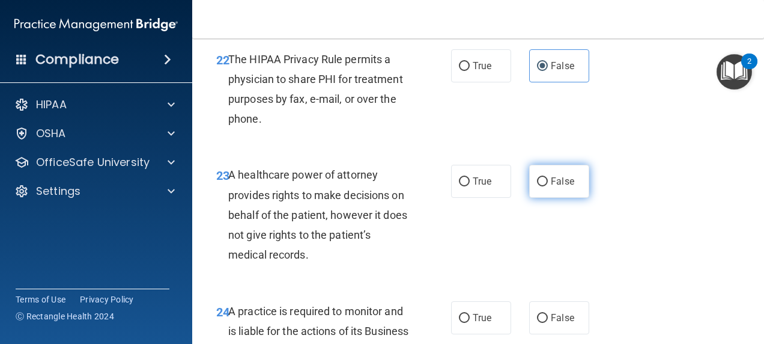
click at [552, 187] on span "False" at bounding box center [562, 180] width 23 height 11
click at [548, 186] on input "False" at bounding box center [542, 181] width 11 height 9
radio input "true"
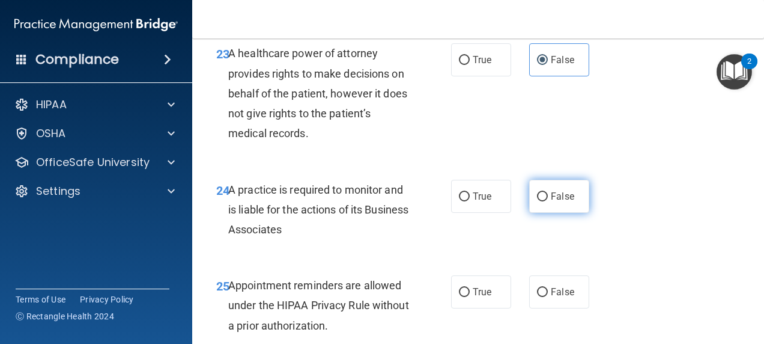
click at [554, 213] on label "False" at bounding box center [559, 196] width 60 height 33
click at [548, 201] on input "False" at bounding box center [542, 196] width 11 height 9
radio input "true"
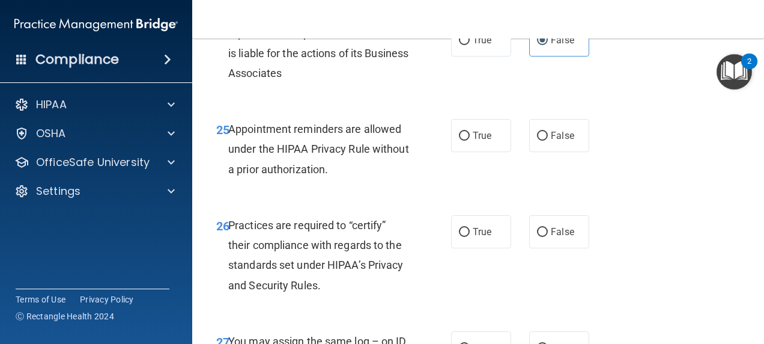
scroll to position [3019, 0]
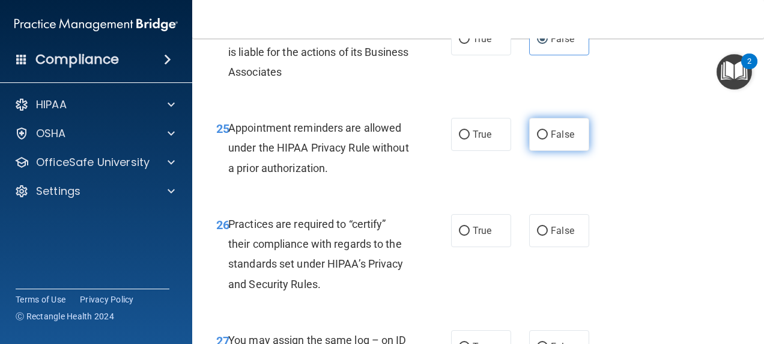
click at [543, 151] on label "False" at bounding box center [559, 134] width 60 height 33
click at [543, 139] on input "False" at bounding box center [542, 134] width 11 height 9
radio input "true"
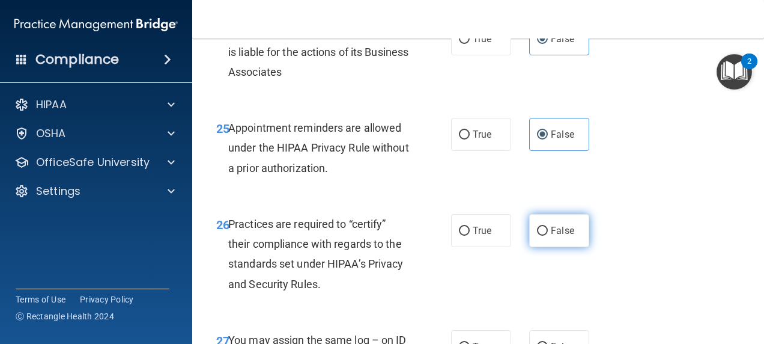
click at [553, 247] on label "False" at bounding box center [559, 230] width 60 height 33
click at [548, 236] on input "False" at bounding box center [542, 231] width 11 height 9
radio input "true"
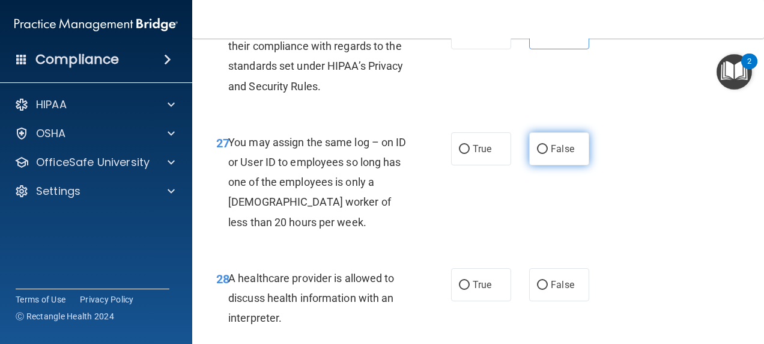
scroll to position [3224, 0]
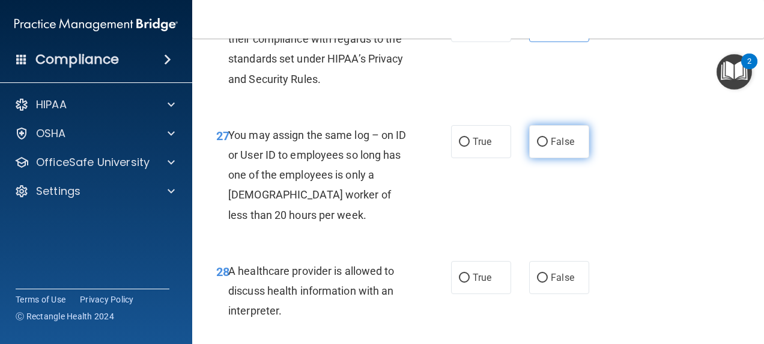
click at [541, 147] on input "False" at bounding box center [542, 142] width 11 height 9
radio input "true"
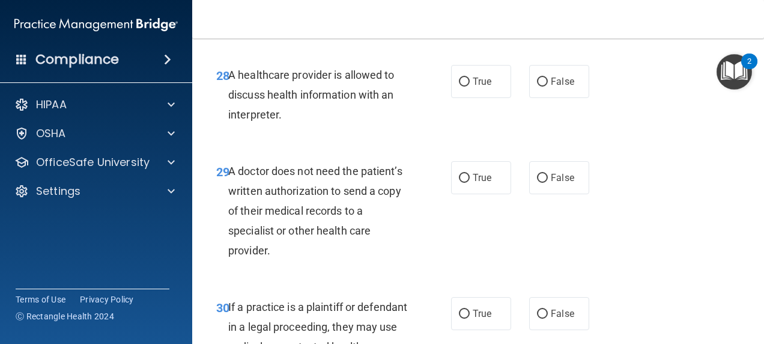
scroll to position [3421, 0]
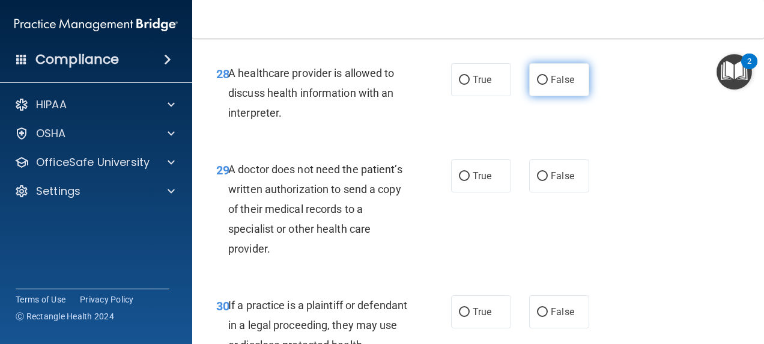
click at [551, 85] on span "False" at bounding box center [562, 79] width 23 height 11
click at [547, 85] on input "False" at bounding box center [542, 80] width 11 height 9
radio input "true"
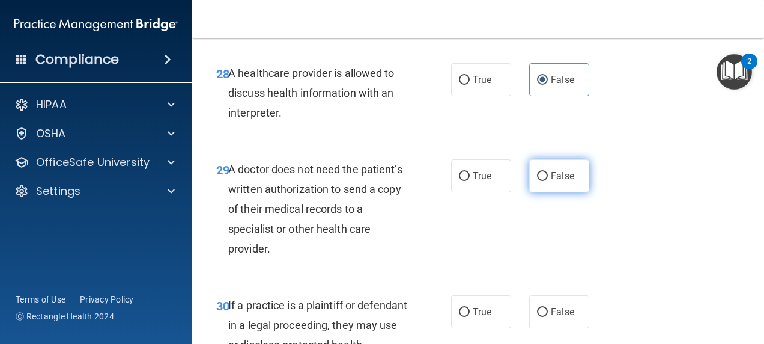
click at [551, 181] on span "False" at bounding box center [562, 175] width 23 height 11
click at [548, 181] on input "False" at bounding box center [542, 176] width 11 height 9
radio input "true"
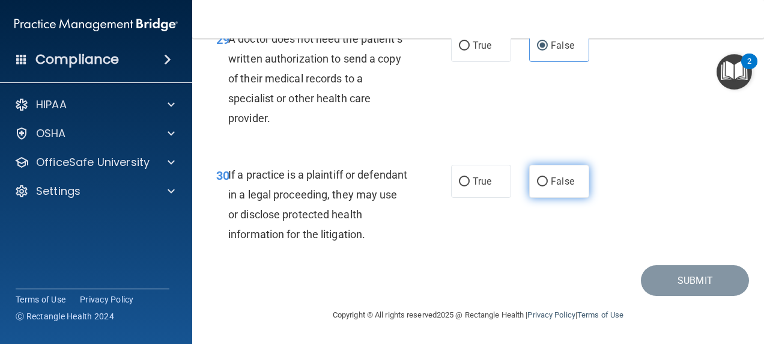
click at [558, 181] on span "False" at bounding box center [562, 180] width 23 height 11
click at [548, 181] on input "False" at bounding box center [542, 181] width 11 height 9
radio input "true"
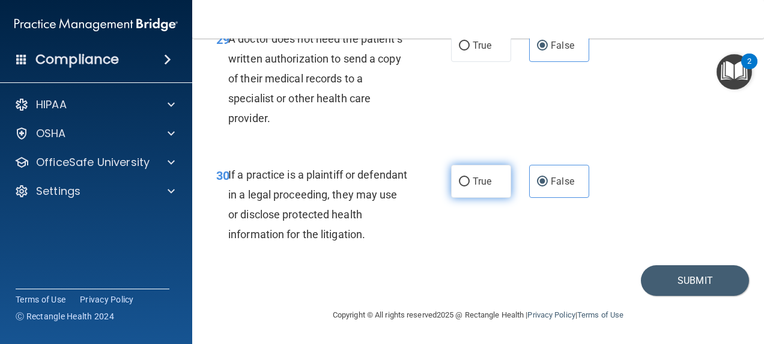
click at [471, 168] on label "True" at bounding box center [481, 181] width 60 height 33
click at [470, 177] on input "True" at bounding box center [464, 181] width 11 height 9
radio input "true"
radio input "false"
click at [674, 279] on button "Submit" at bounding box center [695, 280] width 108 height 31
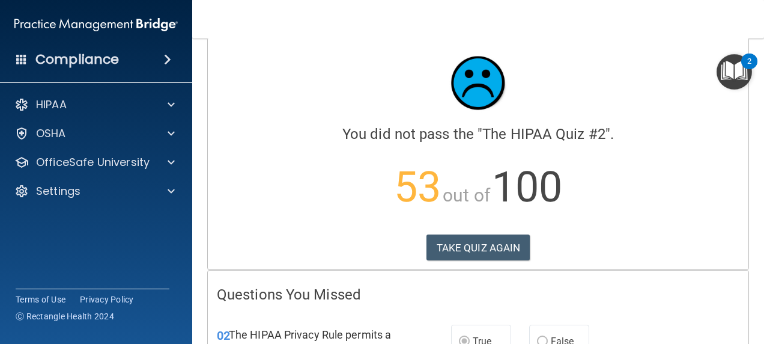
scroll to position [4, 0]
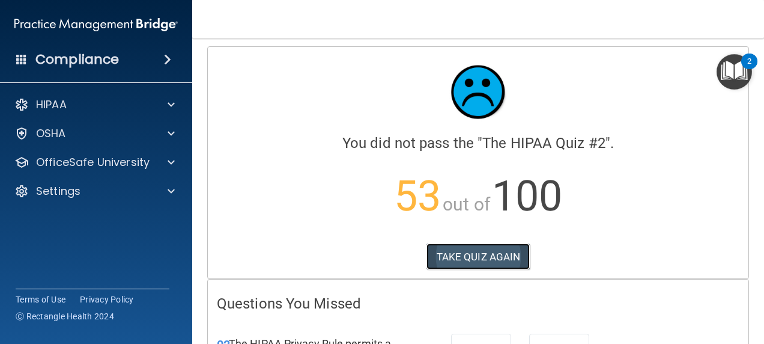
click at [492, 244] on button "TAKE QUIZ AGAIN" at bounding box center [479, 256] width 104 height 26
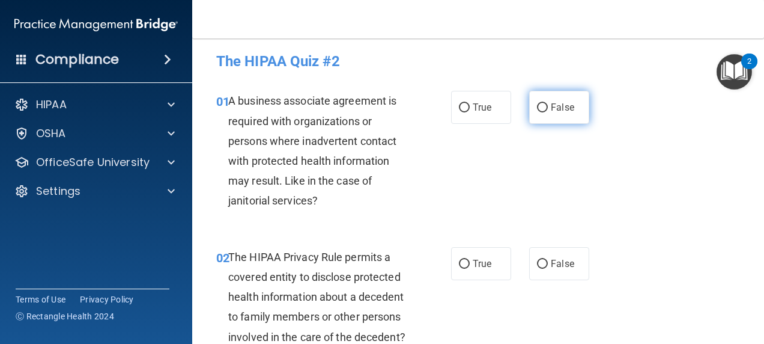
click at [566, 114] on label "False" at bounding box center [559, 107] width 60 height 33
click at [548, 112] on input "False" at bounding box center [542, 107] width 11 height 9
radio input "true"
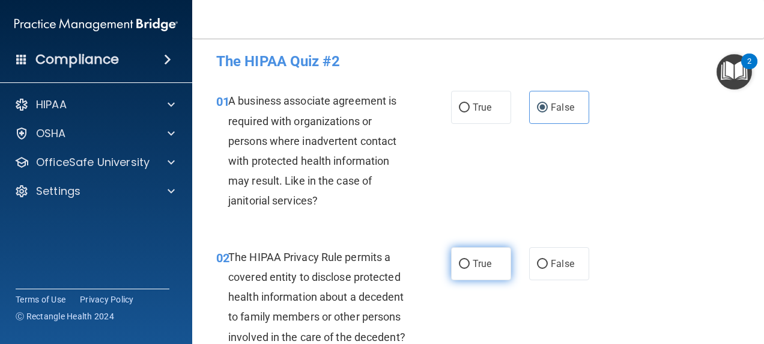
click at [473, 268] on span "True" at bounding box center [482, 263] width 19 height 11
click at [470, 268] on input "True" at bounding box center [464, 264] width 11 height 9
radio input "true"
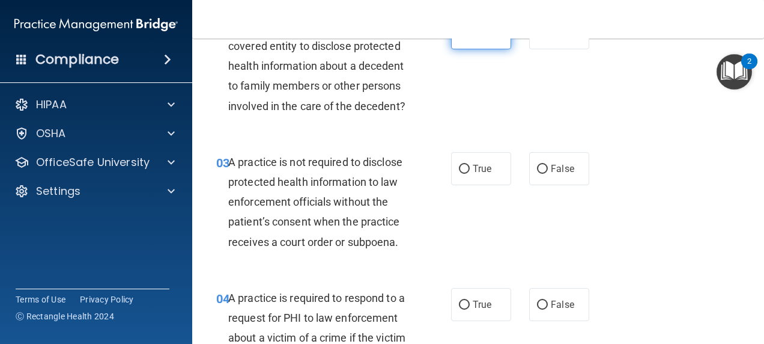
scroll to position [237, 0]
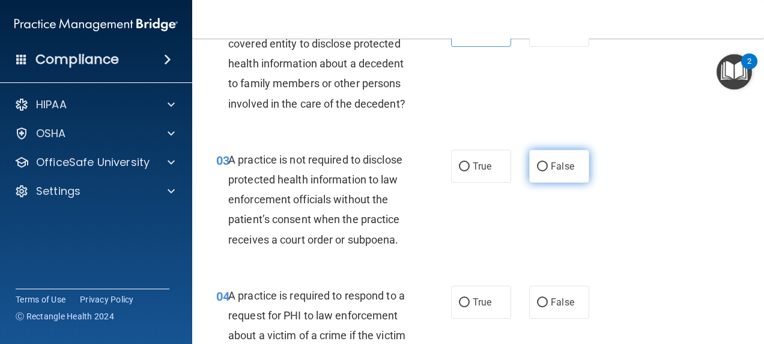
click at [555, 183] on label "False" at bounding box center [559, 166] width 60 height 33
click at [548, 171] on input "False" at bounding box center [542, 166] width 11 height 9
radio input "true"
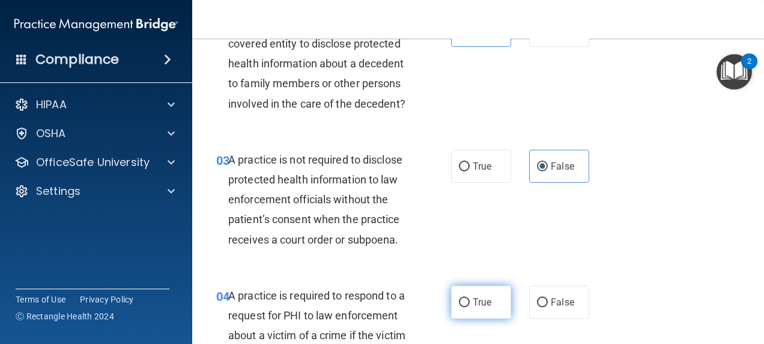
click at [482, 308] on span "True" at bounding box center [482, 301] width 19 height 11
click at [470, 307] on input "True" at bounding box center [464, 302] width 11 height 9
radio input "true"
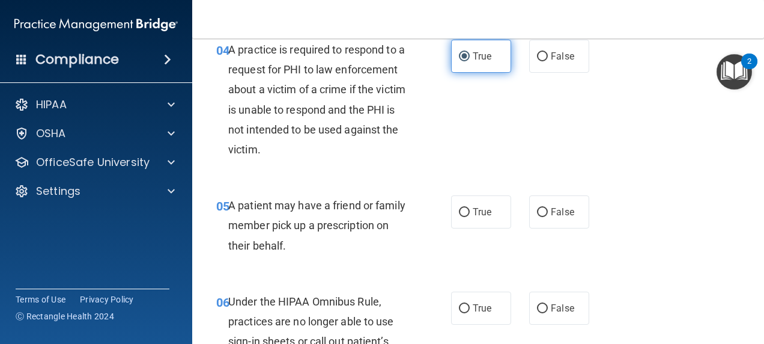
scroll to position [485, 0]
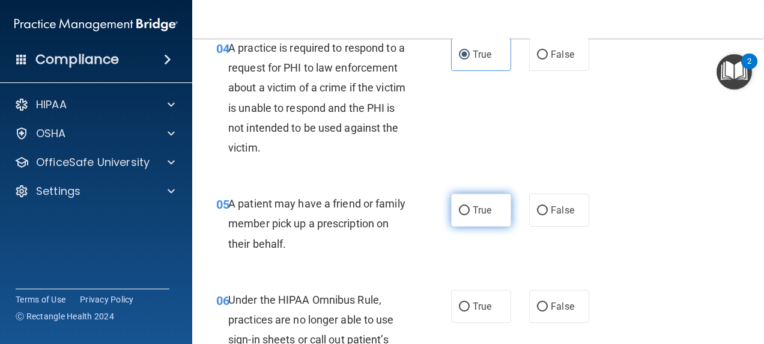
click at [474, 216] on span "True" at bounding box center [482, 209] width 19 height 11
click at [470, 215] on input "True" at bounding box center [464, 210] width 11 height 9
radio input "true"
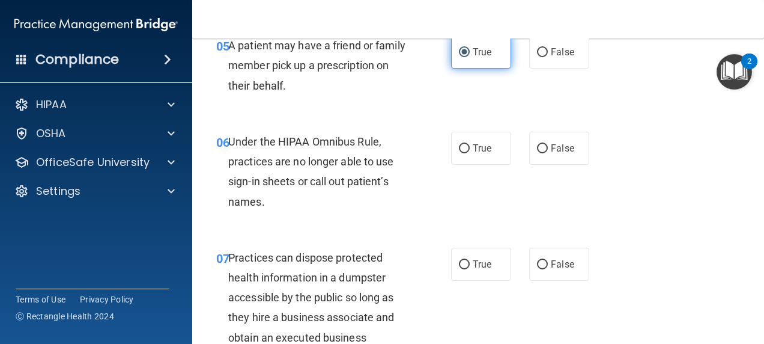
scroll to position [645, 0]
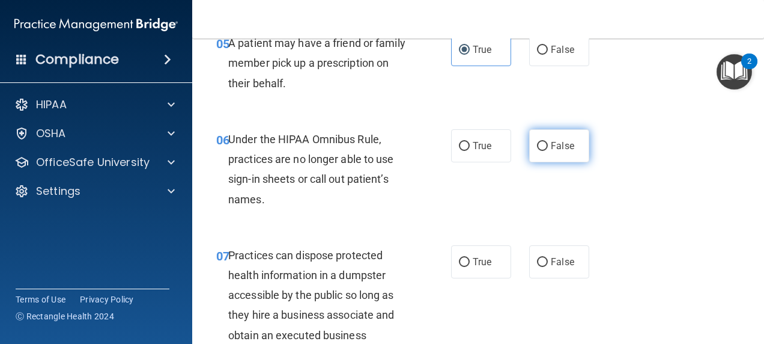
click at [544, 162] on label "False" at bounding box center [559, 145] width 60 height 33
click at [544, 151] on input "False" at bounding box center [542, 146] width 11 height 9
radio input "true"
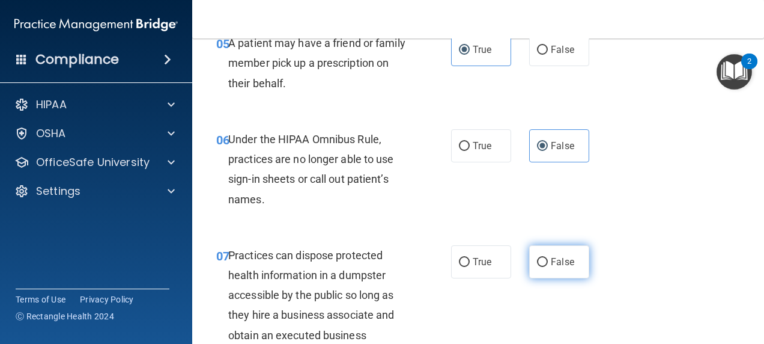
click at [551, 267] on span "False" at bounding box center [562, 261] width 23 height 11
click at [548, 267] on input "False" at bounding box center [542, 262] width 11 height 9
radio input "true"
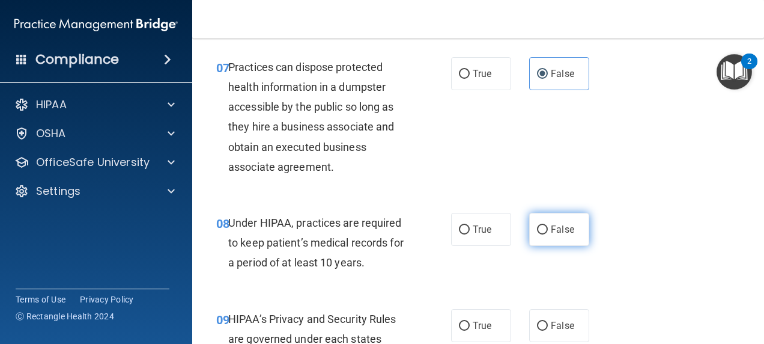
click at [551, 235] on span "False" at bounding box center [562, 229] width 23 height 11
click at [548, 234] on input "False" at bounding box center [542, 229] width 11 height 9
radio input "true"
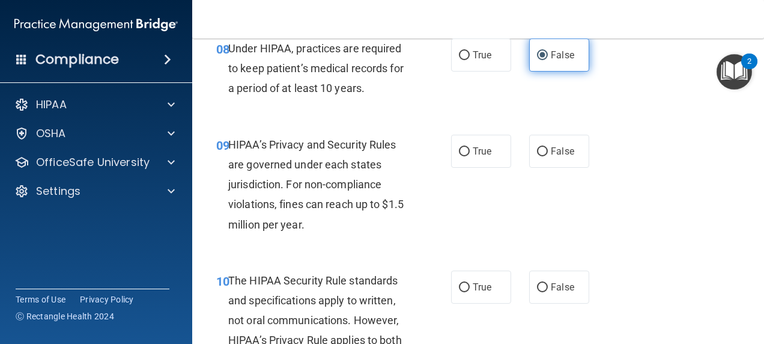
scroll to position [1013, 0]
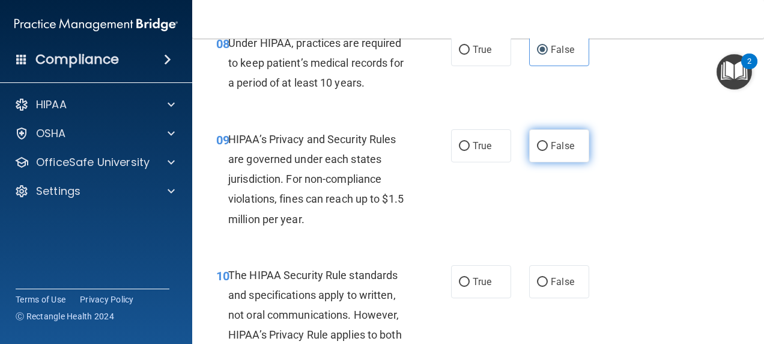
click at [543, 162] on label "False" at bounding box center [559, 145] width 60 height 33
click at [543, 151] on input "False" at bounding box center [542, 146] width 11 height 9
radio input "true"
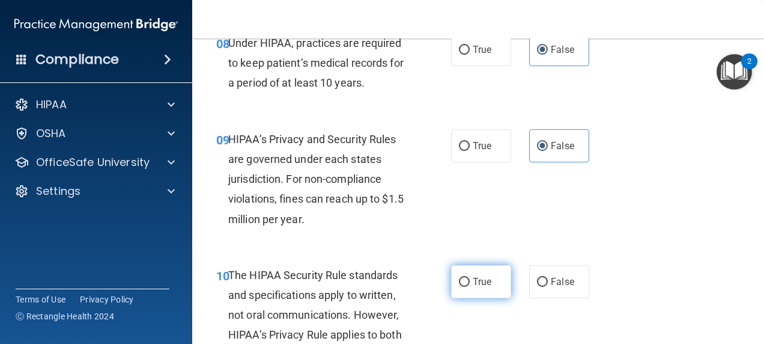
click at [477, 287] on span "True" at bounding box center [482, 281] width 19 height 11
click at [470, 287] on input "True" at bounding box center [464, 282] width 11 height 9
radio input "true"
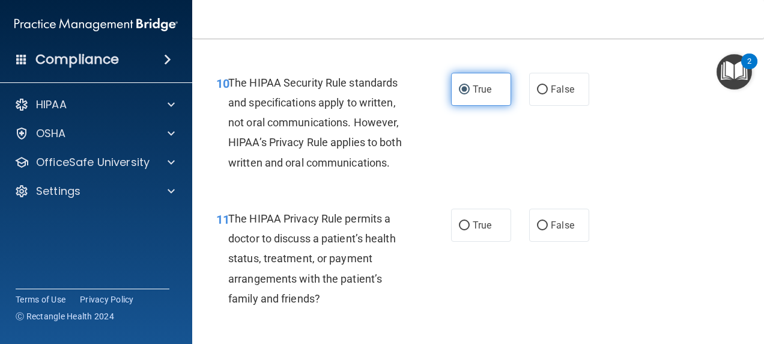
scroll to position [1208, 0]
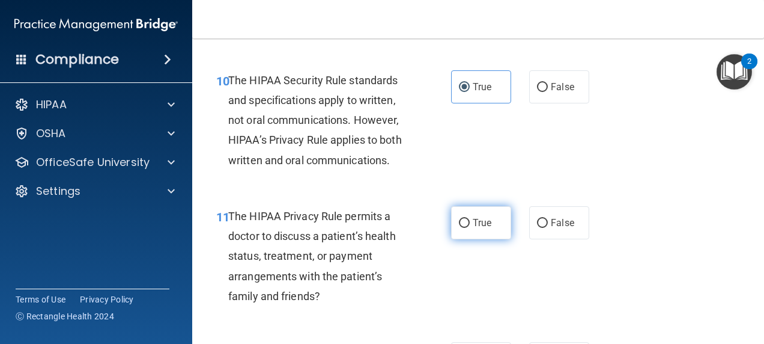
click at [462, 239] on label "True" at bounding box center [481, 222] width 60 height 33
click at [462, 228] on input "True" at bounding box center [464, 223] width 11 height 9
radio input "true"
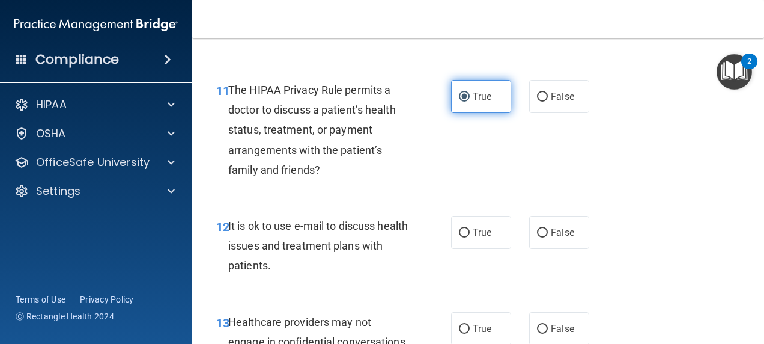
scroll to position [1335, 0]
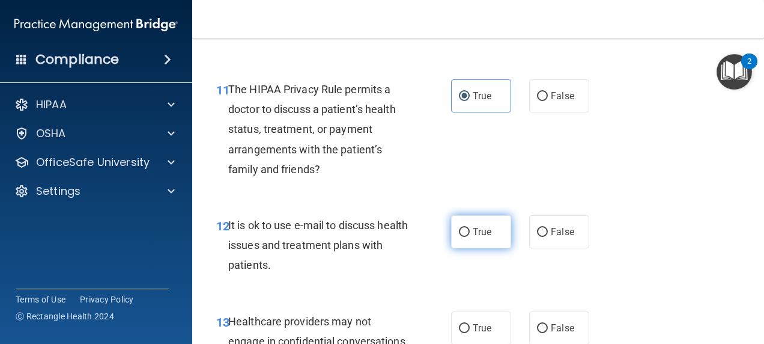
click at [478, 237] on span "True" at bounding box center [482, 231] width 19 height 11
click at [470, 237] on input "True" at bounding box center [464, 232] width 11 height 9
radio input "true"
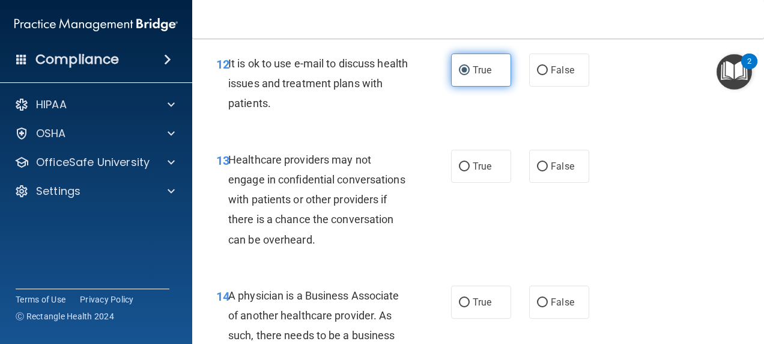
scroll to position [1501, 0]
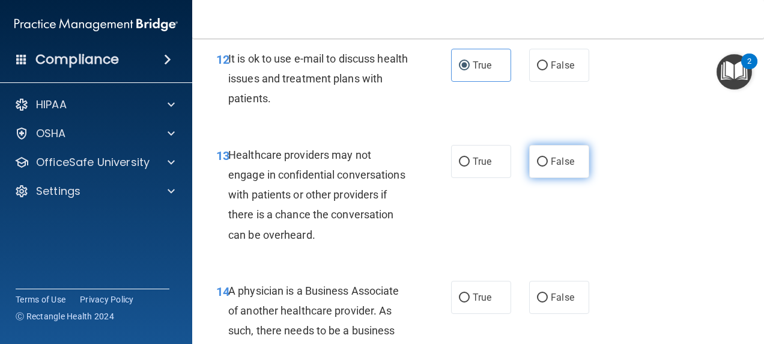
click at [553, 178] on label "False" at bounding box center [559, 161] width 60 height 33
click at [548, 166] on input "False" at bounding box center [542, 161] width 11 height 9
radio input "true"
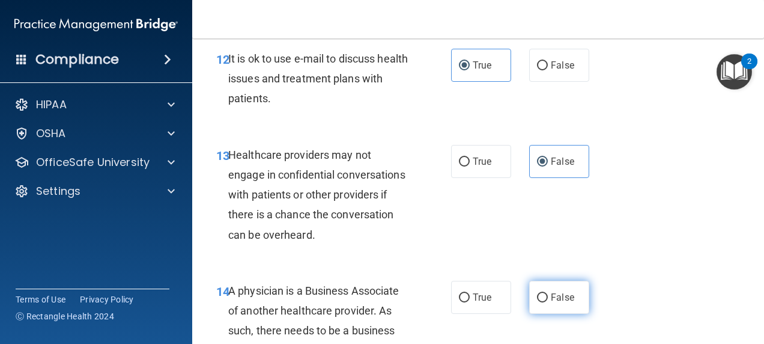
click at [551, 303] on span "False" at bounding box center [562, 296] width 23 height 11
click at [548, 302] on input "False" at bounding box center [542, 297] width 11 height 9
radio input "true"
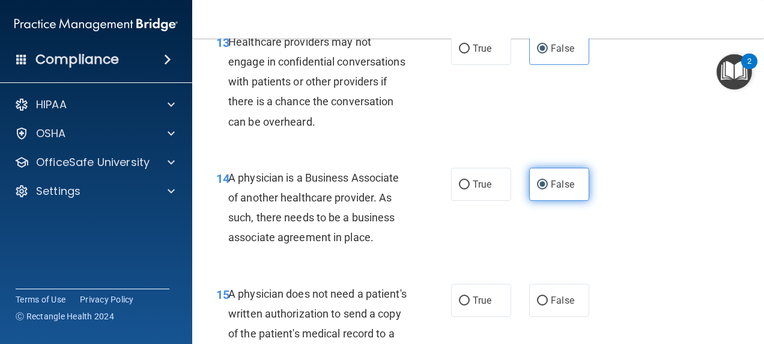
scroll to position [1617, 0]
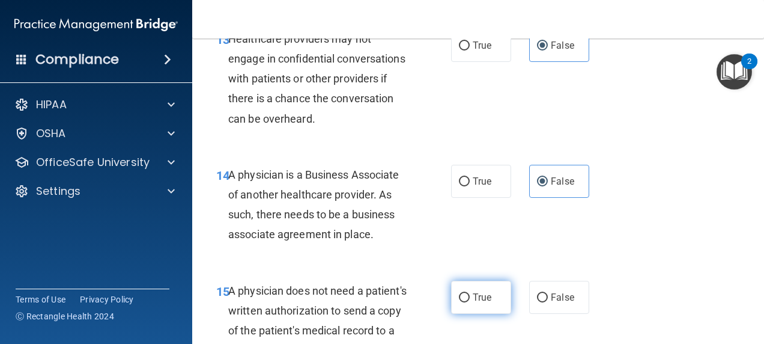
click at [474, 314] on label "True" at bounding box center [481, 297] width 60 height 33
click at [470, 302] on input "True" at bounding box center [464, 297] width 11 height 9
radio input "true"
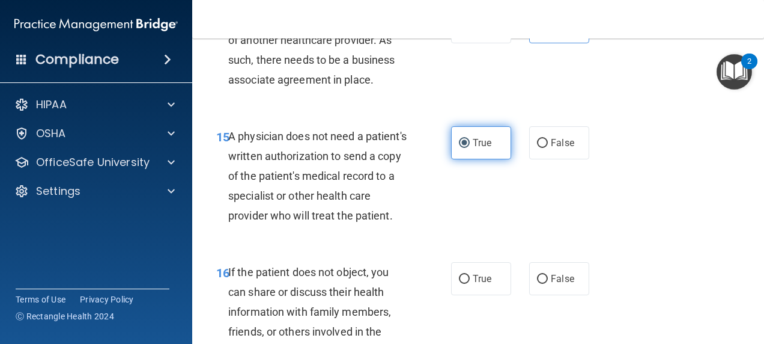
scroll to position [1776, 0]
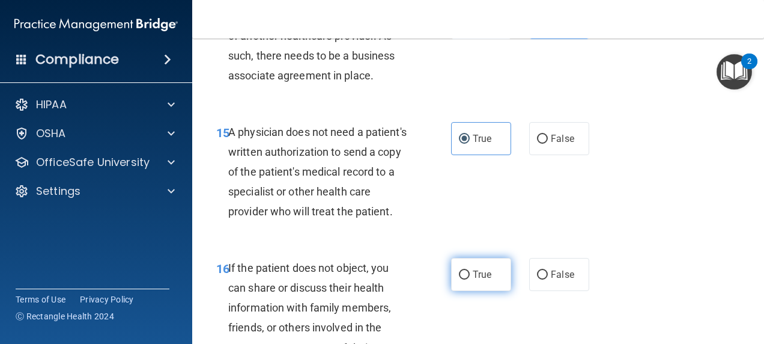
click at [474, 291] on label "True" at bounding box center [481, 274] width 60 height 33
click at [470, 279] on input "True" at bounding box center [464, 274] width 11 height 9
radio input "true"
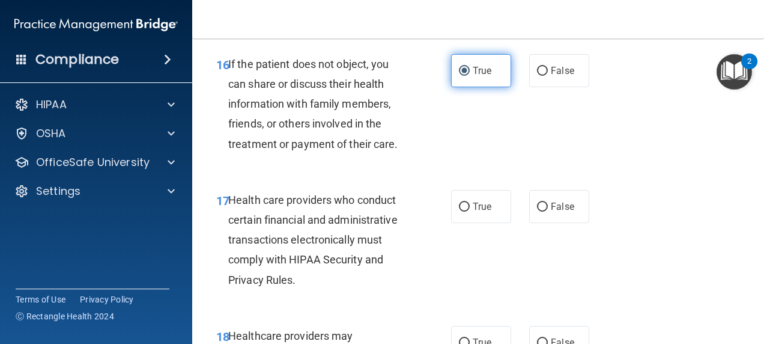
scroll to position [1980, 0]
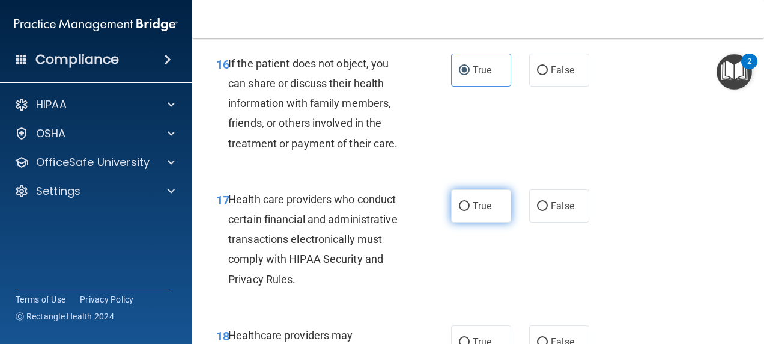
click at [488, 222] on label "True" at bounding box center [481, 205] width 60 height 33
click at [470, 211] on input "True" at bounding box center [464, 206] width 11 height 9
radio input "true"
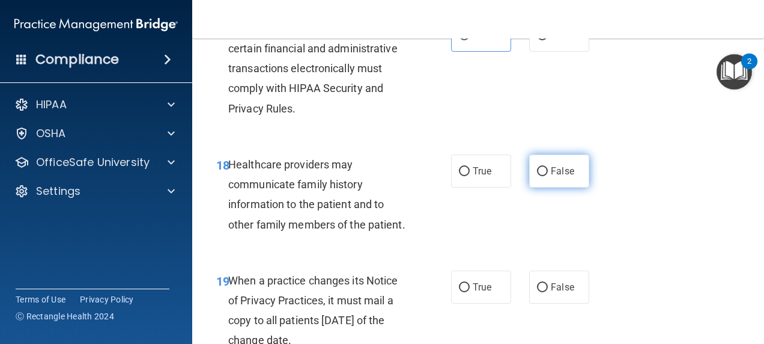
click at [564, 188] on label "False" at bounding box center [559, 170] width 60 height 33
click at [548, 176] on input "False" at bounding box center [542, 171] width 11 height 9
radio input "true"
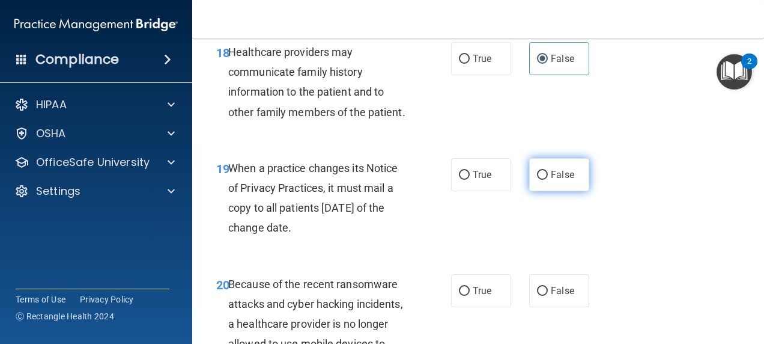
click at [559, 191] on label "False" at bounding box center [559, 174] width 60 height 33
click at [548, 180] on input "False" at bounding box center [542, 175] width 11 height 9
radio input "true"
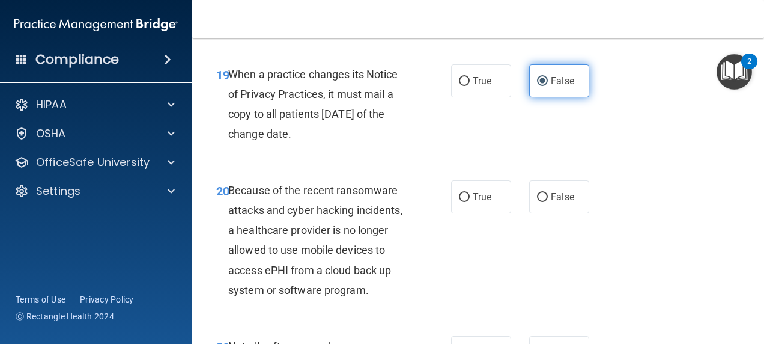
scroll to position [2367, 0]
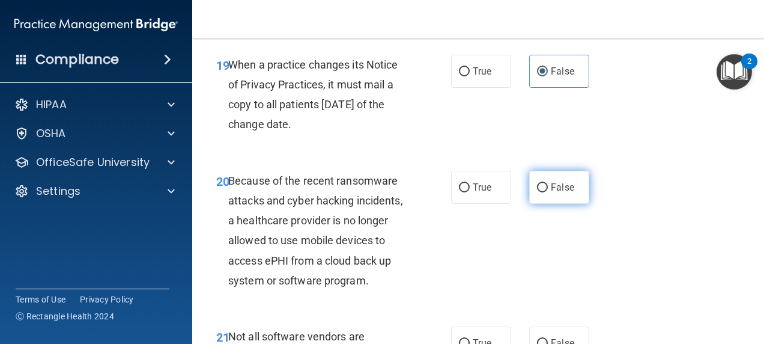
click at [559, 193] on span "False" at bounding box center [562, 186] width 23 height 11
click at [548, 192] on input "False" at bounding box center [542, 187] width 11 height 9
radio input "true"
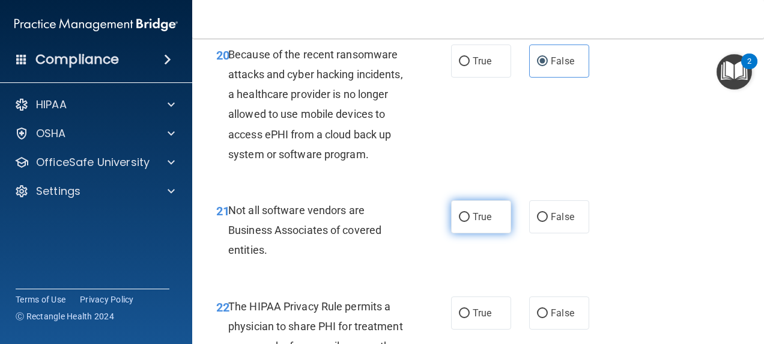
click at [482, 222] on span "True" at bounding box center [482, 216] width 19 height 11
click at [470, 222] on input "True" at bounding box center [464, 217] width 11 height 9
radio input "true"
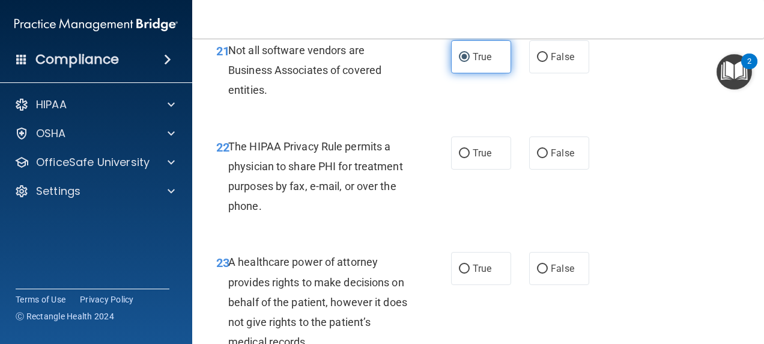
scroll to position [2656, 0]
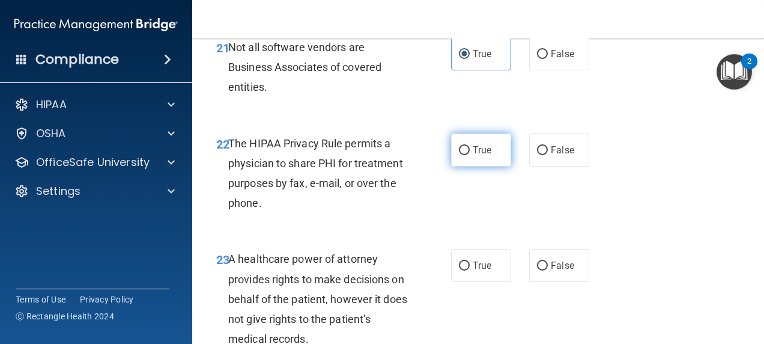
click at [474, 156] on span "True" at bounding box center [482, 149] width 19 height 11
click at [470, 155] on input "True" at bounding box center [464, 150] width 11 height 9
radio input "true"
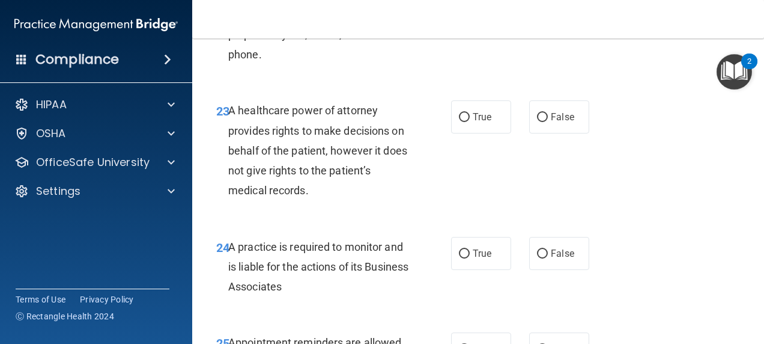
scroll to position [2810, 0]
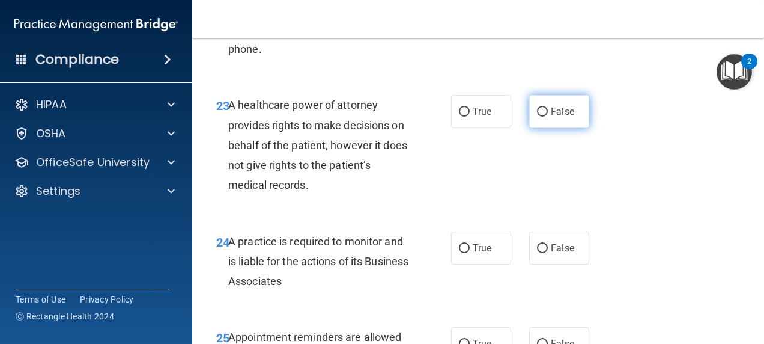
click at [553, 117] on span "False" at bounding box center [562, 111] width 23 height 11
click at [548, 117] on input "False" at bounding box center [542, 112] width 11 height 9
radio input "true"
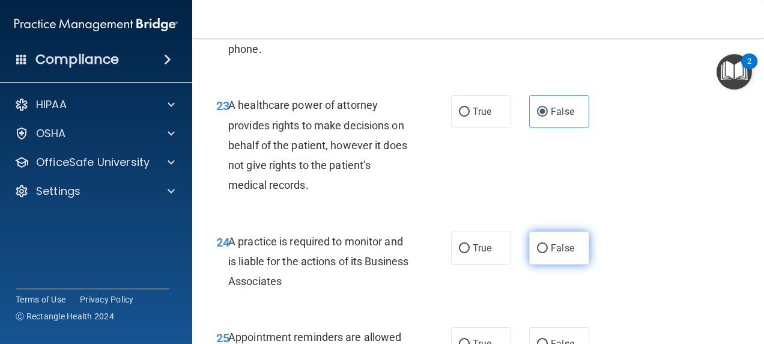
click at [553, 264] on label "False" at bounding box center [559, 247] width 60 height 33
click at [548, 253] on input "False" at bounding box center [542, 248] width 11 height 9
radio input "true"
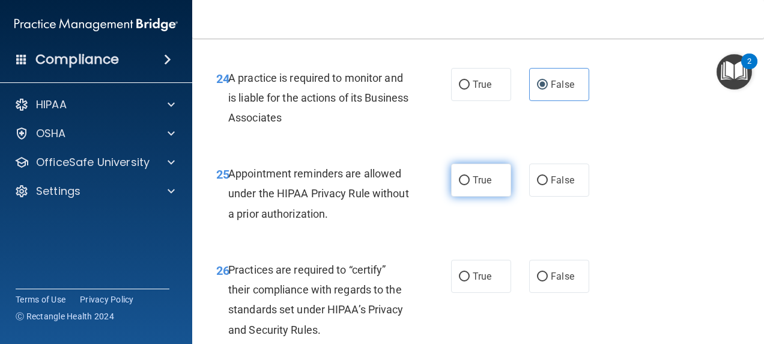
click at [473, 186] on span "True" at bounding box center [482, 179] width 19 height 11
click at [469, 185] on input "True" at bounding box center [464, 180] width 11 height 9
radio input "true"
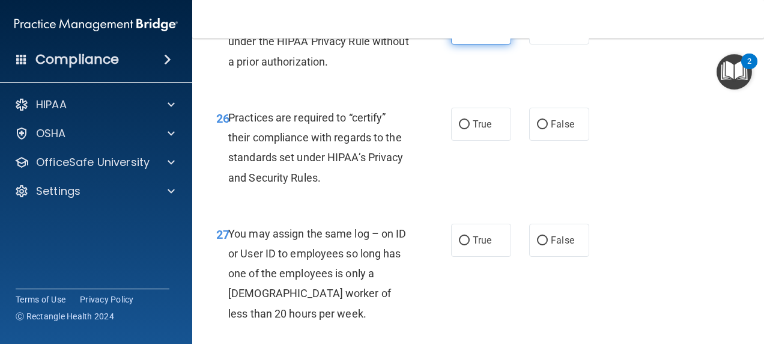
scroll to position [3126, 0]
click at [543, 140] on label "False" at bounding box center [559, 123] width 60 height 33
click at [543, 129] on input "False" at bounding box center [542, 124] width 11 height 9
radio input "true"
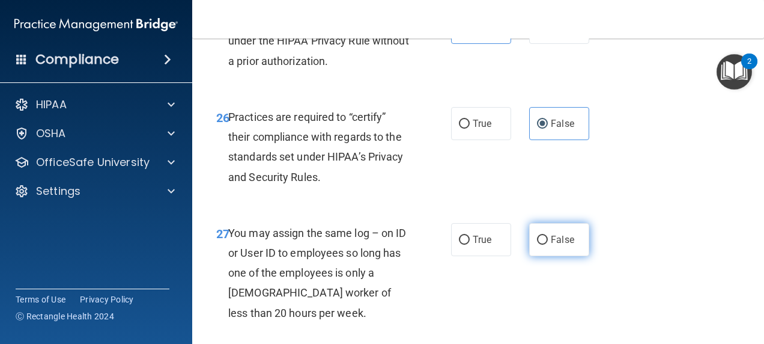
click at [557, 256] on label "False" at bounding box center [559, 239] width 60 height 33
click at [548, 245] on input "False" at bounding box center [542, 240] width 11 height 9
radio input "true"
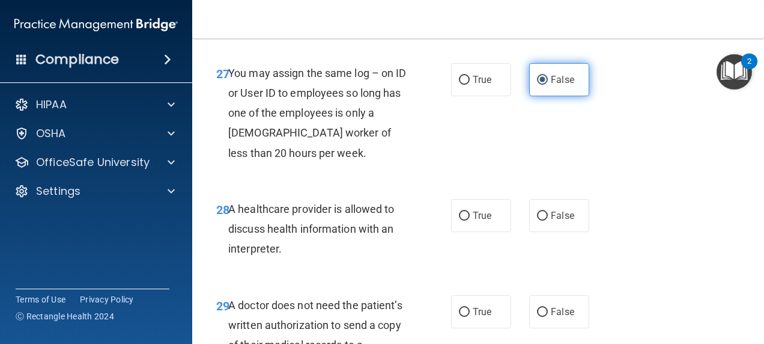
scroll to position [3288, 0]
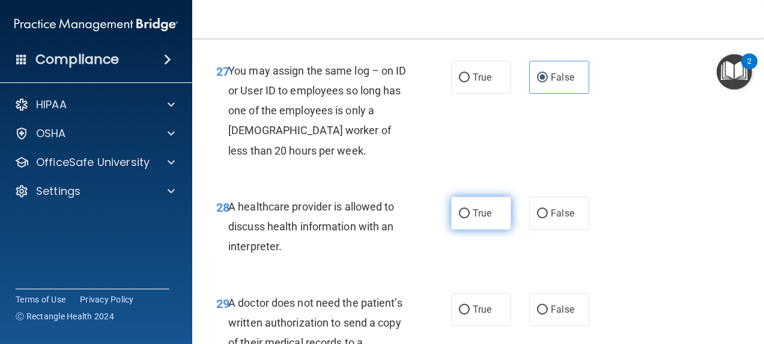
click at [478, 230] on label "True" at bounding box center [481, 213] width 60 height 33
click at [470, 218] on input "True" at bounding box center [464, 213] width 11 height 9
radio input "true"
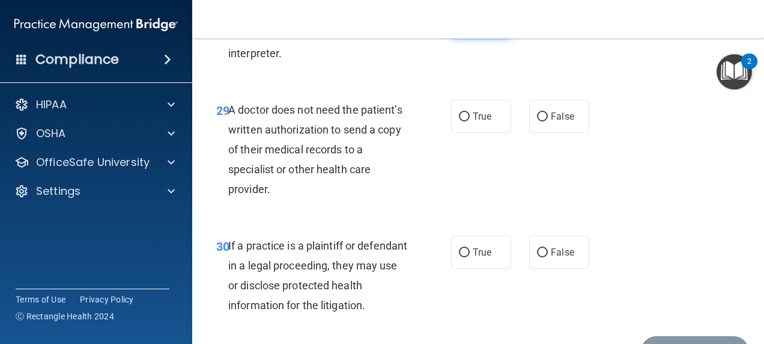
scroll to position [3497, 0]
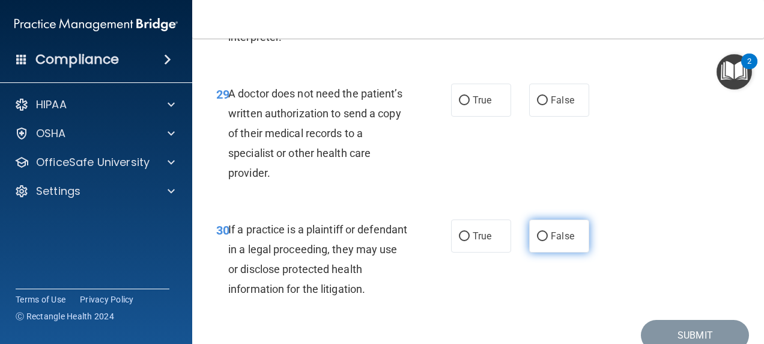
click at [552, 252] on label "False" at bounding box center [559, 235] width 60 height 33
click at [548, 241] on input "False" at bounding box center [542, 236] width 11 height 9
radio input "true"
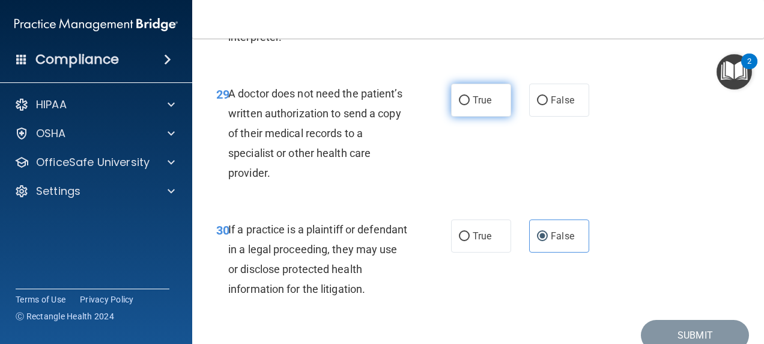
click at [479, 106] on span "True" at bounding box center [482, 99] width 19 height 11
click at [470, 105] on input "True" at bounding box center [464, 100] width 11 height 9
radio input "true"
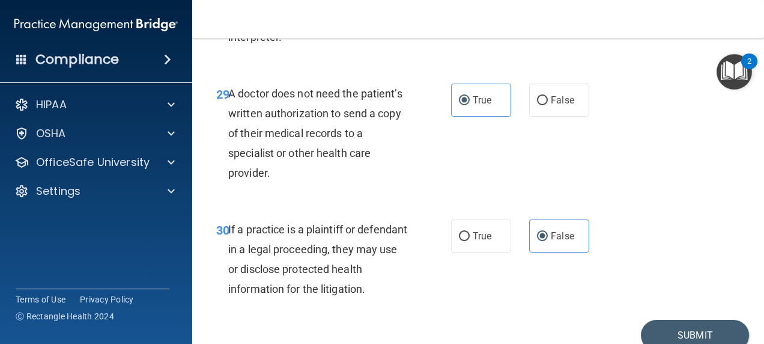
scroll to position [3611, 0]
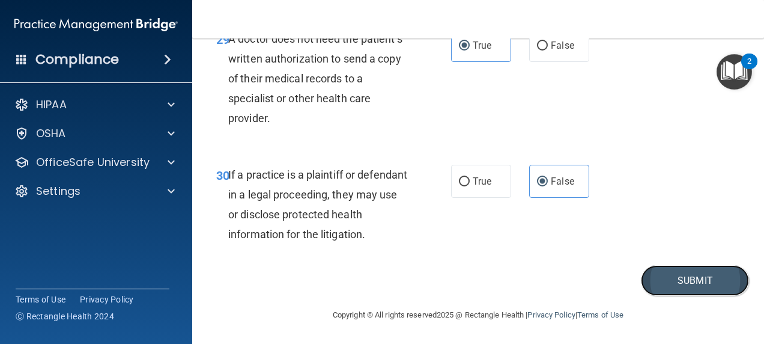
click at [686, 287] on button "Submit" at bounding box center [695, 280] width 108 height 31
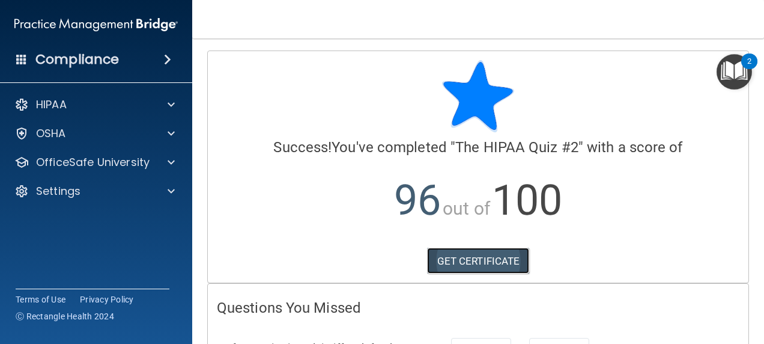
click at [498, 261] on link "GET CERTIFICATE" at bounding box center [478, 261] width 103 height 26
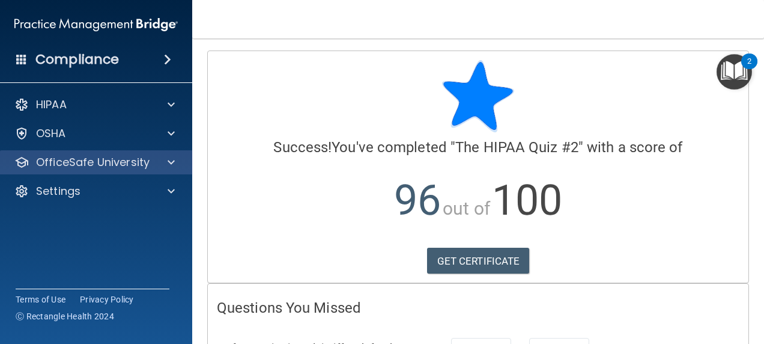
click at [174, 169] on div "OfficeSafe University" at bounding box center [96, 162] width 193 height 24
click at [168, 159] on span at bounding box center [171, 162] width 7 height 14
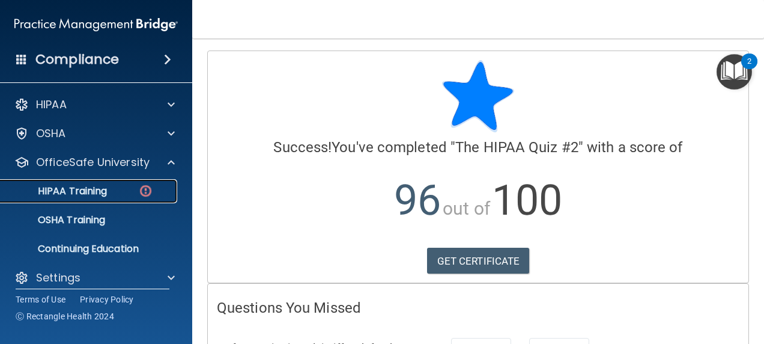
click at [115, 188] on div "HIPAA Training" at bounding box center [90, 191] width 164 height 12
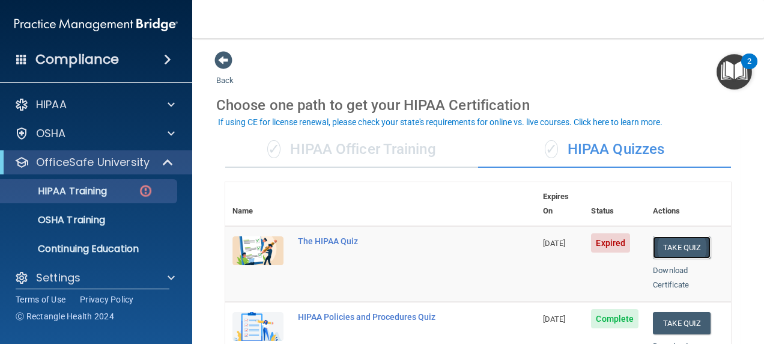
click at [693, 236] on button "Take Quiz" at bounding box center [682, 247] width 58 height 22
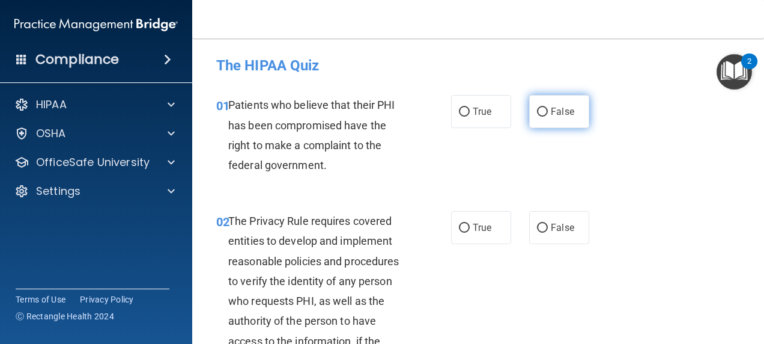
click at [567, 114] on span "False" at bounding box center [562, 111] width 23 height 11
click at [548, 114] on input "False" at bounding box center [542, 112] width 11 height 9
radio input "true"
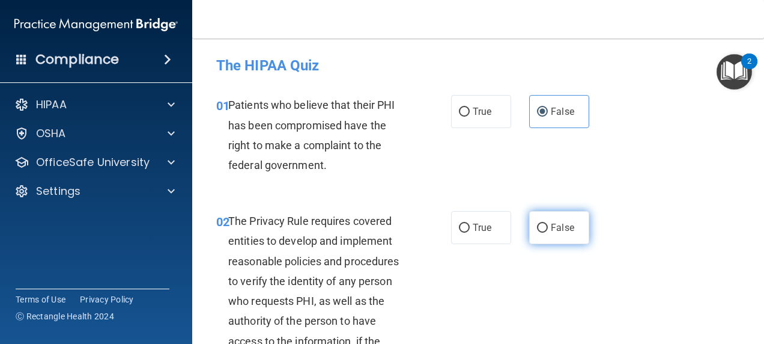
click at [551, 230] on span "False" at bounding box center [562, 227] width 23 height 11
click at [548, 230] on input "False" at bounding box center [542, 228] width 11 height 9
radio input "true"
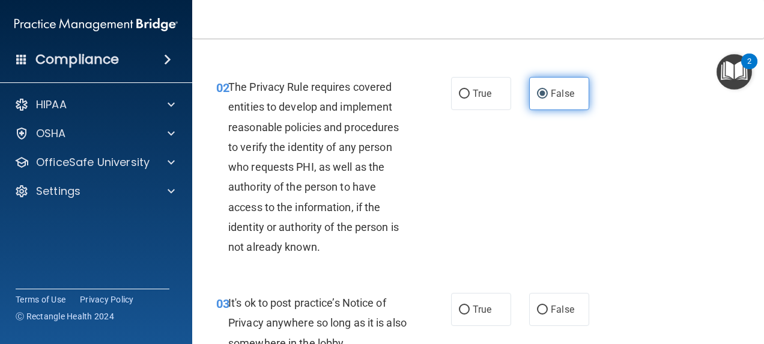
scroll to position [136, 0]
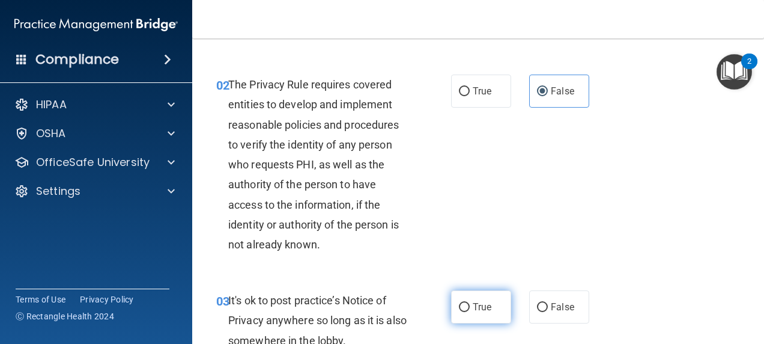
click at [484, 303] on span "True" at bounding box center [482, 306] width 19 height 11
click at [470, 303] on input "True" at bounding box center [464, 307] width 11 height 9
radio input "true"
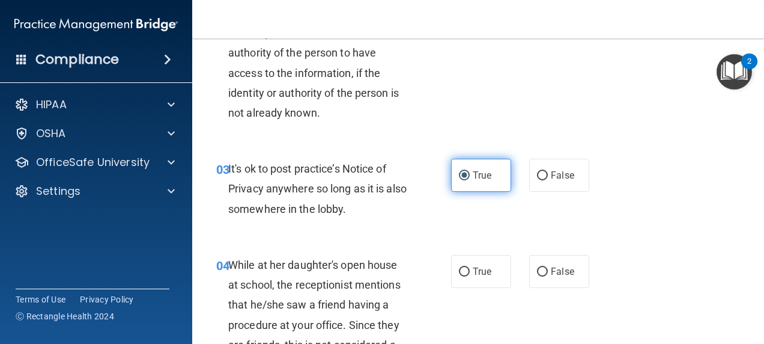
scroll to position [272, 0]
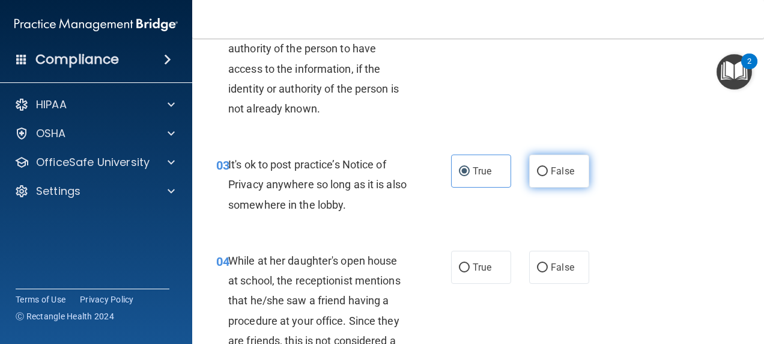
click at [548, 180] on label "False" at bounding box center [559, 170] width 60 height 33
click at [548, 176] on input "False" at bounding box center [542, 171] width 11 height 9
radio input "true"
radio input "false"
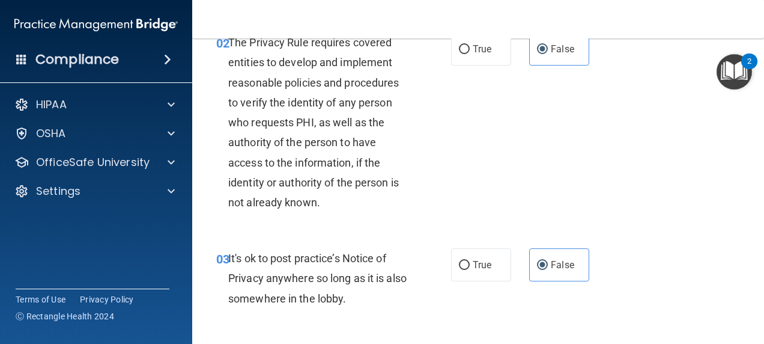
scroll to position [88, 0]
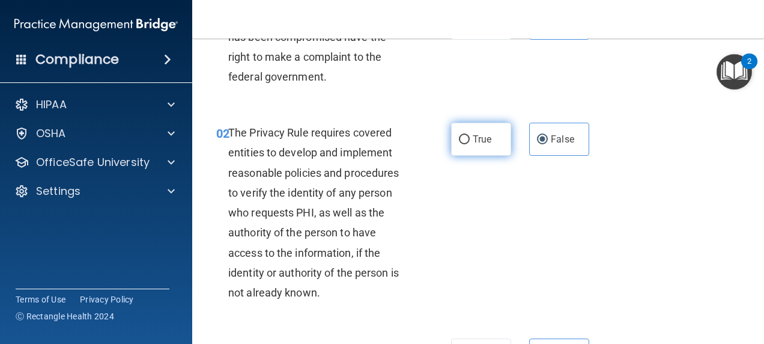
click at [477, 137] on span "True" at bounding box center [482, 138] width 19 height 11
click at [470, 137] on input "True" at bounding box center [464, 139] width 11 height 9
radio input "true"
radio input "false"
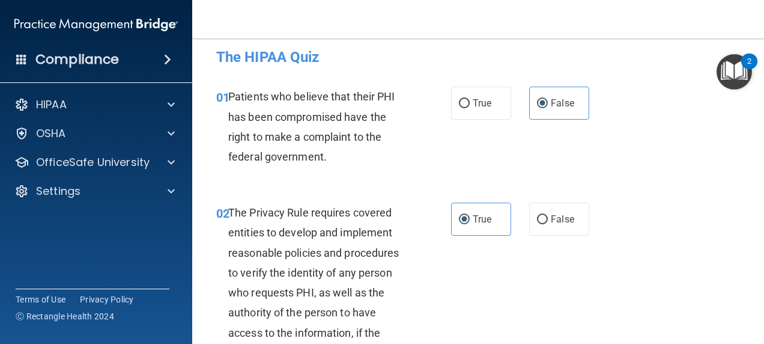
scroll to position [0, 0]
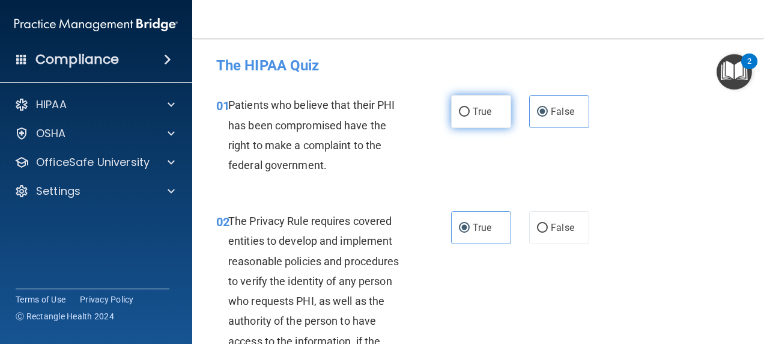
click at [473, 106] on span "True" at bounding box center [482, 111] width 19 height 11
click at [470, 108] on input "True" at bounding box center [464, 112] width 11 height 9
radio input "true"
click at [546, 121] on label "False" at bounding box center [559, 111] width 60 height 33
click at [546, 117] on input "False" at bounding box center [542, 112] width 11 height 9
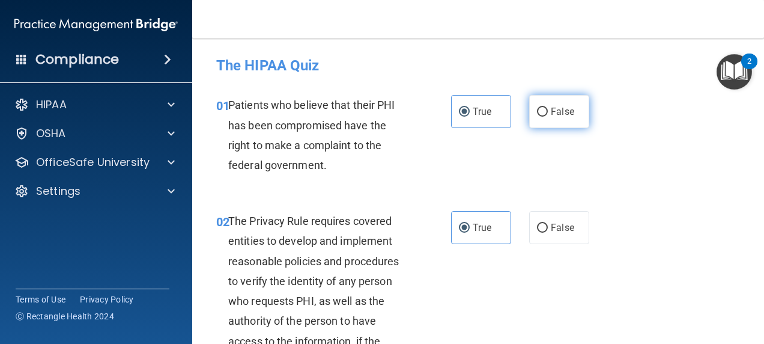
radio input "true"
radio input "false"
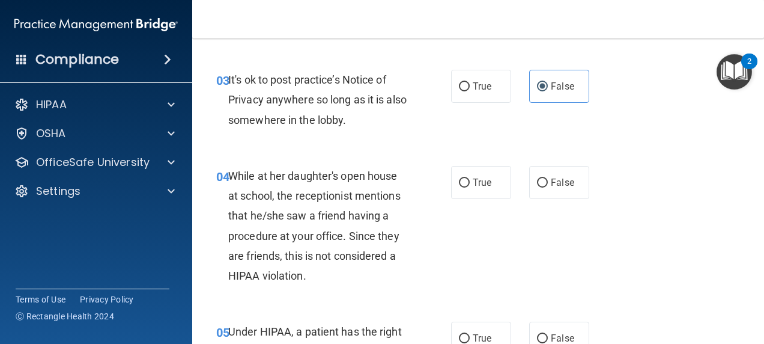
scroll to position [358, 0]
click at [551, 183] on span "False" at bounding box center [562, 181] width 23 height 11
click at [548, 183] on input "False" at bounding box center [542, 182] width 11 height 9
radio input "true"
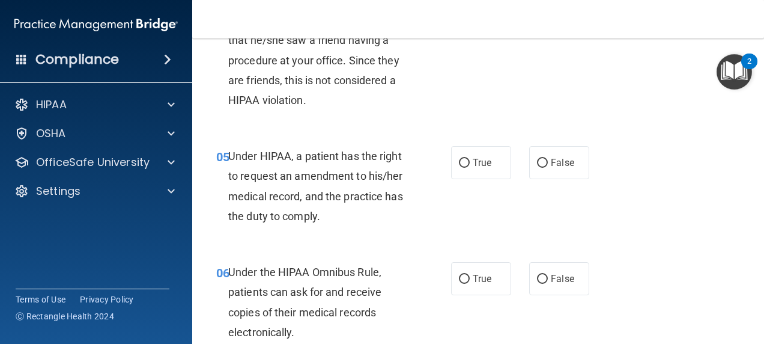
scroll to position [536, 0]
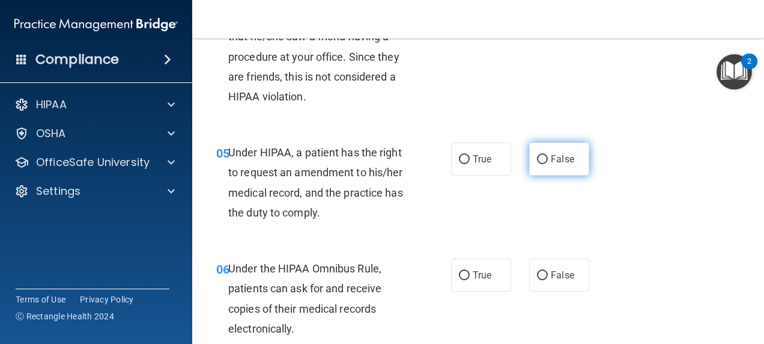
click at [551, 153] on span "False" at bounding box center [562, 158] width 23 height 11
click at [548, 155] on input "False" at bounding box center [542, 159] width 11 height 9
radio input "true"
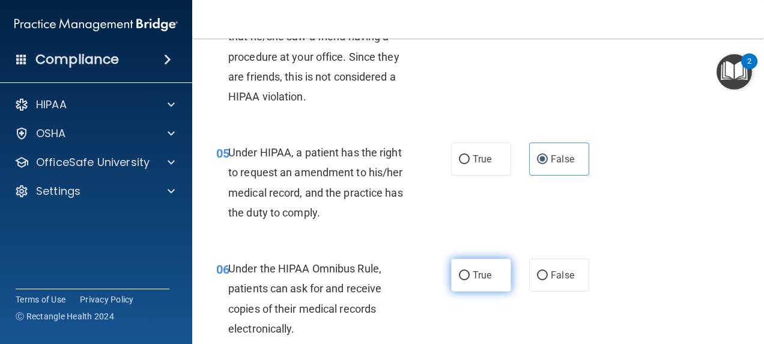
click at [493, 278] on label "True" at bounding box center [481, 274] width 60 height 33
click at [470, 278] on input "True" at bounding box center [464, 275] width 11 height 9
radio input "true"
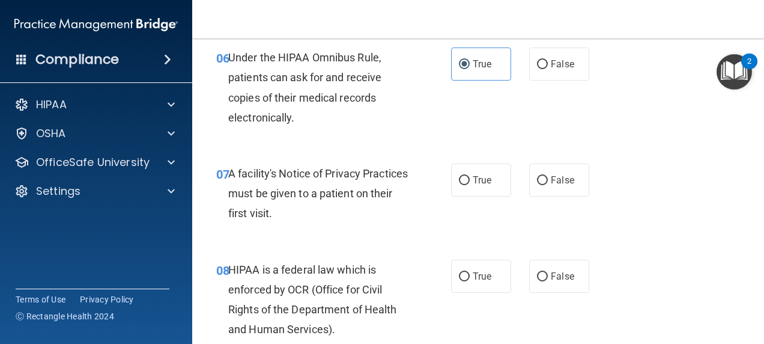
scroll to position [748, 0]
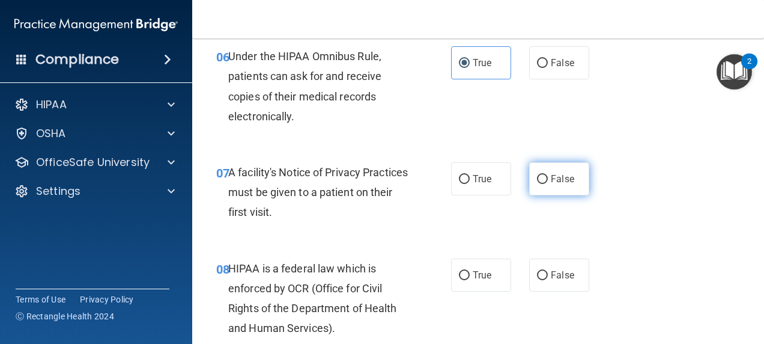
click at [554, 186] on label "False" at bounding box center [559, 178] width 60 height 33
click at [548, 184] on input "False" at bounding box center [542, 179] width 11 height 9
radio input "true"
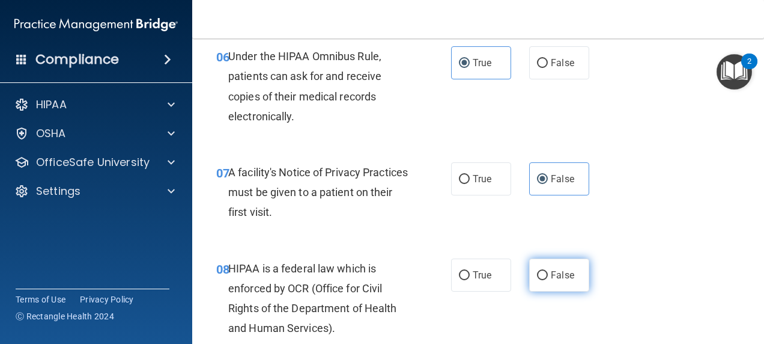
click at [555, 267] on label "False" at bounding box center [559, 274] width 60 height 33
click at [548, 271] on input "False" at bounding box center [542, 275] width 11 height 9
radio input "true"
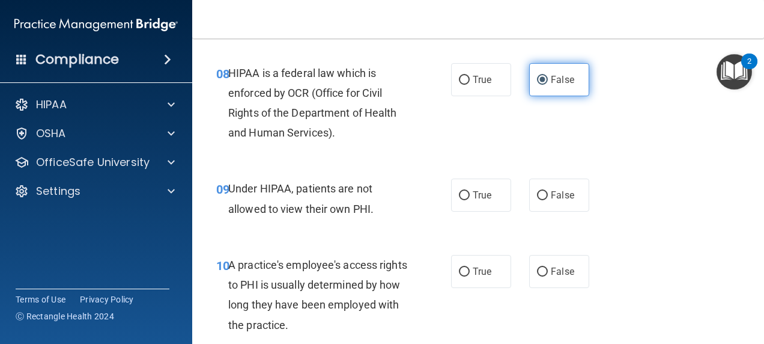
scroll to position [947, 0]
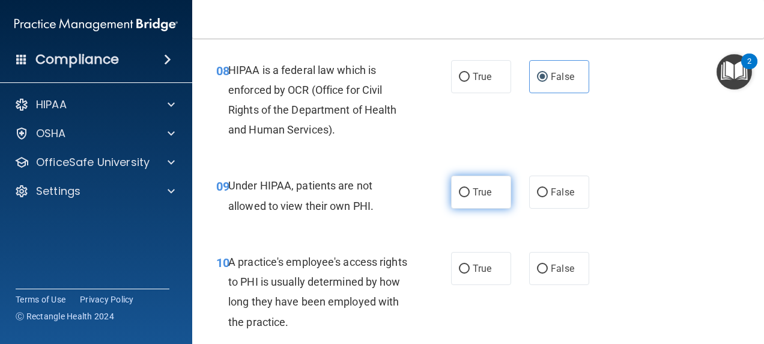
click at [481, 197] on label "True" at bounding box center [481, 191] width 60 height 33
click at [470, 197] on input "True" at bounding box center [464, 192] width 11 height 9
radio input "true"
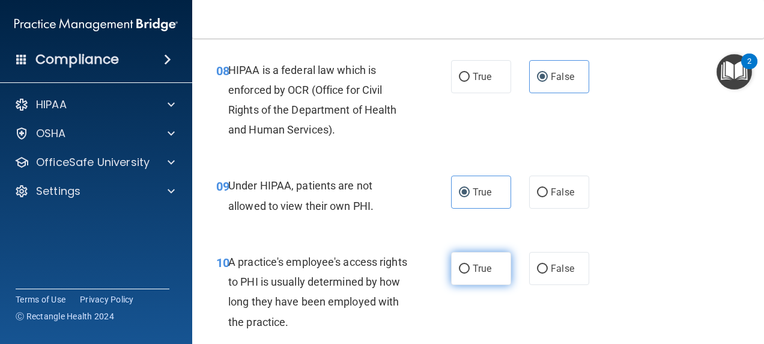
click at [481, 272] on span "True" at bounding box center [482, 268] width 19 height 11
click at [470, 272] on input "True" at bounding box center [464, 268] width 11 height 9
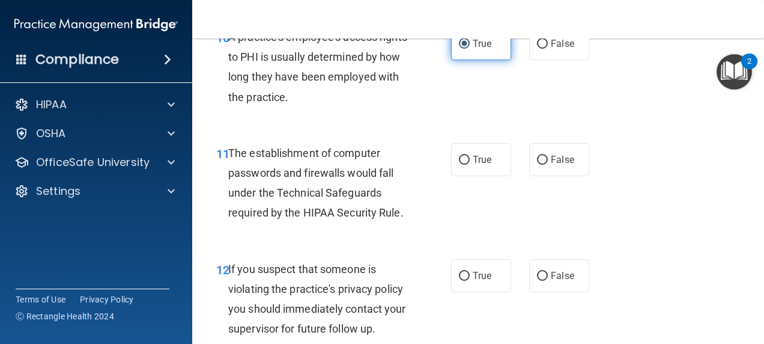
scroll to position [1171, 0]
click at [541, 163] on input "False" at bounding box center [542, 160] width 11 height 9
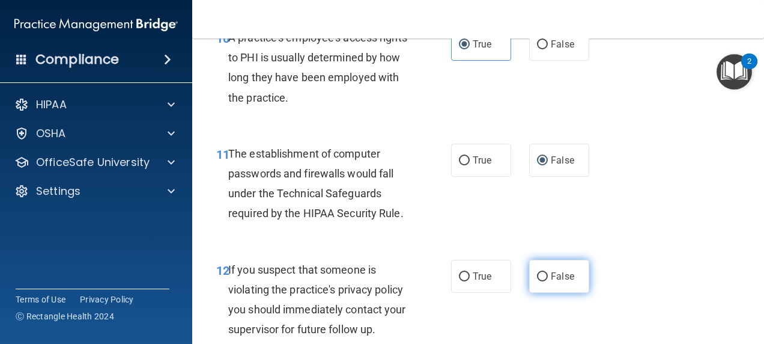
click at [550, 263] on label "False" at bounding box center [559, 276] width 60 height 33
click at [548, 272] on input "False" at bounding box center [542, 276] width 11 height 9
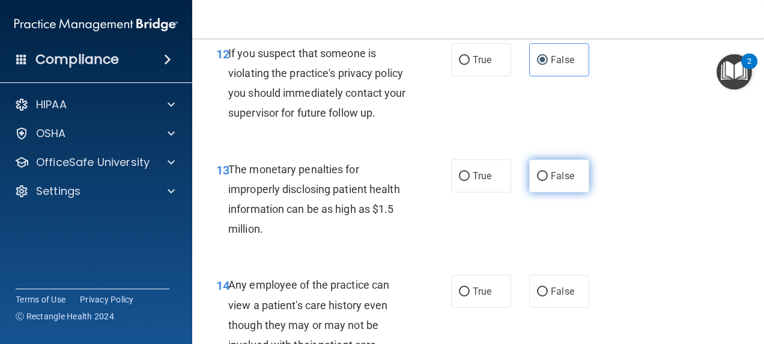
scroll to position [1389, 0]
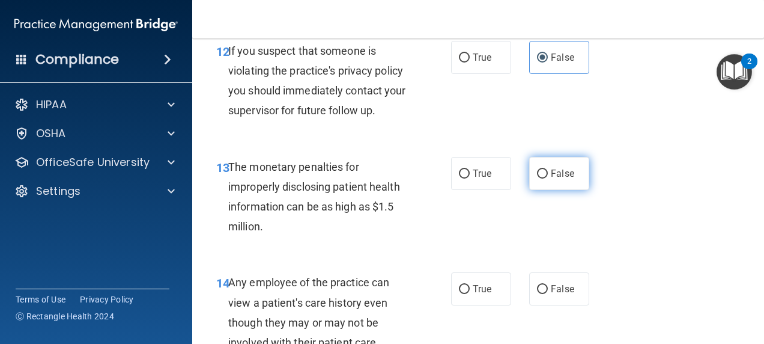
click at [551, 175] on span "False" at bounding box center [562, 173] width 23 height 11
click at [548, 175] on input "False" at bounding box center [542, 173] width 11 height 9
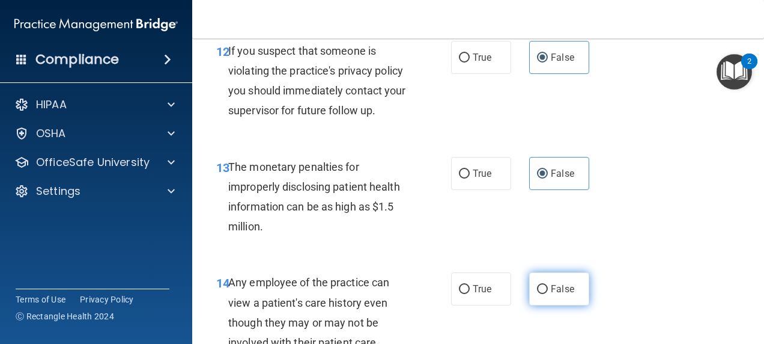
click at [552, 292] on span "False" at bounding box center [562, 288] width 23 height 11
click at [548, 292] on input "False" at bounding box center [542, 289] width 11 height 9
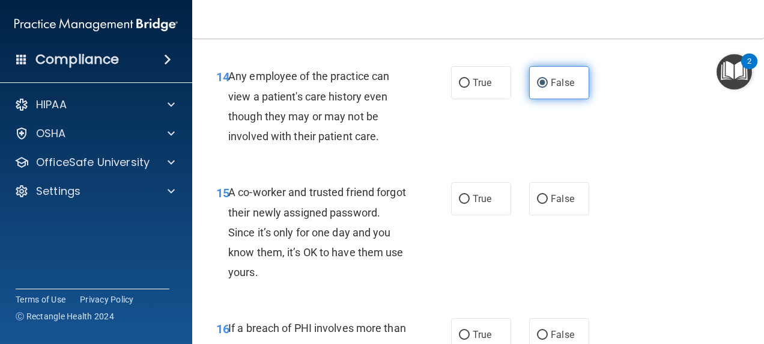
scroll to position [1597, 0]
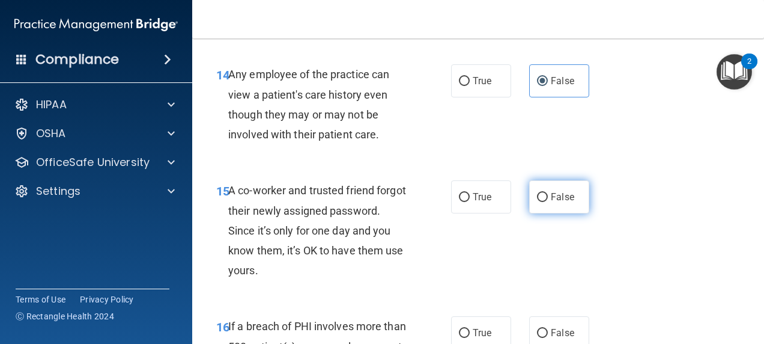
click at [551, 198] on span "False" at bounding box center [562, 196] width 23 height 11
click at [547, 198] on input "False" at bounding box center [542, 197] width 11 height 9
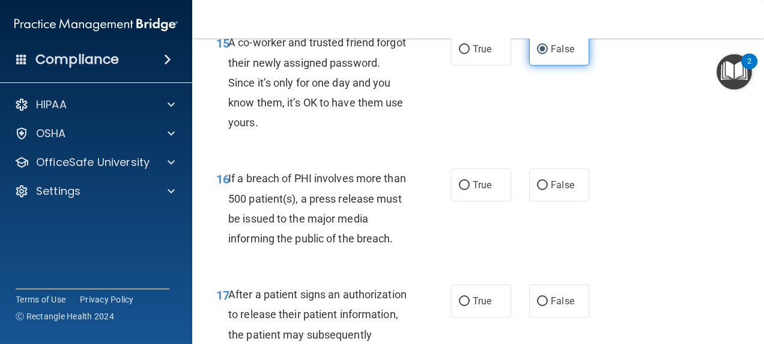
scroll to position [1749, 0]
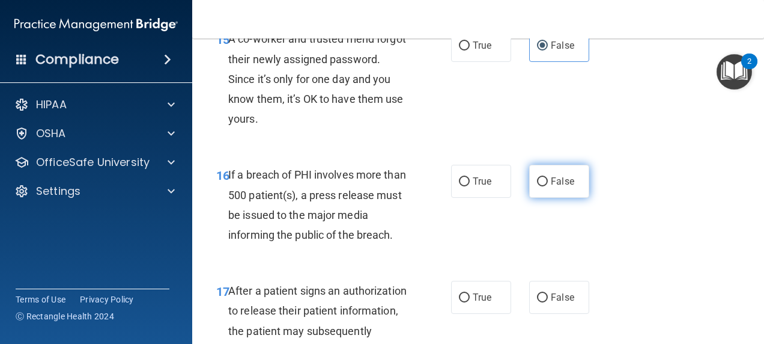
click at [553, 168] on label "False" at bounding box center [559, 181] width 60 height 33
click at [548, 177] on input "False" at bounding box center [542, 181] width 11 height 9
click at [556, 276] on div "17 After a patient signs an authorization to release their patient information,…" at bounding box center [478, 334] width 542 height 136
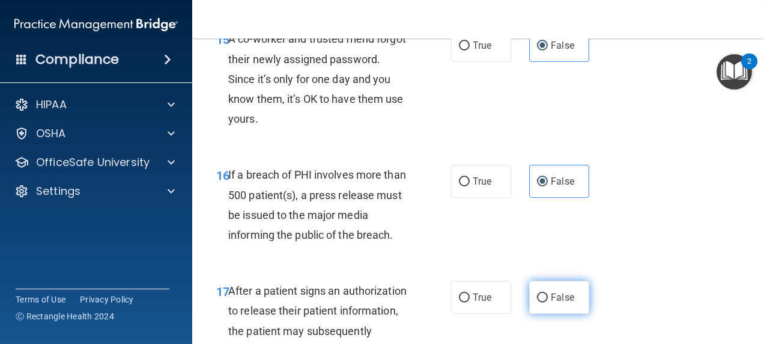
click at [555, 291] on span "False" at bounding box center [562, 296] width 23 height 11
click at [548, 293] on input "False" at bounding box center [542, 297] width 11 height 9
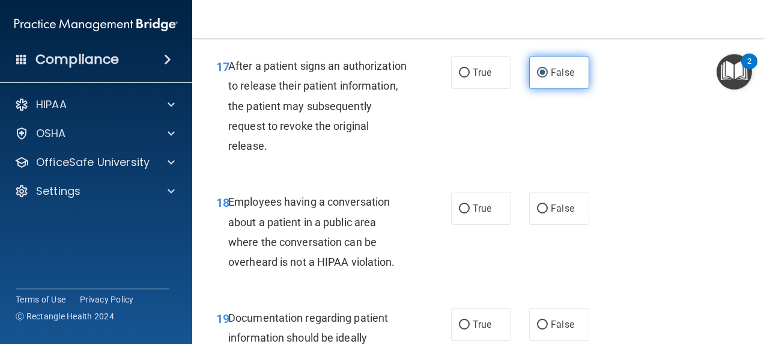
scroll to position [1981, 0]
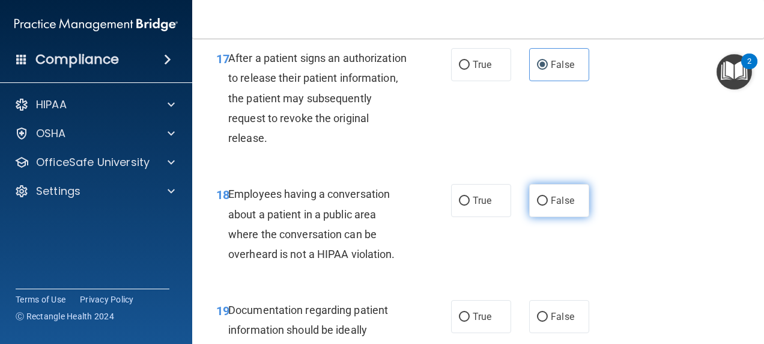
click at [551, 203] on span "False" at bounding box center [562, 200] width 23 height 11
click at [548, 203] on input "False" at bounding box center [542, 201] width 11 height 9
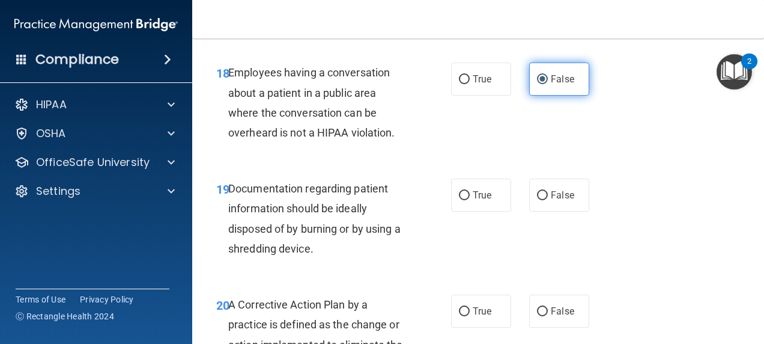
scroll to position [2173, 0]
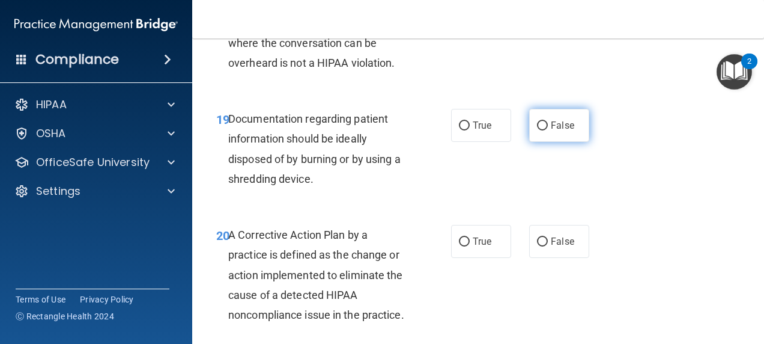
click at [555, 117] on label "False" at bounding box center [559, 125] width 60 height 33
click at [548, 121] on input "False" at bounding box center [542, 125] width 11 height 9
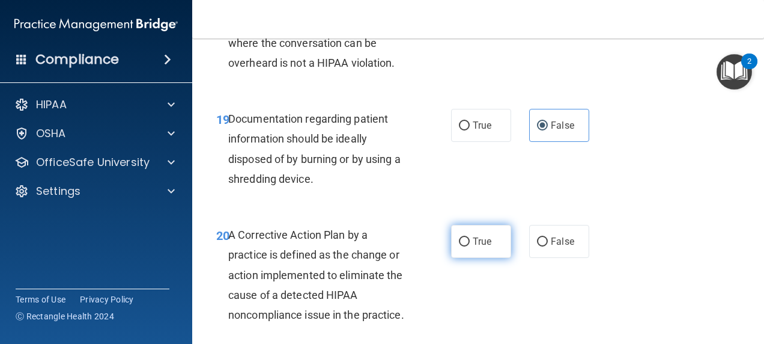
click at [484, 234] on label "True" at bounding box center [481, 241] width 60 height 33
click at [470, 237] on input "True" at bounding box center [464, 241] width 11 height 9
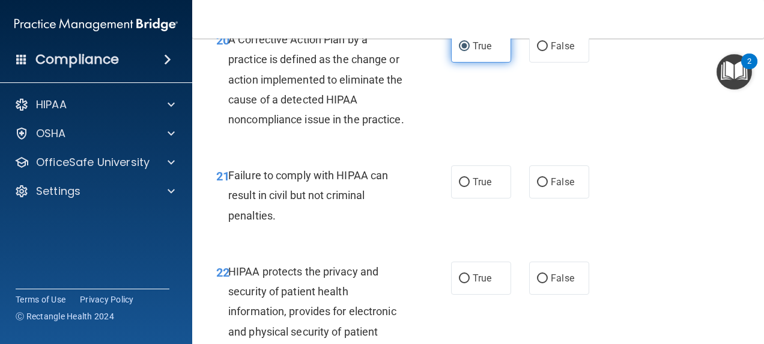
scroll to position [2370, 0]
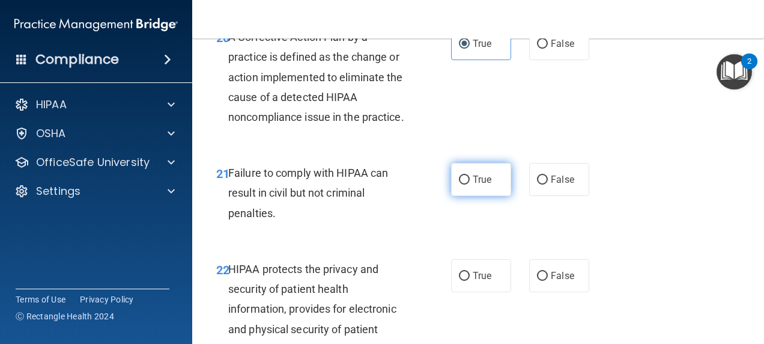
click at [486, 196] on label "True" at bounding box center [481, 179] width 60 height 33
click at [470, 185] on input "True" at bounding box center [464, 179] width 11 height 9
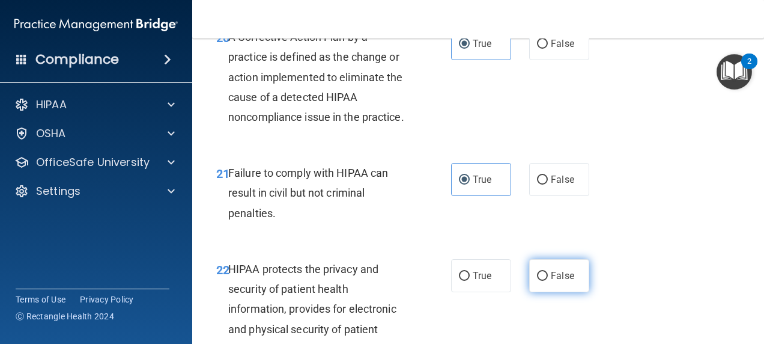
click at [545, 292] on label "False" at bounding box center [559, 275] width 60 height 33
click at [545, 281] on input "False" at bounding box center [542, 276] width 11 height 9
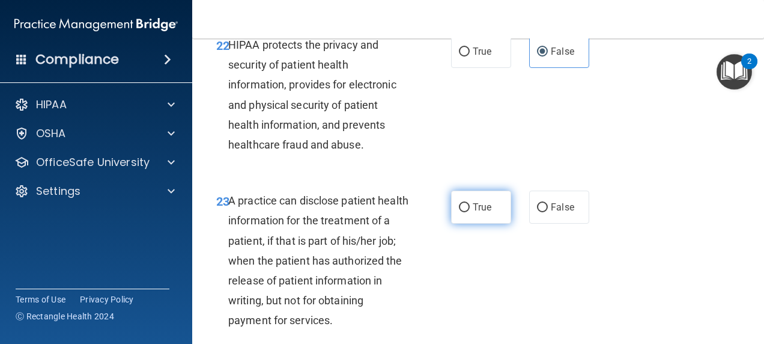
click at [480, 224] on label "True" at bounding box center [481, 207] width 60 height 33
click at [470, 212] on input "True" at bounding box center [464, 207] width 11 height 9
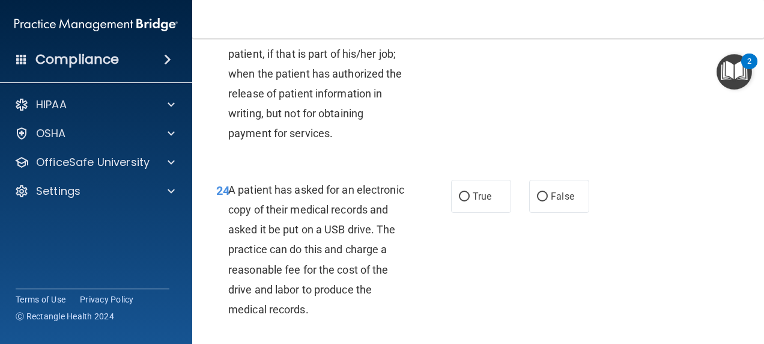
scroll to position [2785, 0]
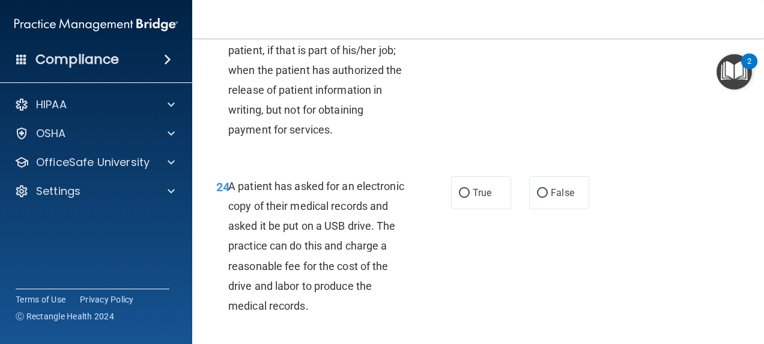
click at [536, 231] on div "24 A patient has asked for an electronic copy of their medical records and aske…" at bounding box center [478, 249] width 542 height 176
click at [541, 209] on label "False" at bounding box center [559, 192] width 60 height 33
click at [541, 198] on input "False" at bounding box center [542, 193] width 11 height 9
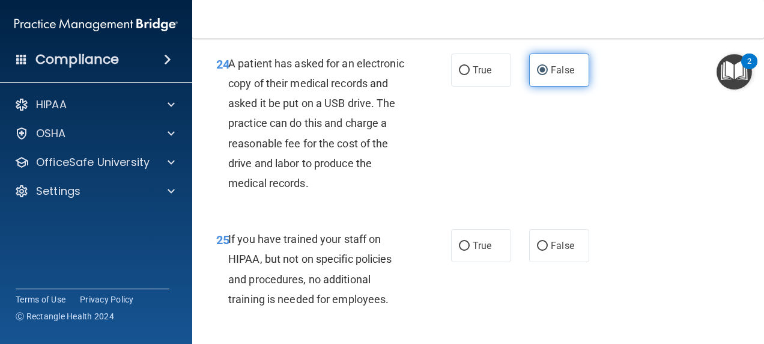
scroll to position [2925, 0]
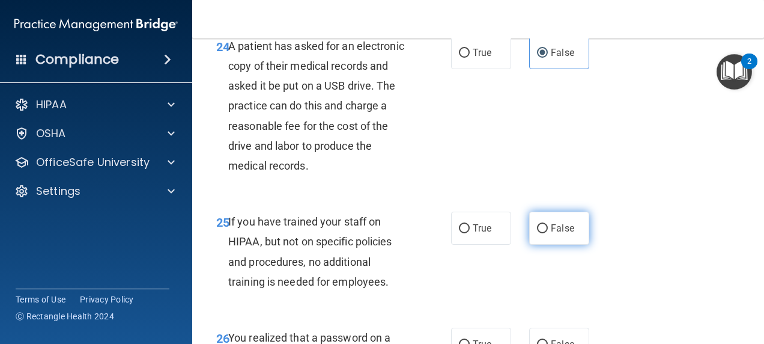
click at [551, 234] on span "False" at bounding box center [562, 227] width 23 height 11
click at [547, 233] on input "False" at bounding box center [542, 228] width 11 height 9
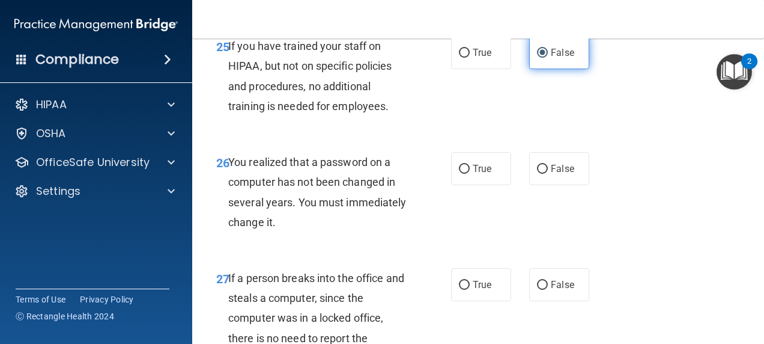
scroll to position [3109, 0]
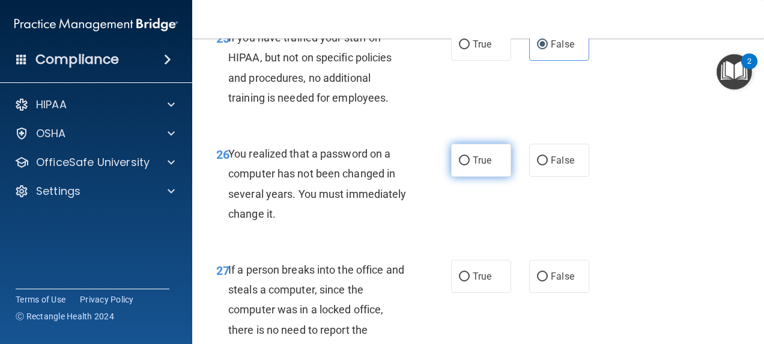
click at [487, 166] on span "True" at bounding box center [482, 159] width 19 height 11
click at [470, 165] on input "True" at bounding box center [464, 160] width 11 height 9
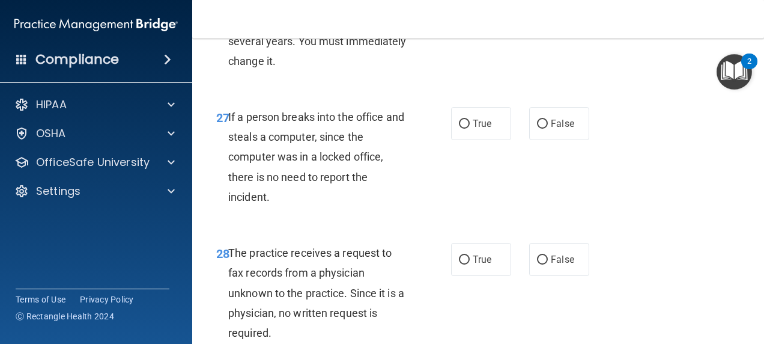
scroll to position [3270, 0]
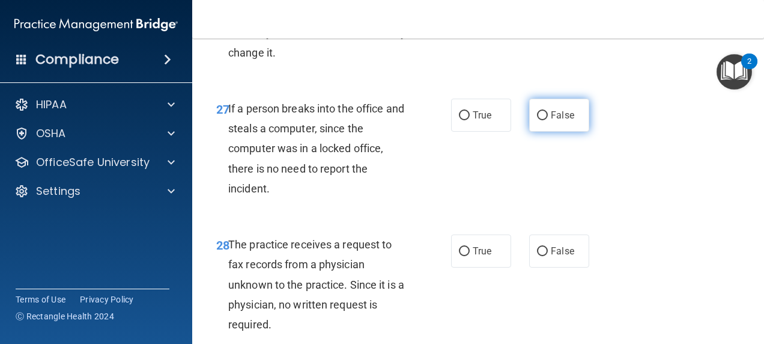
click at [558, 121] on span "False" at bounding box center [562, 114] width 23 height 11
click at [548, 120] on input "False" at bounding box center [542, 115] width 11 height 9
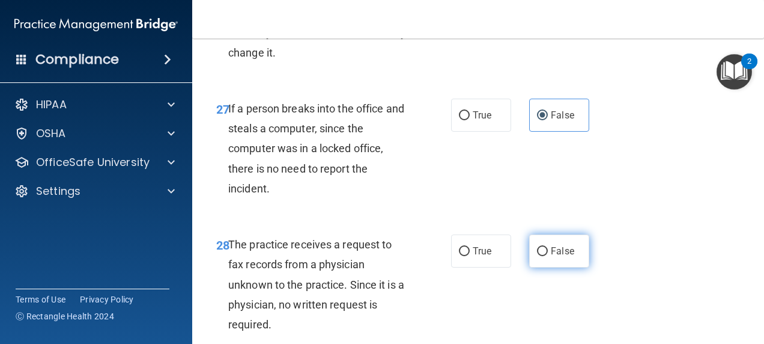
click at [554, 257] on span "False" at bounding box center [562, 250] width 23 height 11
click at [548, 256] on input "False" at bounding box center [542, 251] width 11 height 9
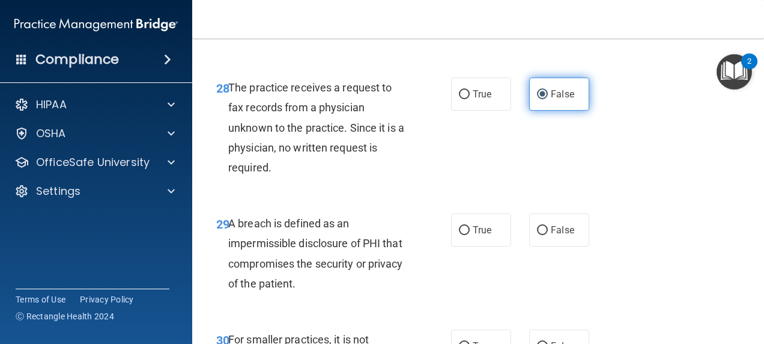
scroll to position [3462, 0]
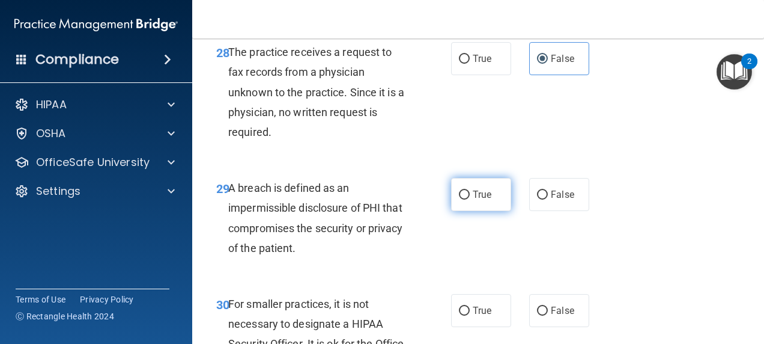
click at [482, 211] on label "True" at bounding box center [481, 194] width 60 height 33
click at [470, 200] on input "True" at bounding box center [464, 195] width 11 height 9
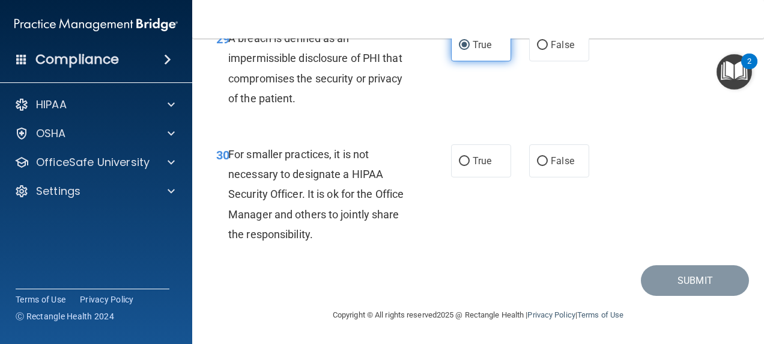
scroll to position [3628, 0]
click at [543, 177] on label "False" at bounding box center [559, 160] width 60 height 33
click at [543, 166] on input "False" at bounding box center [542, 161] width 11 height 9
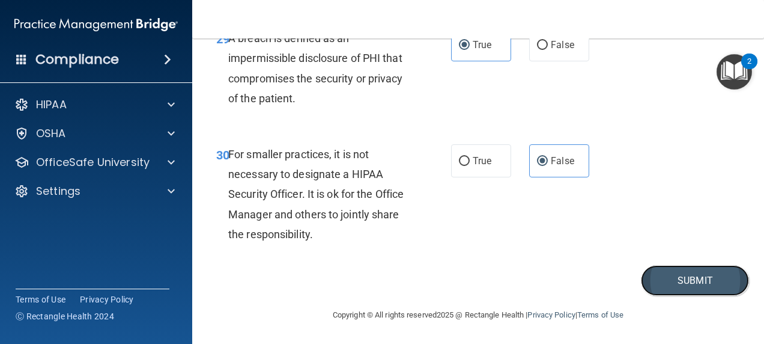
click at [667, 291] on button "Submit" at bounding box center [695, 280] width 108 height 31
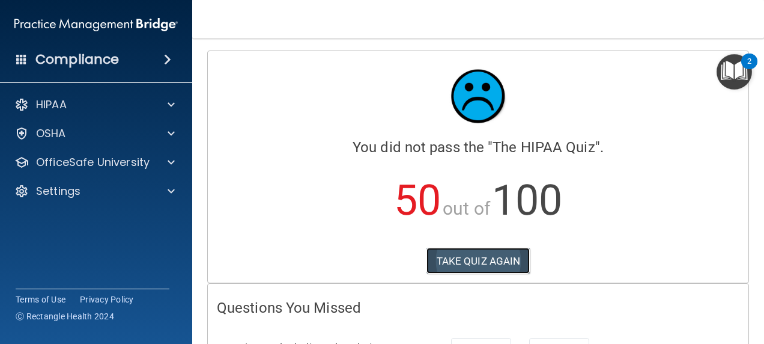
click at [480, 267] on button "TAKE QUIZ AGAIN" at bounding box center [479, 261] width 104 height 26
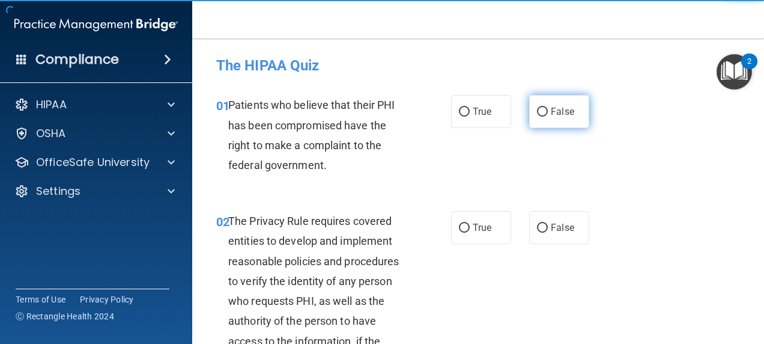
click at [565, 118] on label "False" at bounding box center [559, 111] width 60 height 33
click at [548, 117] on input "False" at bounding box center [542, 112] width 11 height 9
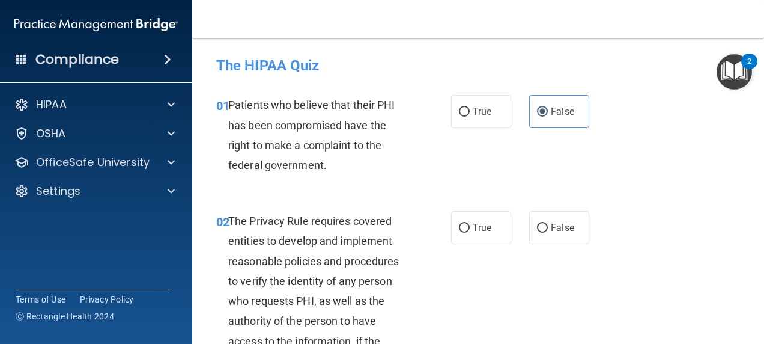
click at [560, 246] on div "02 The Privacy Rule requires covered entities to develop and implement reasonab…" at bounding box center [478, 304] width 542 height 216
click at [559, 234] on label "False" at bounding box center [559, 227] width 60 height 33
click at [548, 233] on input "False" at bounding box center [542, 228] width 11 height 9
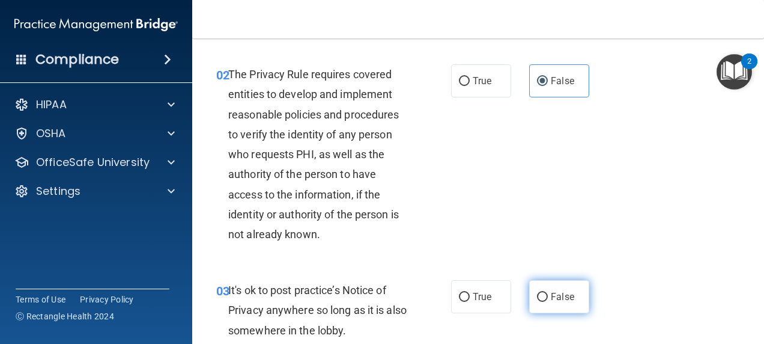
click at [561, 291] on span "False" at bounding box center [562, 296] width 23 height 11
click at [548, 293] on input "False" at bounding box center [542, 297] width 11 height 9
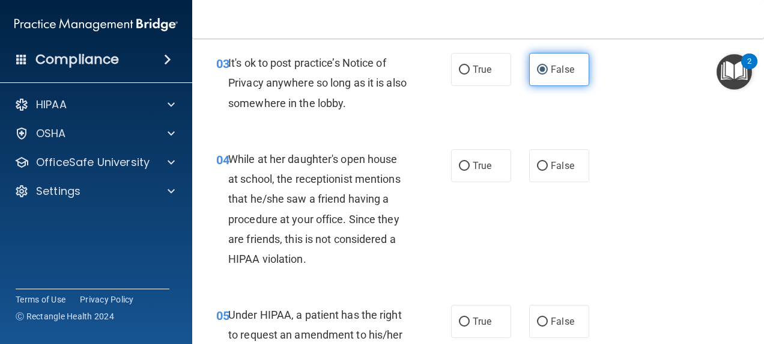
scroll to position [376, 0]
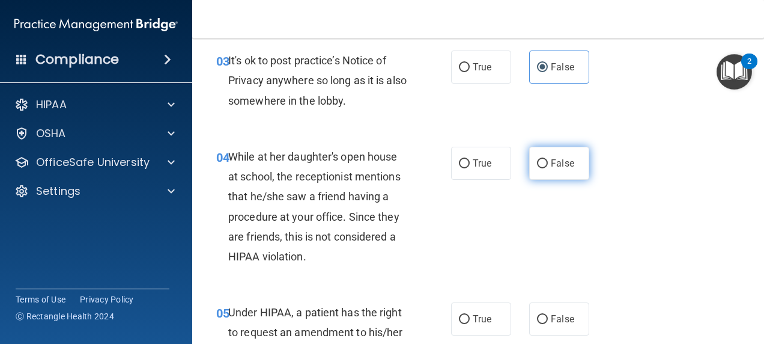
click at [555, 154] on label "False" at bounding box center [559, 163] width 60 height 33
click at [548, 159] on input "False" at bounding box center [542, 163] width 11 height 9
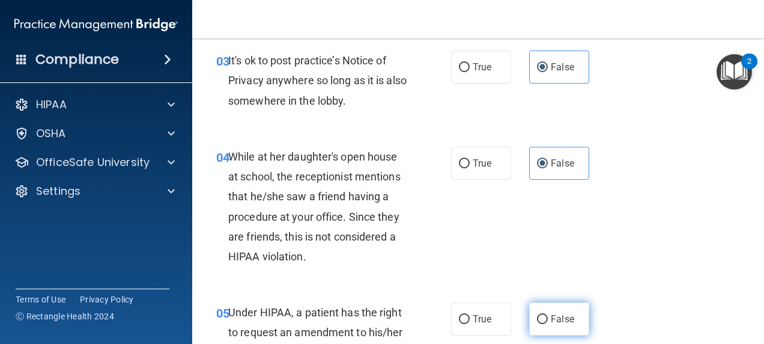
click at [549, 308] on label "False" at bounding box center [559, 318] width 60 height 33
click at [548, 315] on input "False" at bounding box center [542, 319] width 11 height 9
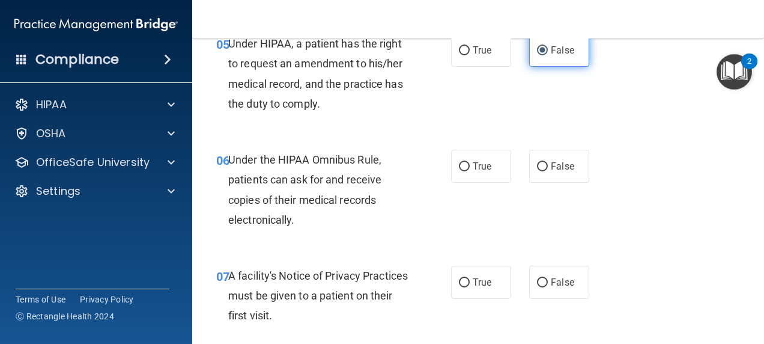
scroll to position [650, 0]
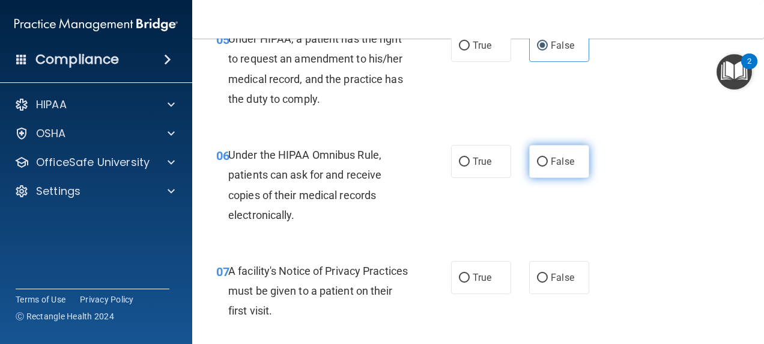
click at [549, 174] on label "False" at bounding box center [559, 161] width 60 height 33
click at [548, 166] on input "False" at bounding box center [542, 161] width 11 height 9
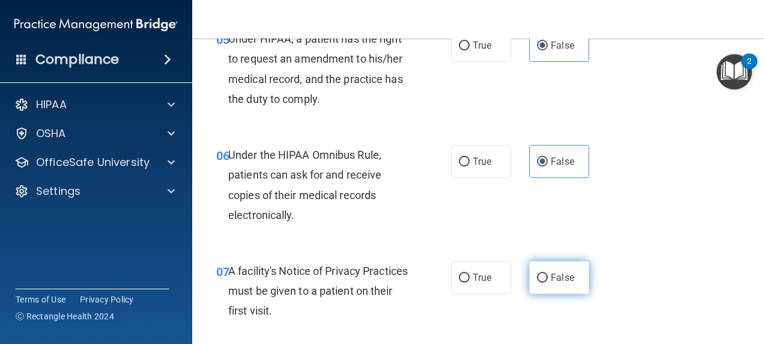
click at [551, 282] on span "False" at bounding box center [562, 277] width 23 height 11
click at [547, 282] on input "False" at bounding box center [542, 277] width 11 height 9
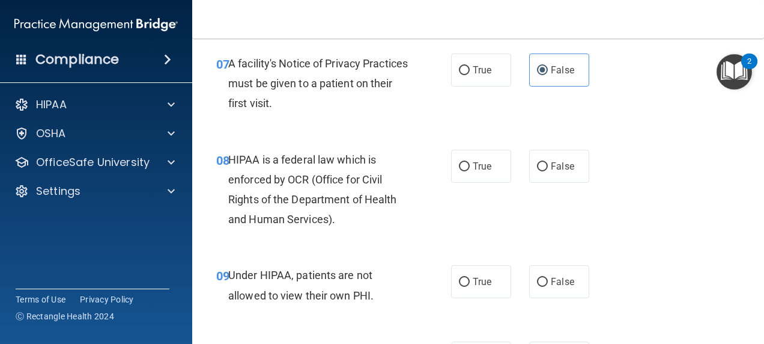
scroll to position [858, 0]
click at [550, 172] on label "False" at bounding box center [559, 165] width 60 height 33
click at [548, 171] on input "False" at bounding box center [542, 166] width 11 height 9
click at [550, 273] on label "False" at bounding box center [559, 280] width 60 height 33
click at [548, 277] on input "False" at bounding box center [542, 281] width 11 height 9
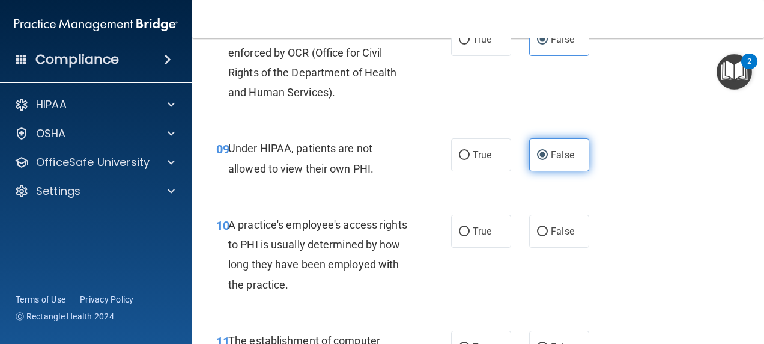
scroll to position [1002, 0]
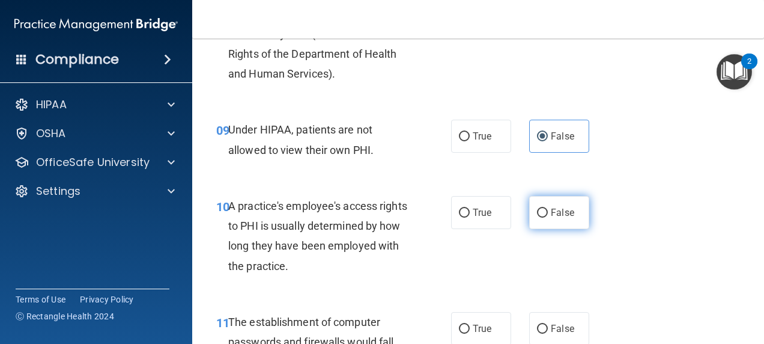
click at [554, 216] on span "False" at bounding box center [562, 212] width 23 height 11
click at [548, 216] on input "False" at bounding box center [542, 213] width 11 height 9
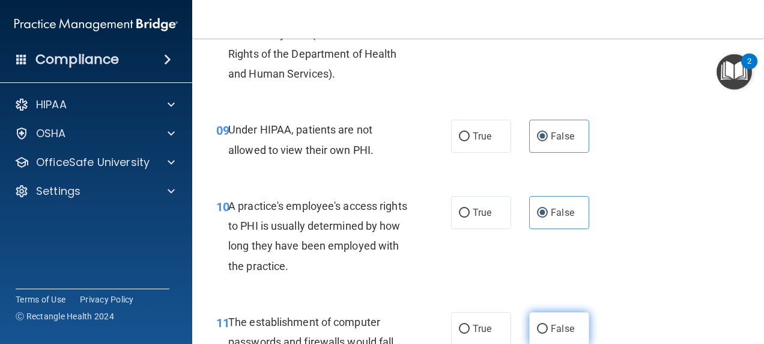
click at [551, 323] on span "False" at bounding box center [562, 328] width 23 height 11
click at [548, 325] on input "False" at bounding box center [542, 329] width 11 height 9
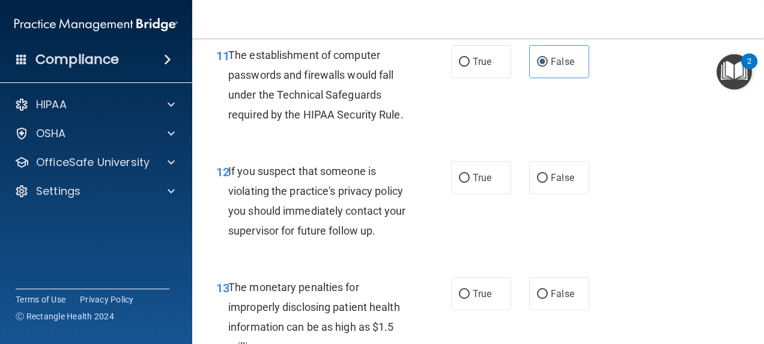
scroll to position [1272, 0]
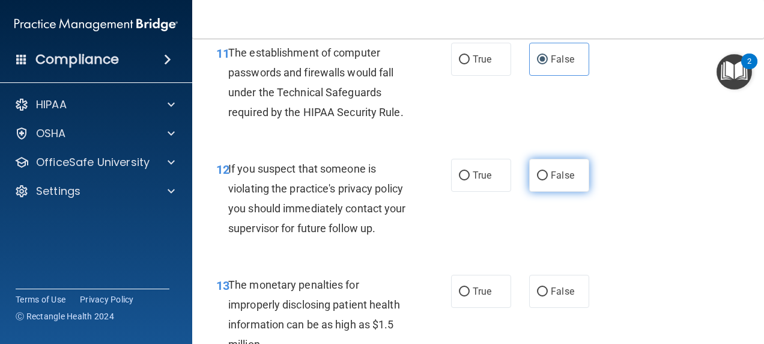
click at [554, 173] on span "False" at bounding box center [562, 174] width 23 height 11
click at [548, 173] on input "False" at bounding box center [542, 175] width 11 height 9
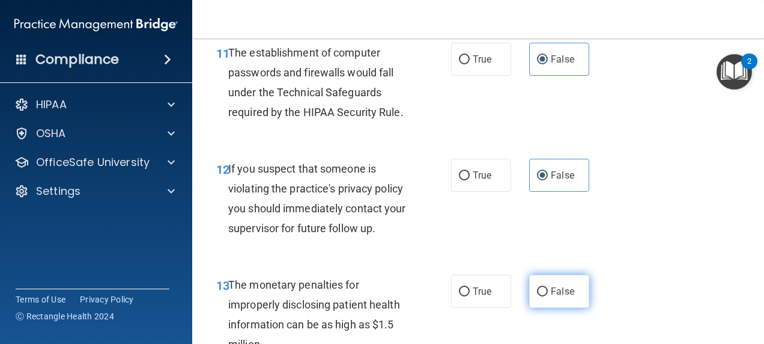
click at [560, 279] on label "False" at bounding box center [559, 291] width 60 height 33
click at [548, 287] on input "False" at bounding box center [542, 291] width 11 height 9
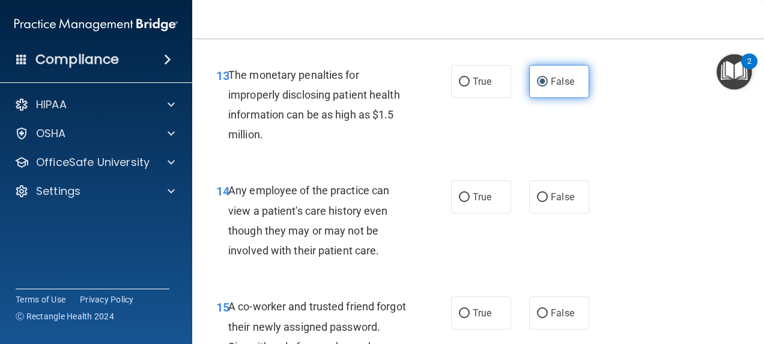
scroll to position [1484, 0]
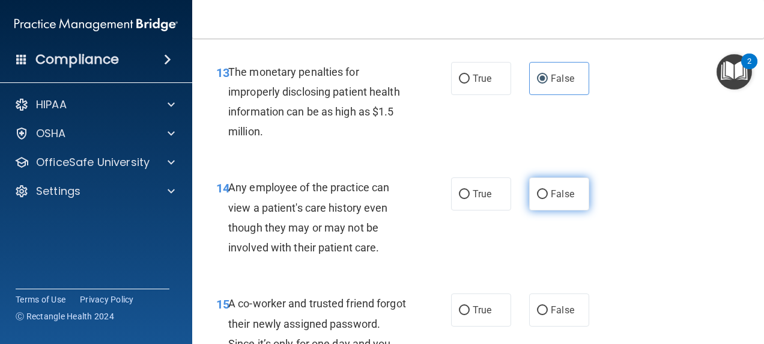
click at [544, 180] on label "False" at bounding box center [559, 193] width 60 height 33
click at [544, 190] on input "False" at bounding box center [542, 194] width 11 height 9
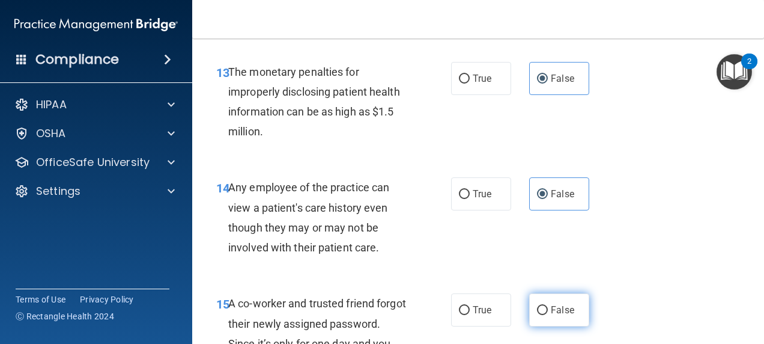
click at [559, 310] on span "False" at bounding box center [562, 309] width 23 height 11
click at [548, 310] on input "False" at bounding box center [542, 310] width 11 height 9
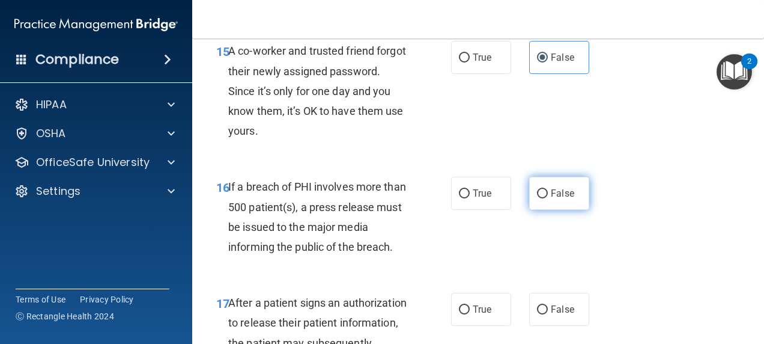
scroll to position [1737, 0]
click at [551, 191] on span "False" at bounding box center [562, 192] width 23 height 11
click at [547, 191] on input "False" at bounding box center [542, 193] width 11 height 9
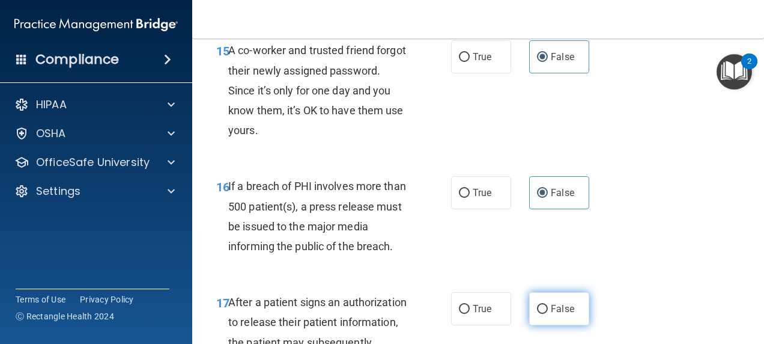
click at [545, 300] on label "False" at bounding box center [559, 308] width 60 height 33
click at [545, 305] on input "False" at bounding box center [542, 309] width 11 height 9
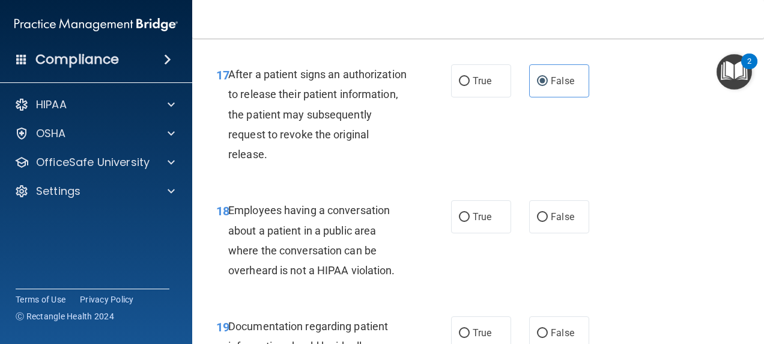
scroll to position [1966, 0]
click at [542, 226] on label "False" at bounding box center [559, 216] width 60 height 33
click at [542, 221] on input "False" at bounding box center [542, 216] width 11 height 9
click at [551, 331] on span "False" at bounding box center [562, 331] width 23 height 11
click at [546, 331] on input "False" at bounding box center [542, 332] width 11 height 9
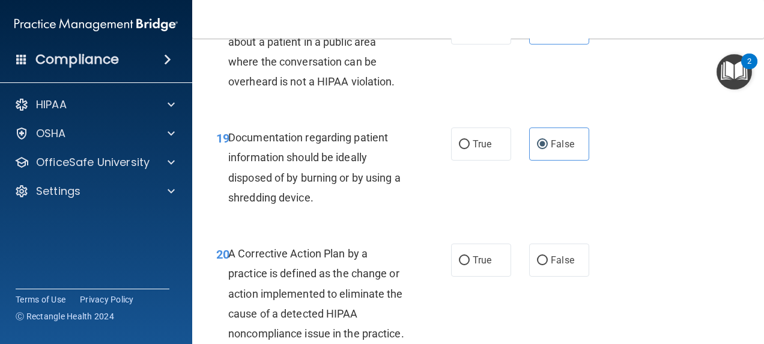
scroll to position [2161, 0]
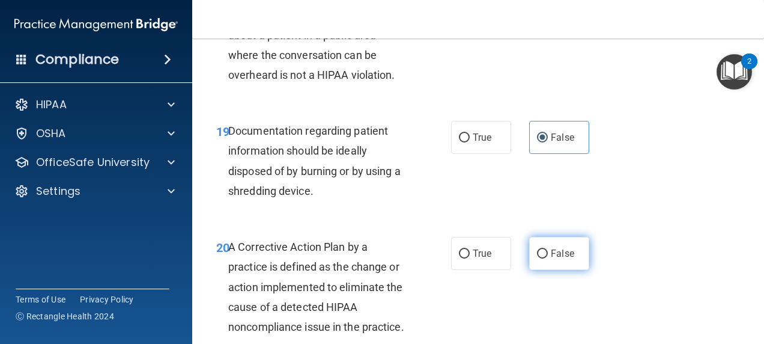
click at [543, 260] on label "False" at bounding box center [559, 253] width 60 height 33
click at [543, 258] on input "False" at bounding box center [542, 253] width 11 height 9
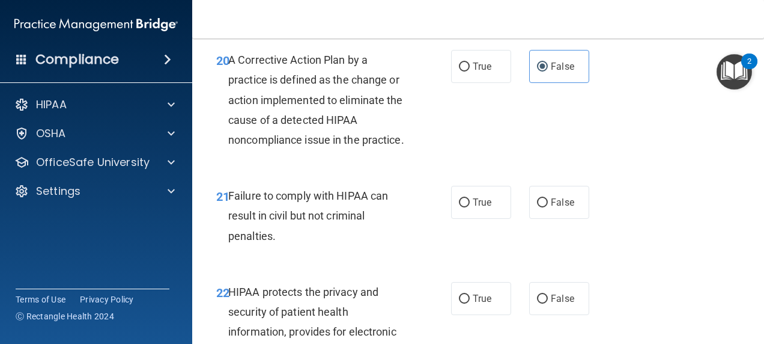
scroll to position [2349, 0]
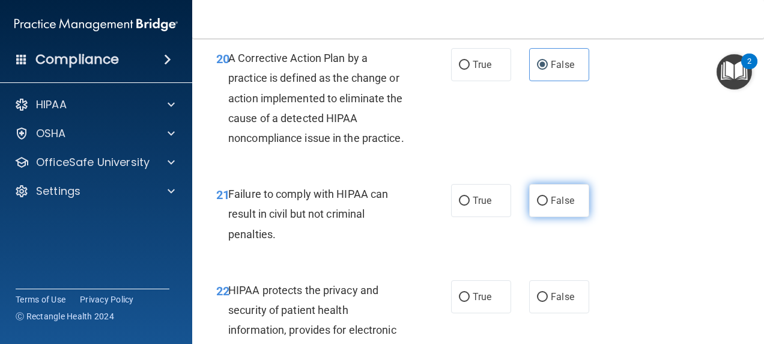
click at [558, 206] on span "False" at bounding box center [562, 200] width 23 height 11
click at [548, 206] on input "False" at bounding box center [542, 201] width 11 height 9
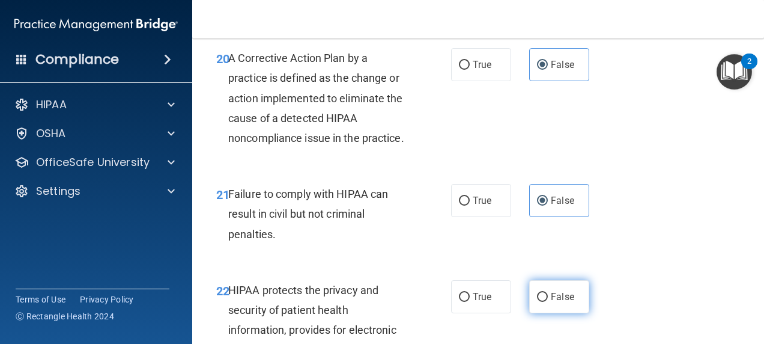
click at [556, 302] on span "False" at bounding box center [562, 296] width 23 height 11
click at [548, 302] on input "False" at bounding box center [542, 297] width 11 height 9
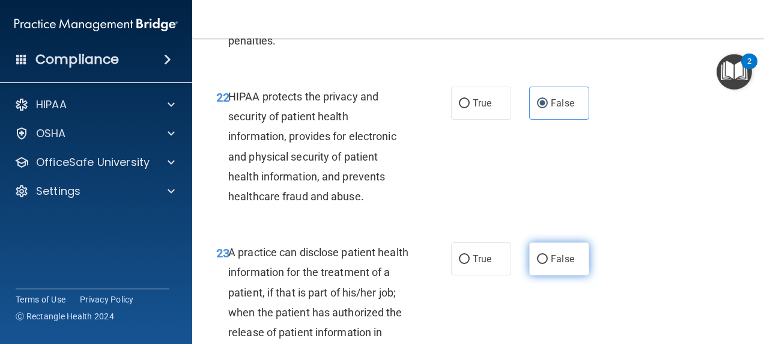
click at [554, 270] on label "False" at bounding box center [559, 258] width 60 height 33
click at [548, 264] on input "False" at bounding box center [542, 259] width 11 height 9
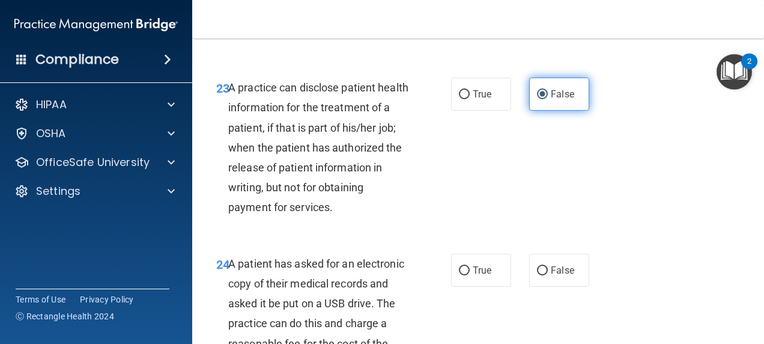
scroll to position [2712, 0]
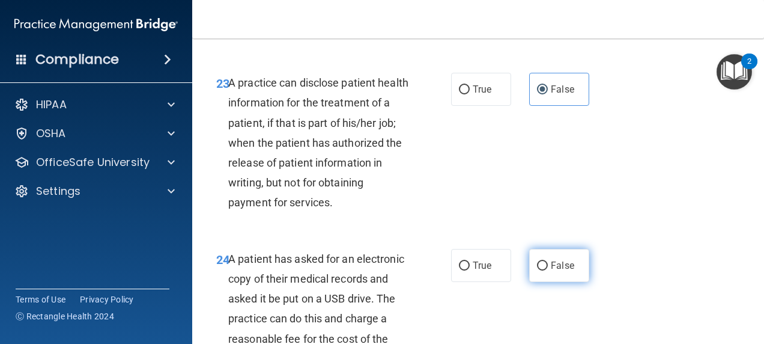
click at [554, 274] on label "False" at bounding box center [559, 265] width 60 height 33
click at [548, 270] on input "False" at bounding box center [542, 265] width 11 height 9
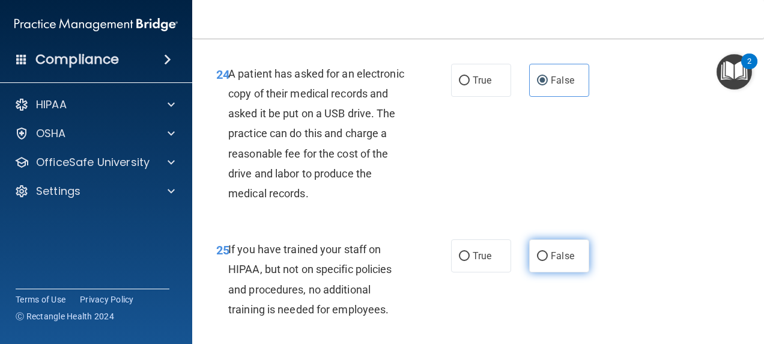
click at [553, 261] on span "False" at bounding box center [562, 255] width 23 height 11
click at [548, 261] on input "False" at bounding box center [542, 256] width 11 height 9
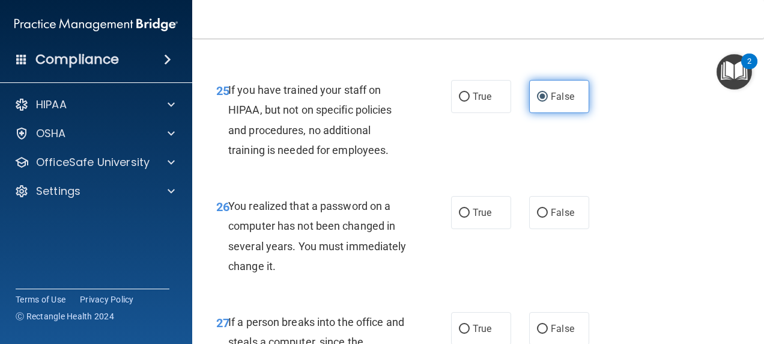
scroll to position [3073, 0]
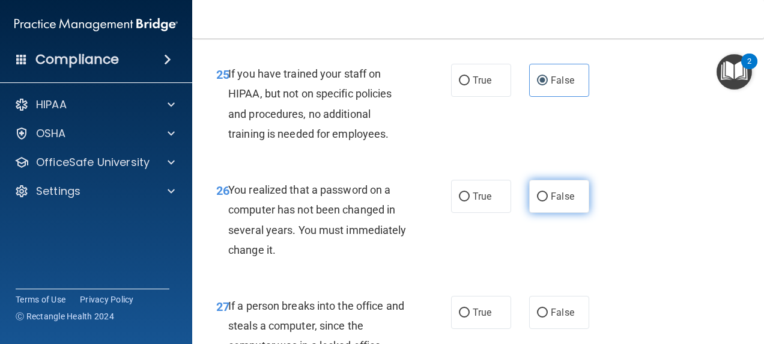
click at [556, 213] on label "False" at bounding box center [559, 196] width 60 height 33
click at [548, 201] on input "False" at bounding box center [542, 196] width 11 height 9
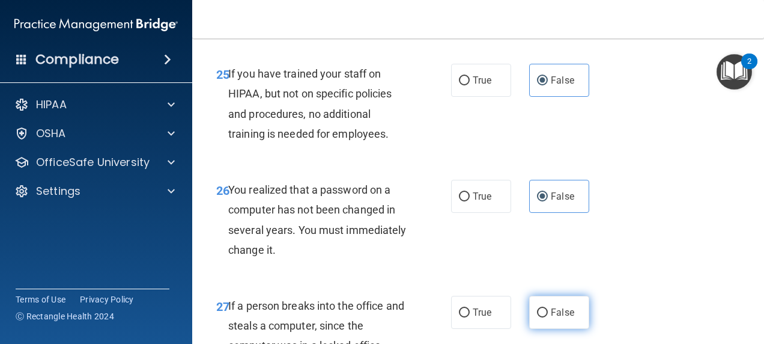
click at [567, 329] on label "False" at bounding box center [559, 312] width 60 height 33
click at [548, 317] on input "False" at bounding box center [542, 312] width 11 height 9
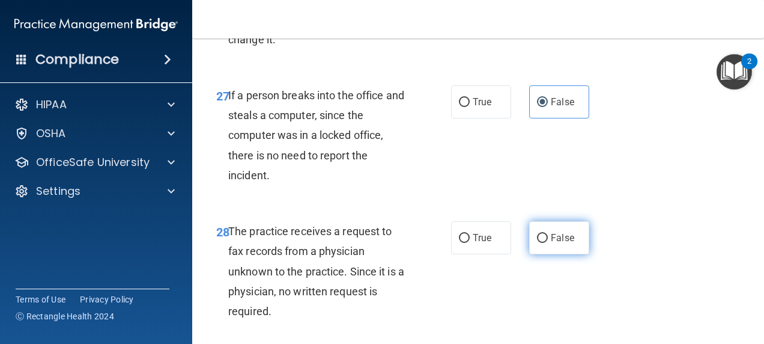
click at [544, 254] on label "False" at bounding box center [559, 237] width 60 height 33
click at [544, 243] on input "False" at bounding box center [542, 238] width 11 height 9
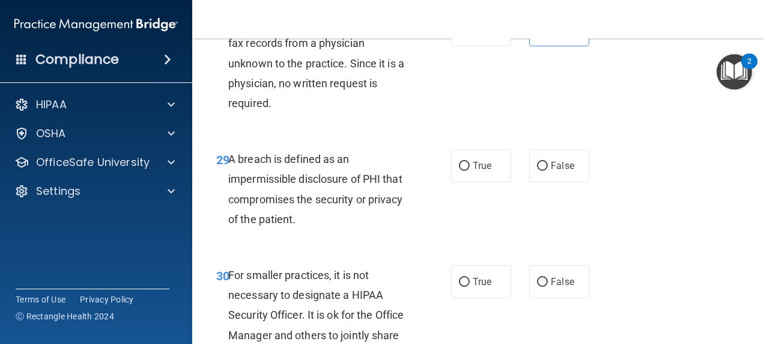
scroll to position [3493, 0]
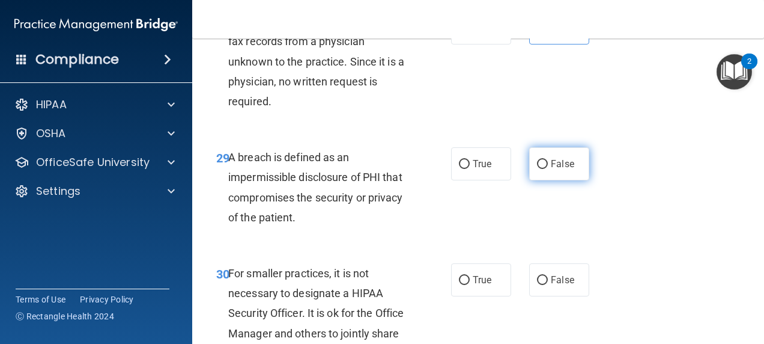
click at [550, 180] on label "False" at bounding box center [559, 163] width 60 height 33
click at [548, 169] on input "False" at bounding box center [542, 164] width 11 height 9
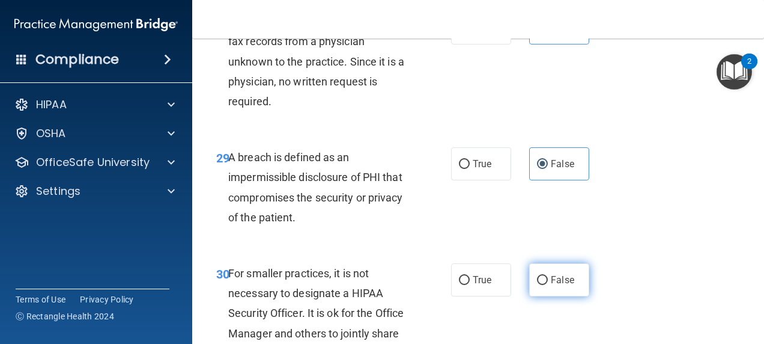
click at [555, 285] on span "False" at bounding box center [562, 279] width 23 height 11
click at [548, 285] on input "False" at bounding box center [542, 280] width 11 height 9
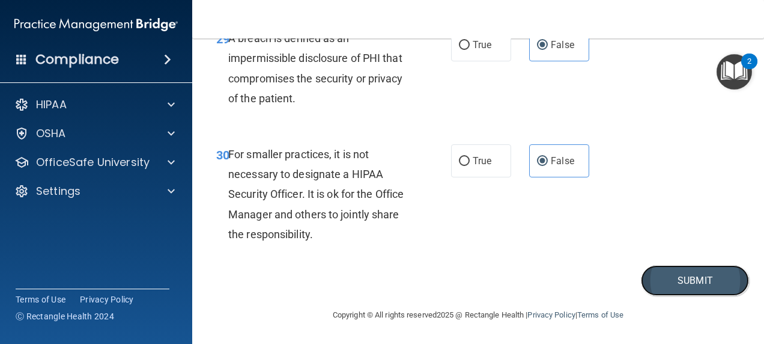
click at [660, 284] on button "Submit" at bounding box center [695, 280] width 108 height 31
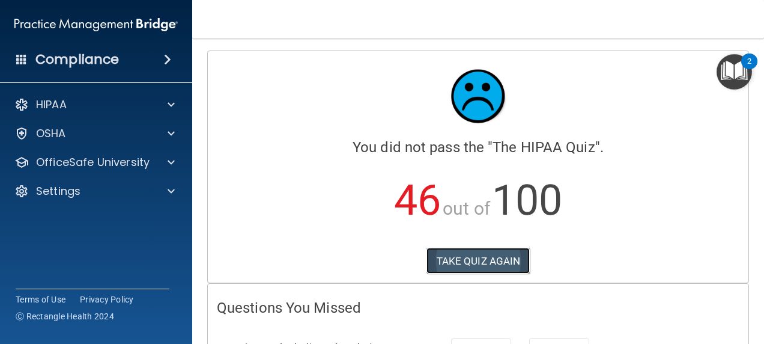
click at [484, 265] on button "TAKE QUIZ AGAIN" at bounding box center [479, 261] width 104 height 26
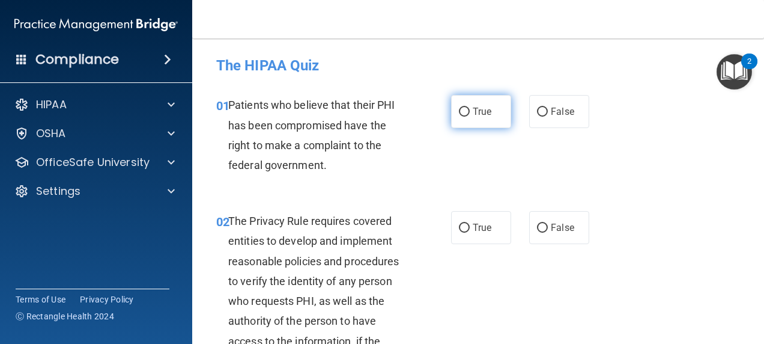
click at [459, 110] on input "True" at bounding box center [464, 112] width 11 height 9
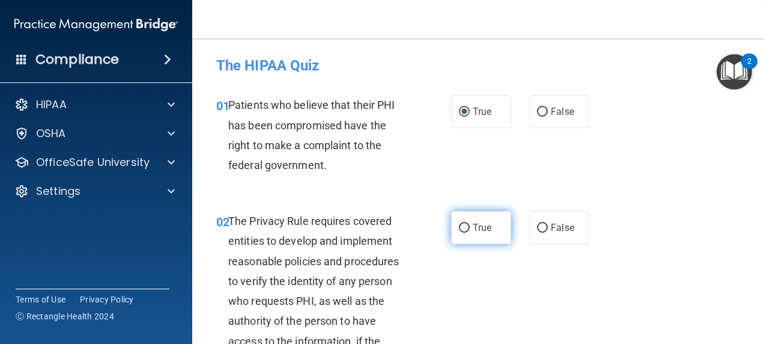
click at [488, 231] on label "True" at bounding box center [481, 227] width 60 height 33
click at [470, 231] on input "True" at bounding box center [464, 228] width 11 height 9
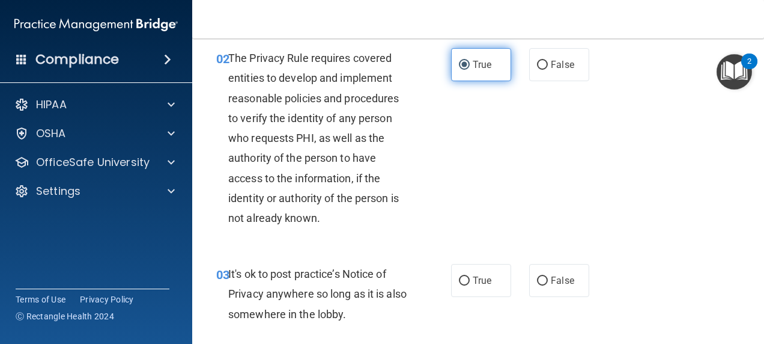
scroll to position [177, 0]
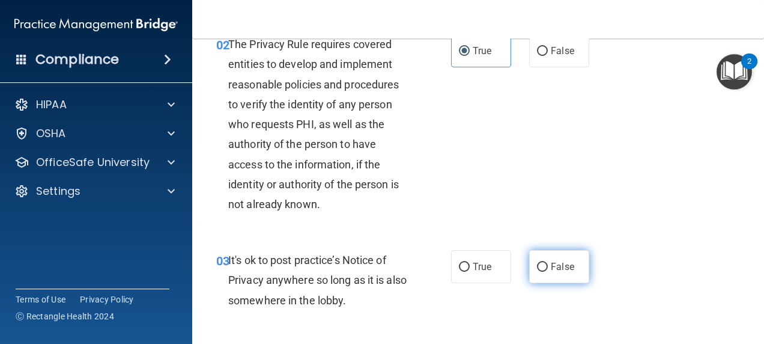
click at [541, 270] on input "False" at bounding box center [542, 267] width 11 height 9
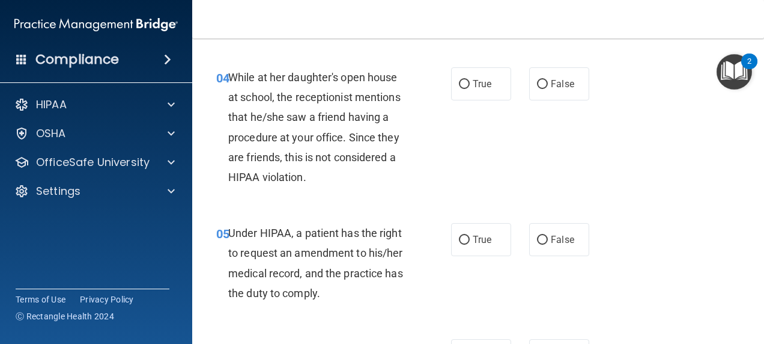
scroll to position [500, 0]
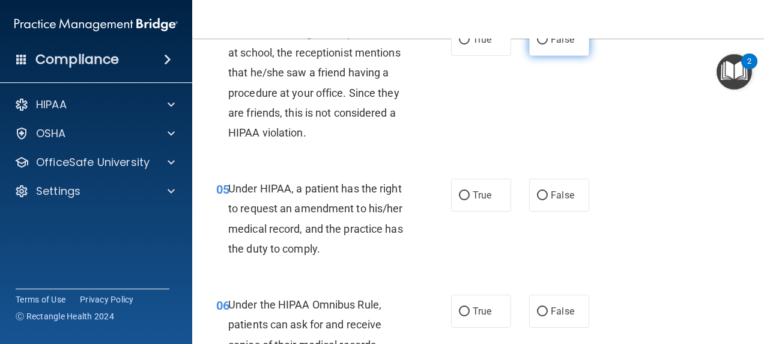
click at [536, 49] on label "False" at bounding box center [559, 39] width 60 height 33
click at [537, 44] on input "False" at bounding box center [542, 39] width 11 height 9
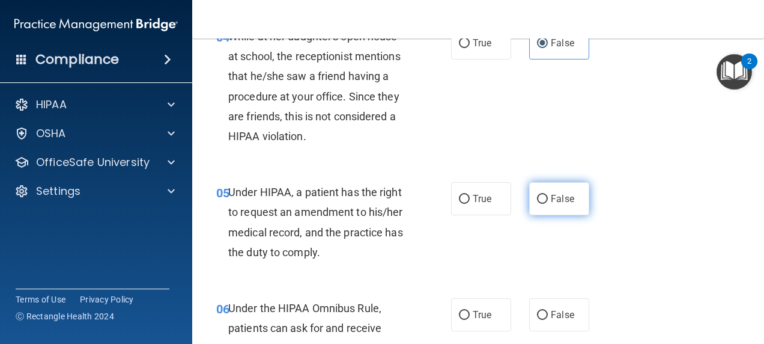
click at [559, 200] on span "False" at bounding box center [562, 198] width 23 height 11
click at [548, 200] on input "False" at bounding box center [542, 199] width 11 height 9
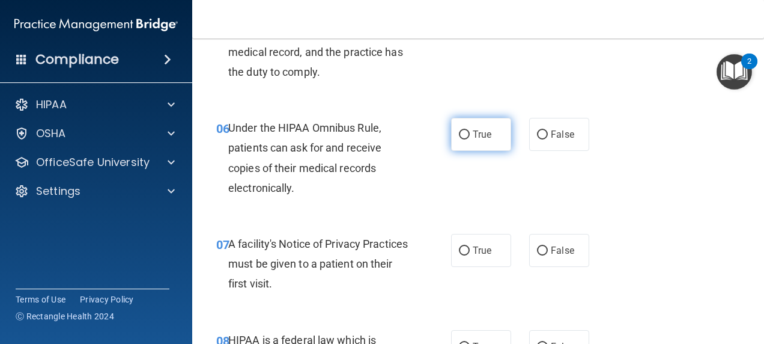
scroll to position [677, 0]
click at [460, 137] on input "True" at bounding box center [464, 134] width 11 height 9
click at [471, 273] on div "07 A facility's Notice of Privacy Practices must be given to a patient on their…" at bounding box center [478, 267] width 542 height 96
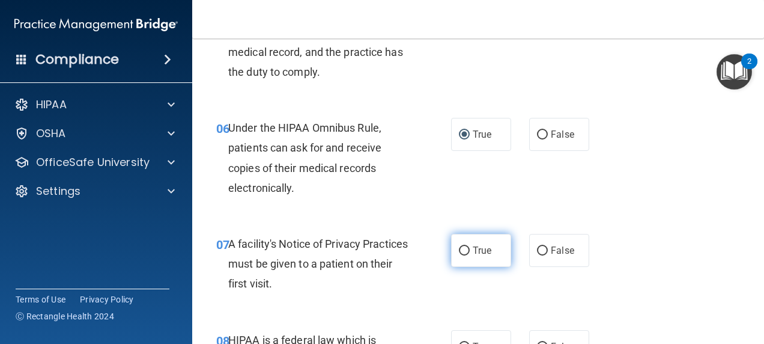
click at [465, 249] on label "True" at bounding box center [481, 250] width 60 height 33
click at [465, 249] on input "True" at bounding box center [464, 250] width 11 height 9
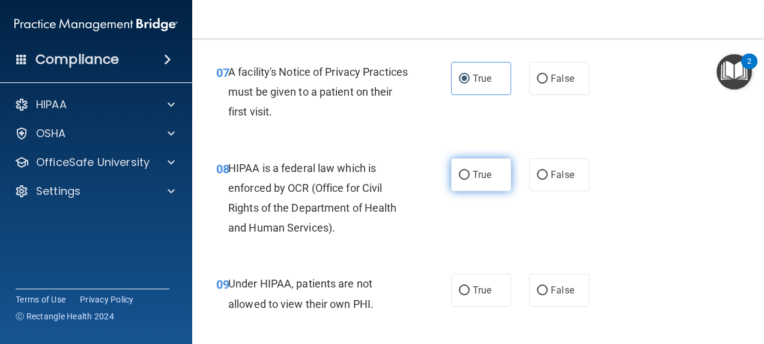
scroll to position [849, 0]
click at [464, 171] on input "True" at bounding box center [464, 175] width 11 height 9
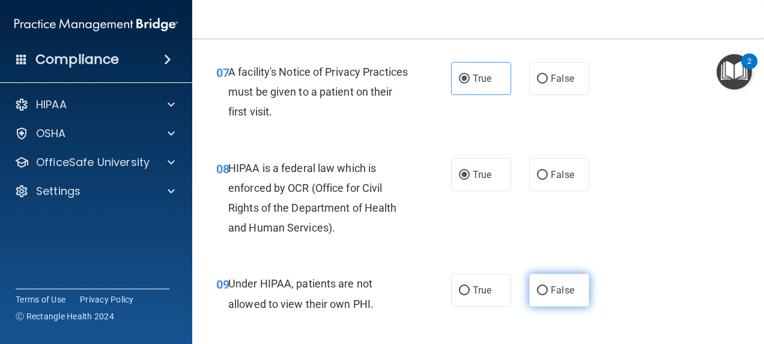
click at [542, 286] on input "False" at bounding box center [542, 290] width 11 height 9
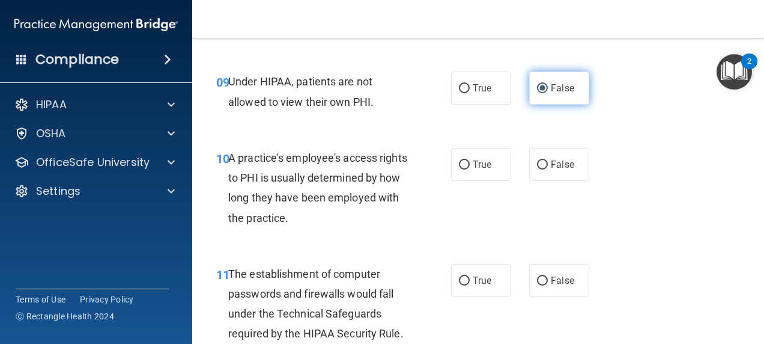
scroll to position [1052, 0]
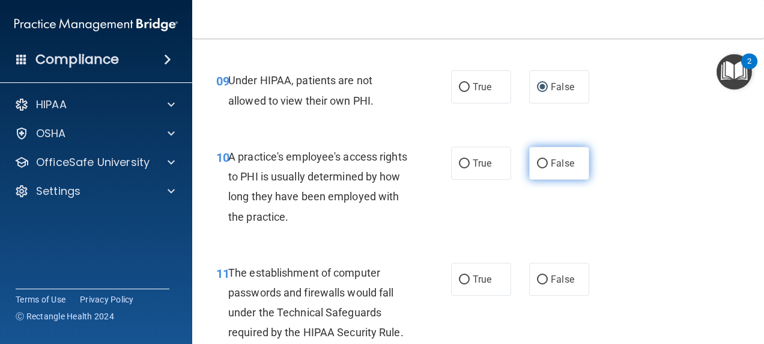
click at [551, 163] on span "False" at bounding box center [562, 162] width 23 height 11
click at [546, 163] on input "False" at bounding box center [542, 163] width 11 height 9
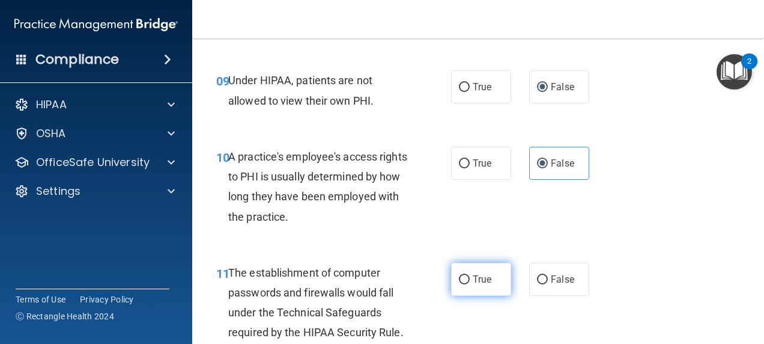
click at [480, 278] on span "True" at bounding box center [482, 278] width 19 height 11
click at [470, 278] on input "True" at bounding box center [464, 279] width 11 height 9
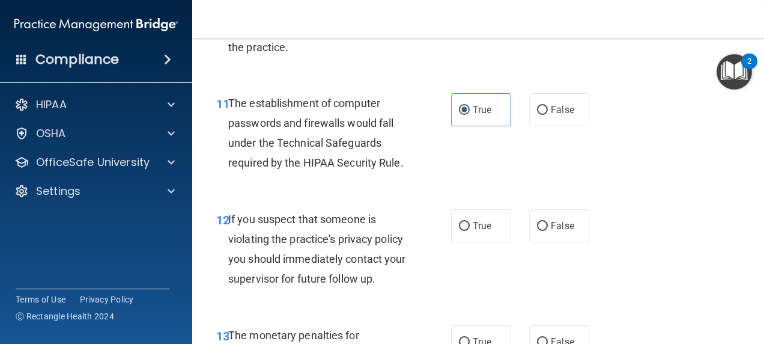
scroll to position [1224, 0]
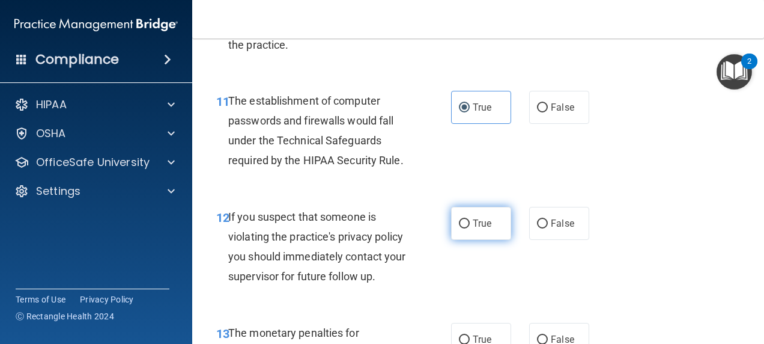
click at [471, 216] on label "True" at bounding box center [481, 223] width 60 height 33
click at [470, 219] on input "True" at bounding box center [464, 223] width 11 height 9
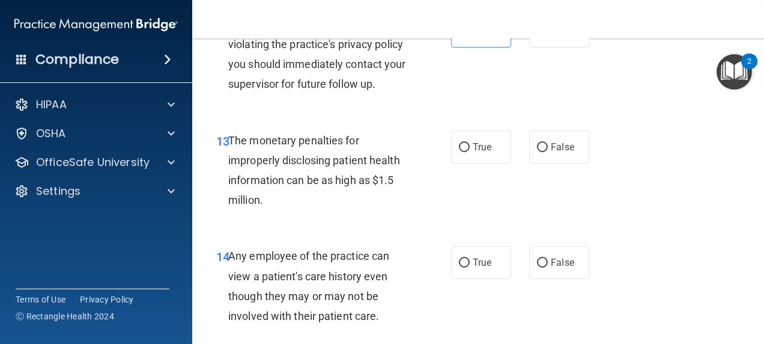
scroll to position [1418, 0]
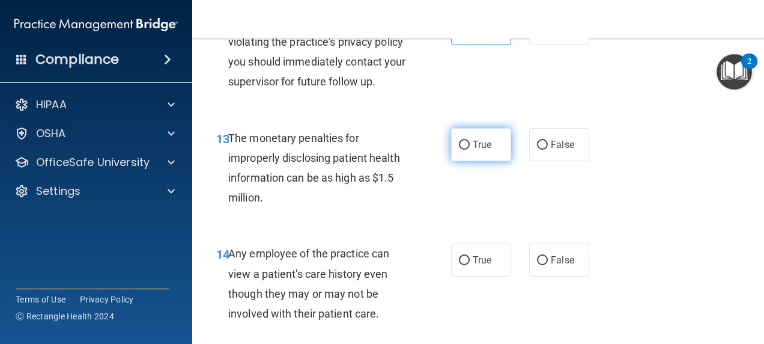
click at [474, 143] on span "True" at bounding box center [482, 144] width 19 height 11
click at [470, 143] on input "True" at bounding box center [464, 145] width 11 height 9
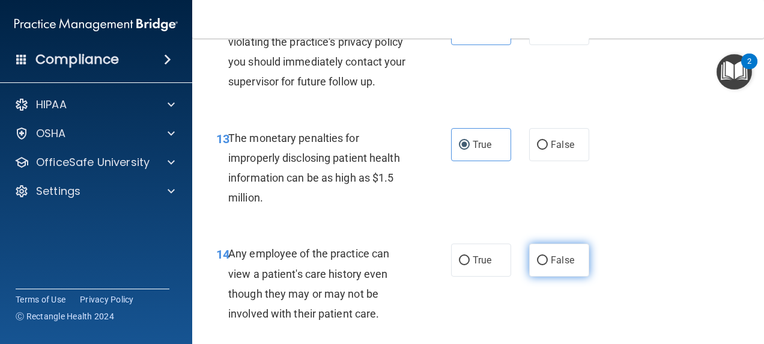
click at [551, 260] on span "False" at bounding box center [562, 259] width 23 height 11
click at [548, 260] on input "False" at bounding box center [542, 260] width 11 height 9
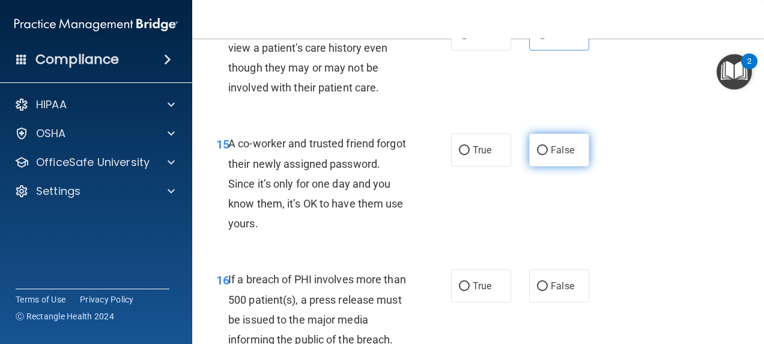
scroll to position [1645, 0]
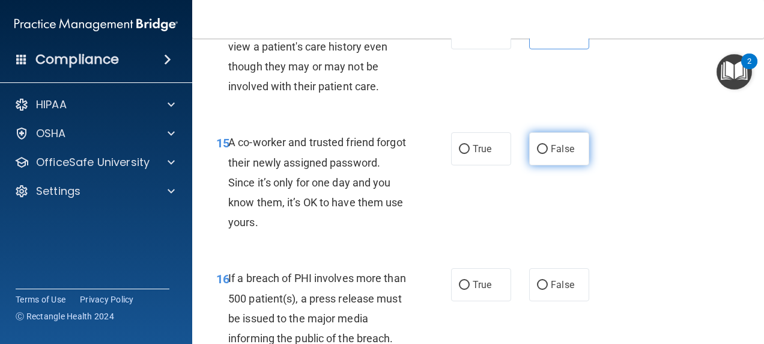
click at [537, 151] on input "False" at bounding box center [542, 149] width 11 height 9
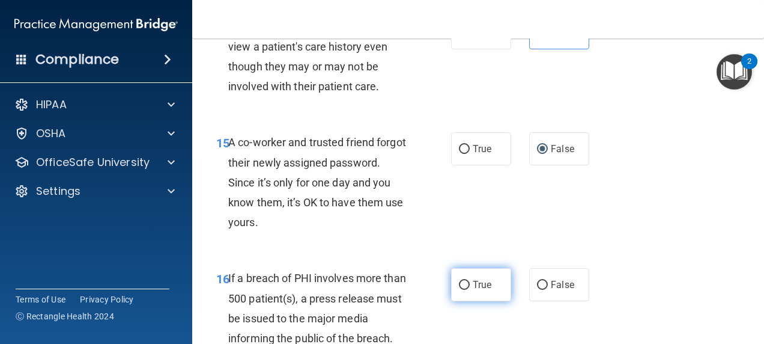
click at [453, 282] on label "True" at bounding box center [481, 284] width 60 height 33
click at [459, 282] on input "True" at bounding box center [464, 285] width 11 height 9
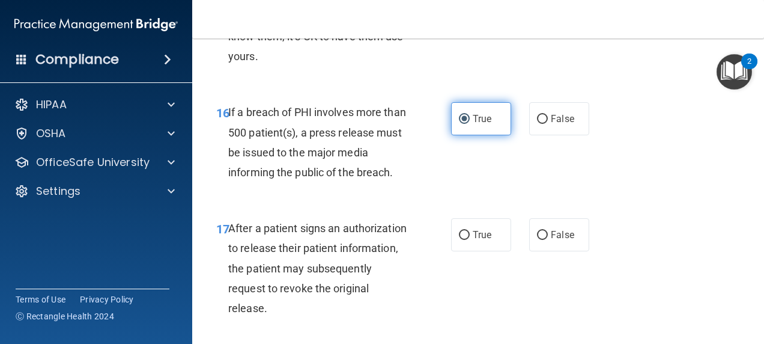
scroll to position [1851, 0]
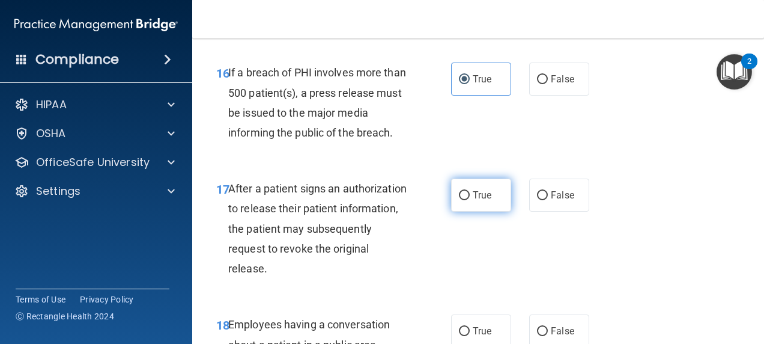
click at [472, 185] on label "True" at bounding box center [481, 194] width 60 height 33
click at [470, 191] on input "True" at bounding box center [464, 195] width 11 height 9
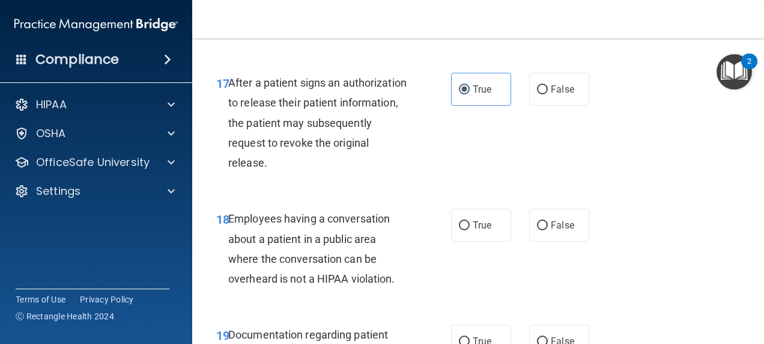
scroll to position [1971, 0]
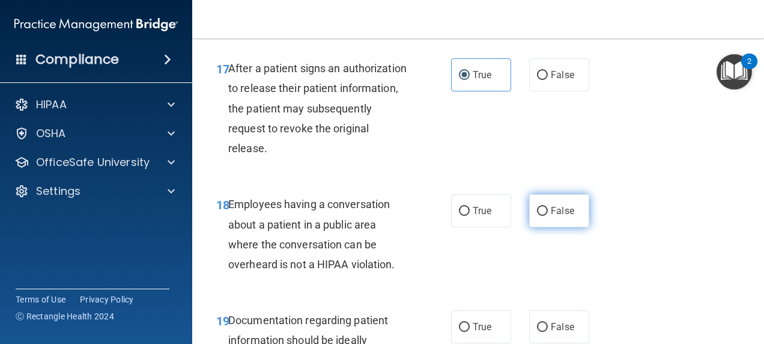
click at [555, 225] on label "False" at bounding box center [559, 210] width 60 height 33
click at [548, 216] on input "False" at bounding box center [542, 211] width 11 height 9
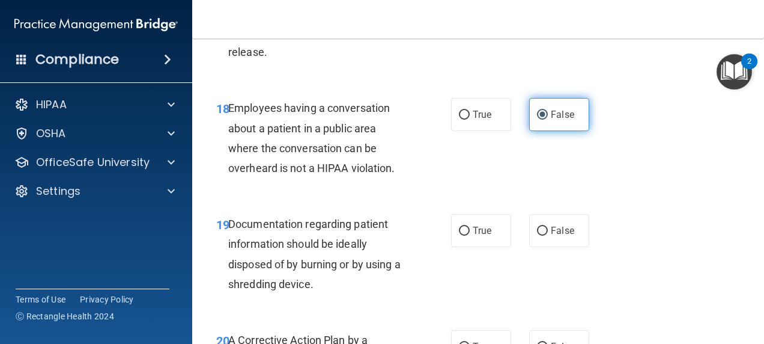
scroll to position [2123, 0]
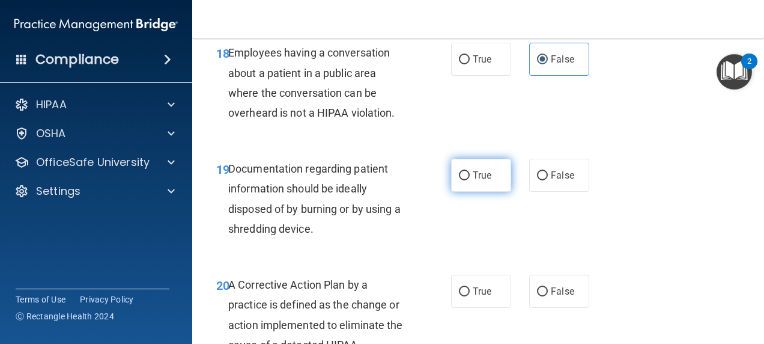
click at [465, 166] on label "True" at bounding box center [481, 175] width 60 height 33
click at [465, 171] on input "True" at bounding box center [464, 175] width 11 height 9
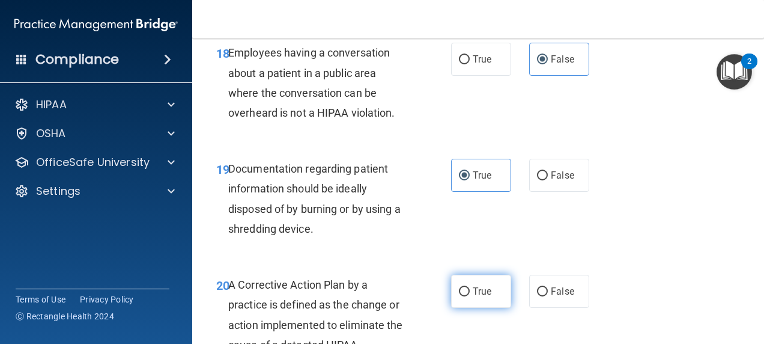
click at [484, 296] on span "True" at bounding box center [482, 290] width 19 height 11
click at [470, 296] on input "True" at bounding box center [464, 291] width 11 height 9
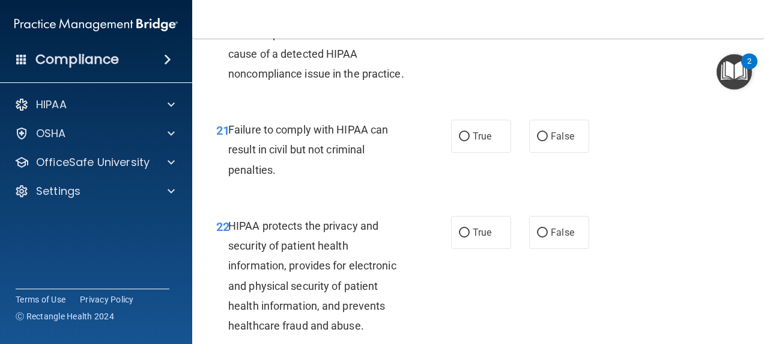
scroll to position [2427, 0]
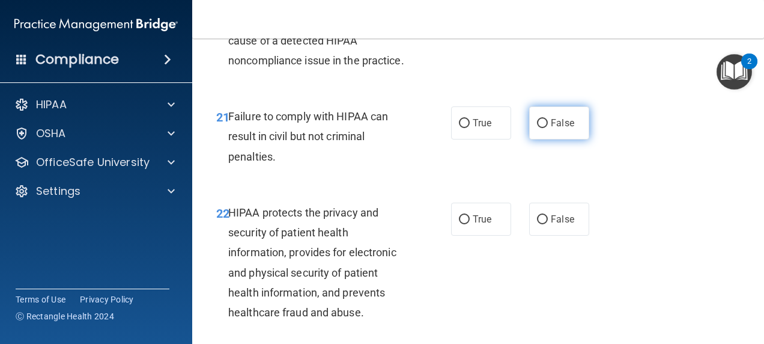
click at [553, 129] on span "False" at bounding box center [562, 122] width 23 height 11
click at [548, 128] on input "False" at bounding box center [542, 123] width 11 height 9
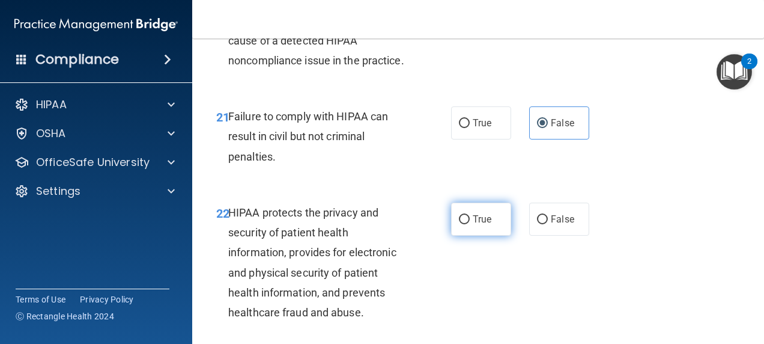
click at [466, 236] on label "True" at bounding box center [481, 219] width 60 height 33
click at [466, 224] on input "True" at bounding box center [464, 219] width 11 height 9
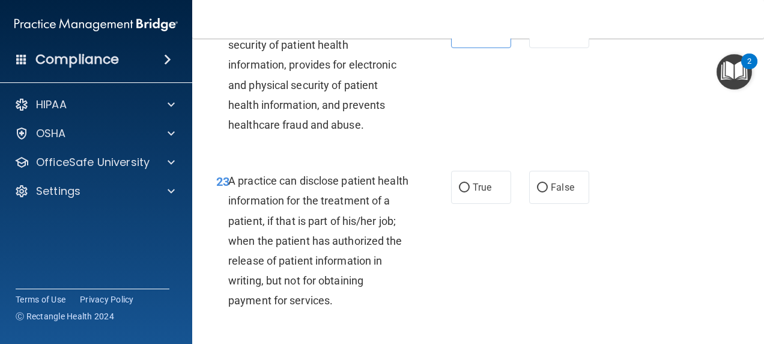
scroll to position [2615, 0]
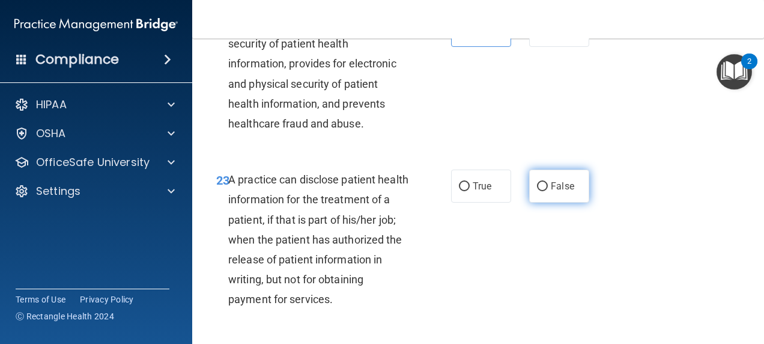
click at [554, 192] on span "False" at bounding box center [562, 185] width 23 height 11
click at [548, 191] on input "False" at bounding box center [542, 186] width 11 height 9
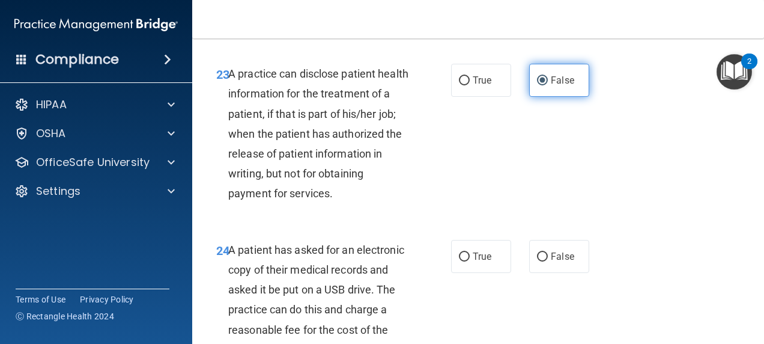
scroll to position [2745, 0]
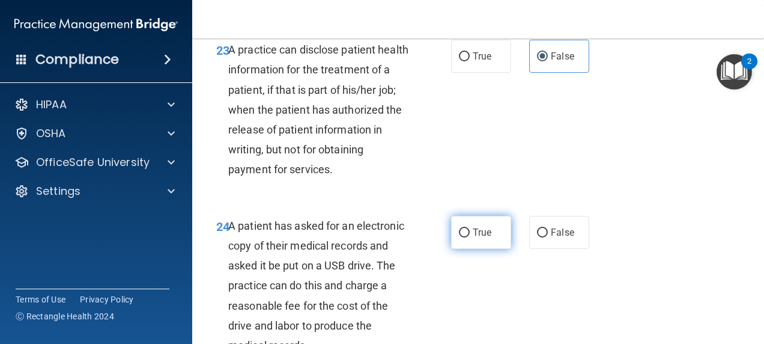
click at [459, 249] on label "True" at bounding box center [481, 232] width 60 height 33
click at [459, 237] on input "True" at bounding box center [464, 232] width 11 height 9
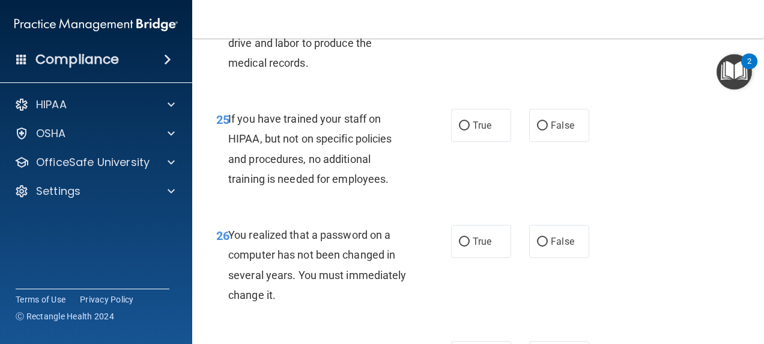
scroll to position [3040, 0]
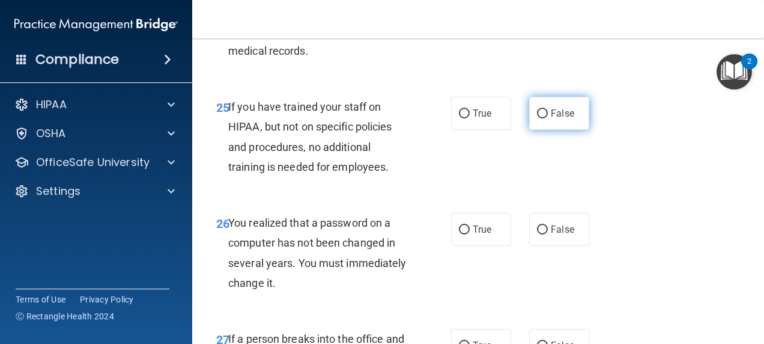
click at [551, 119] on span "False" at bounding box center [562, 113] width 23 height 11
click at [548, 118] on input "False" at bounding box center [542, 113] width 11 height 9
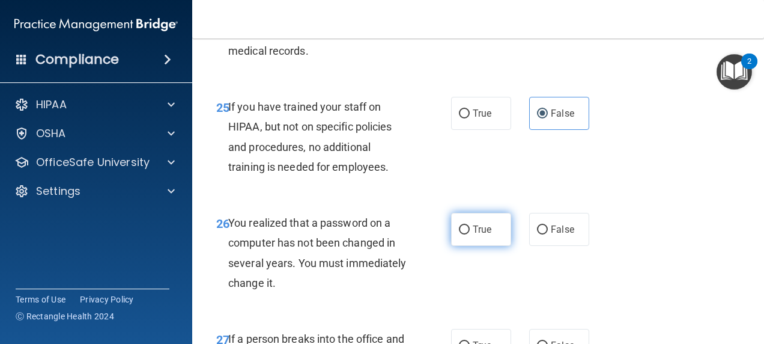
click at [480, 235] on span "True" at bounding box center [482, 229] width 19 height 11
click at [470, 234] on input "True" at bounding box center [464, 229] width 11 height 9
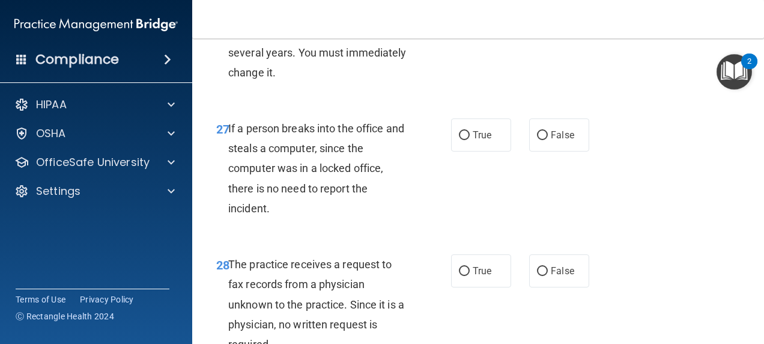
scroll to position [3251, 0]
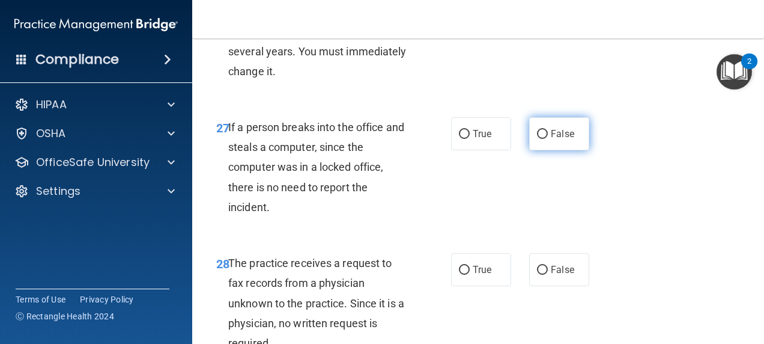
click at [548, 150] on label "False" at bounding box center [559, 133] width 60 height 33
click at [548, 139] on input "False" at bounding box center [542, 134] width 11 height 9
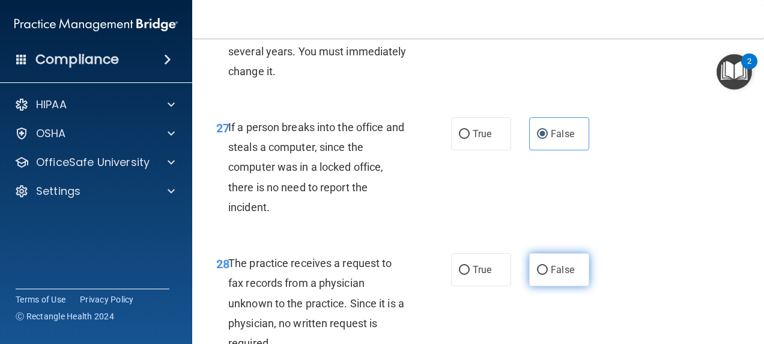
click at [561, 275] on span "False" at bounding box center [562, 269] width 23 height 11
click at [548, 275] on input "False" at bounding box center [542, 270] width 11 height 9
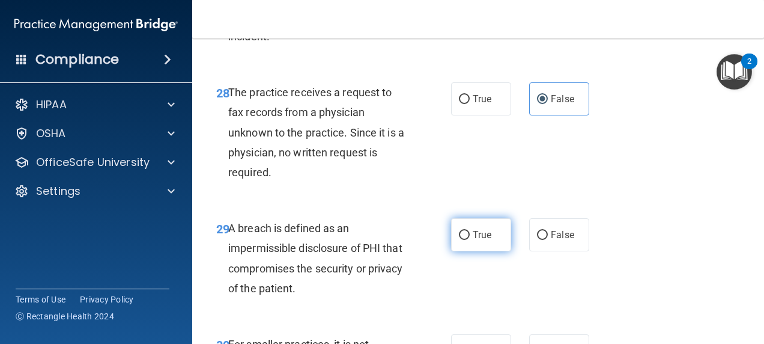
scroll to position [3427, 0]
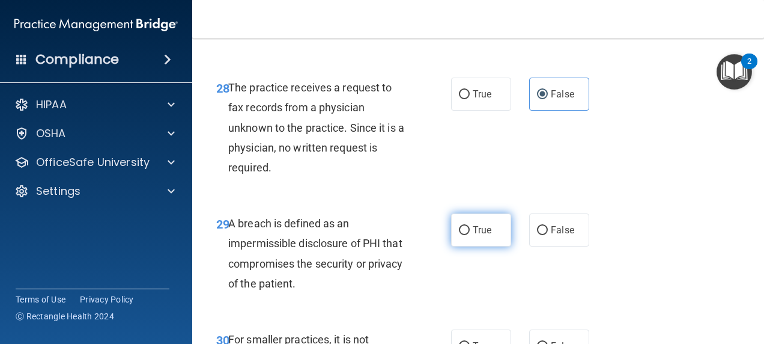
click at [459, 235] on input "True" at bounding box center [464, 230] width 11 height 9
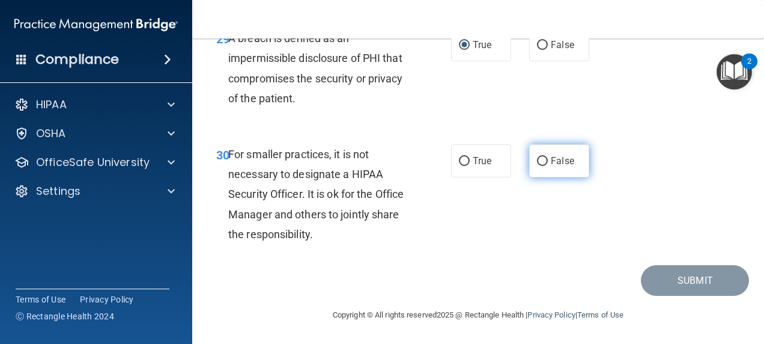
click at [537, 157] on input "False" at bounding box center [542, 161] width 11 height 9
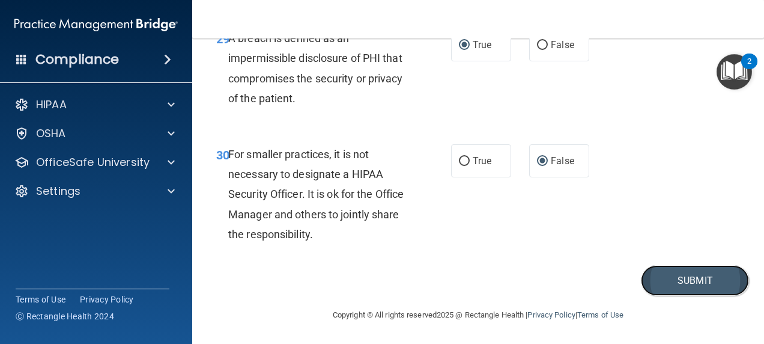
click at [654, 281] on button "Submit" at bounding box center [695, 280] width 108 height 31
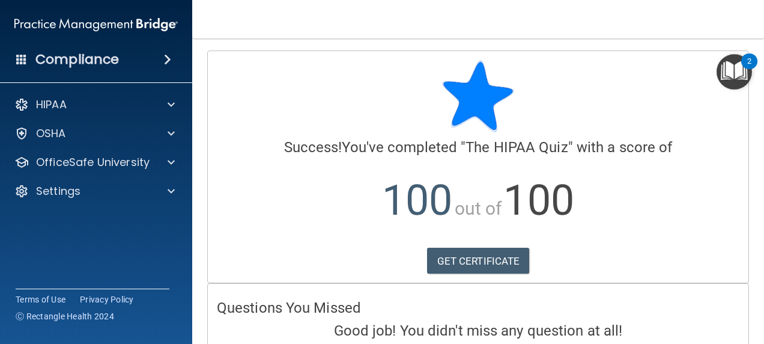
scroll to position [58, 0]
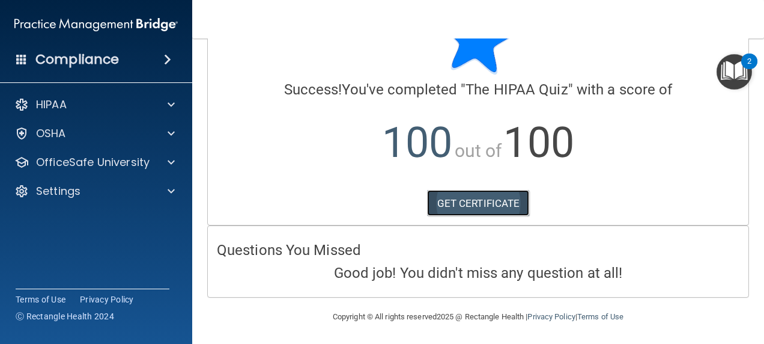
click at [477, 202] on link "GET CERTIFICATE" at bounding box center [478, 203] width 103 height 26
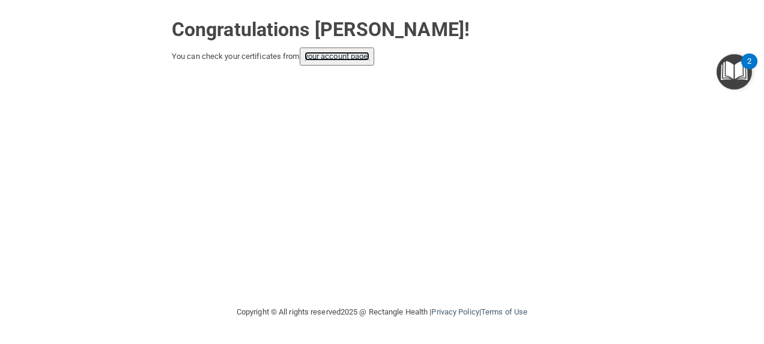
click at [356, 55] on link "your account page!" at bounding box center [338, 56] width 66 height 9
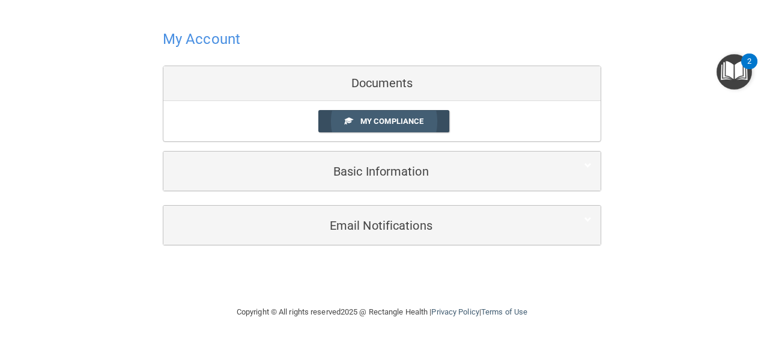
click at [378, 113] on link "My Compliance" at bounding box center [385, 121] width 132 height 22
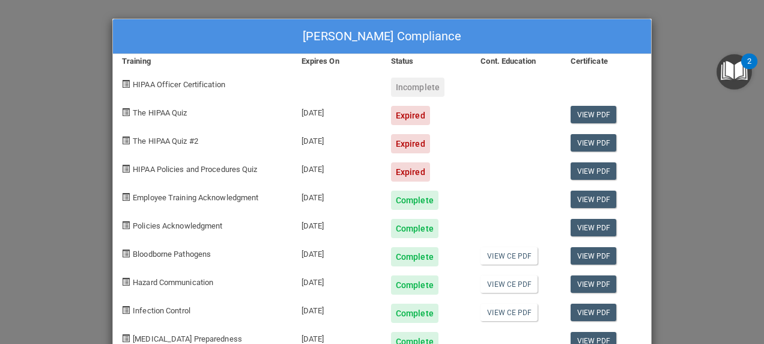
scroll to position [34, 0]
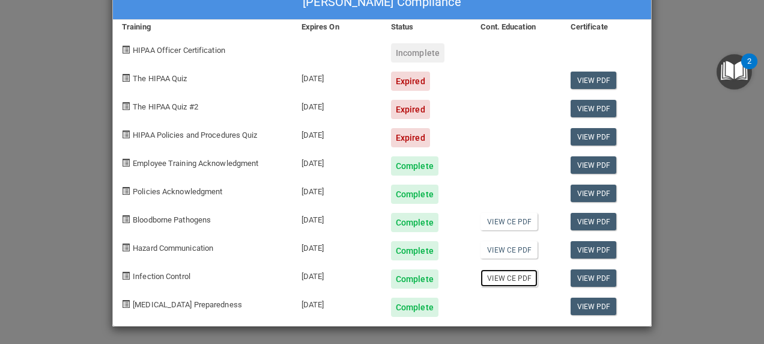
click at [510, 275] on link "View CE PDF" at bounding box center [509, 277] width 57 height 17
